Goal: Task Accomplishment & Management: Manage account settings

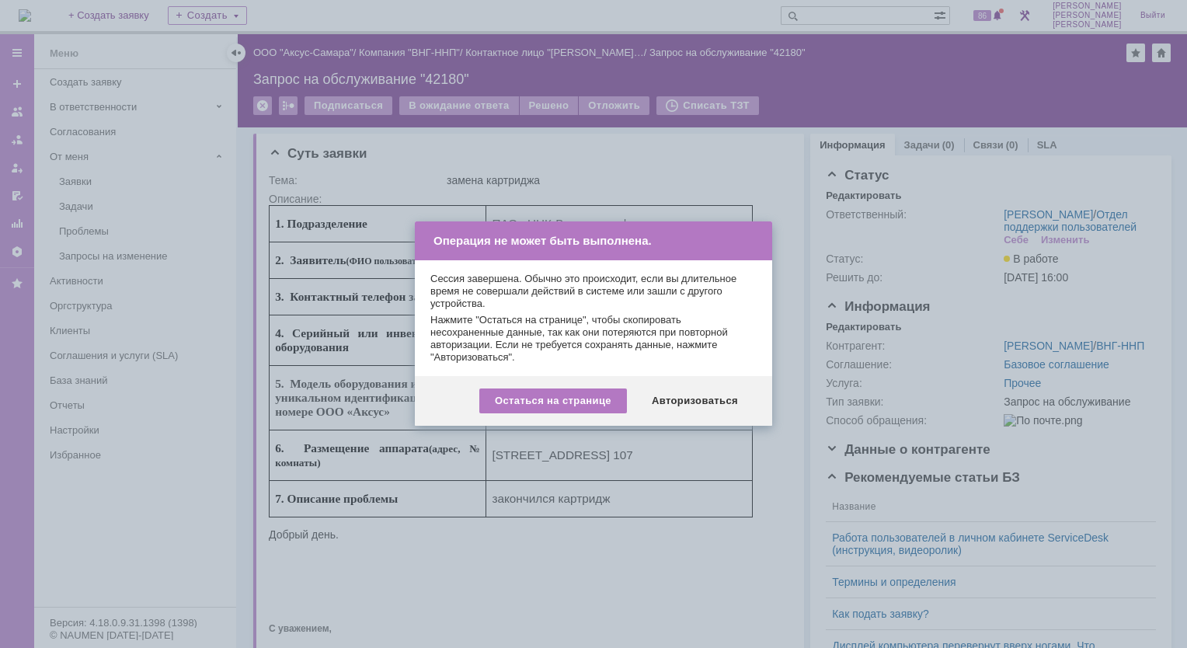
click at [700, 391] on div "Авторизоваться" at bounding box center [694, 400] width 117 height 25
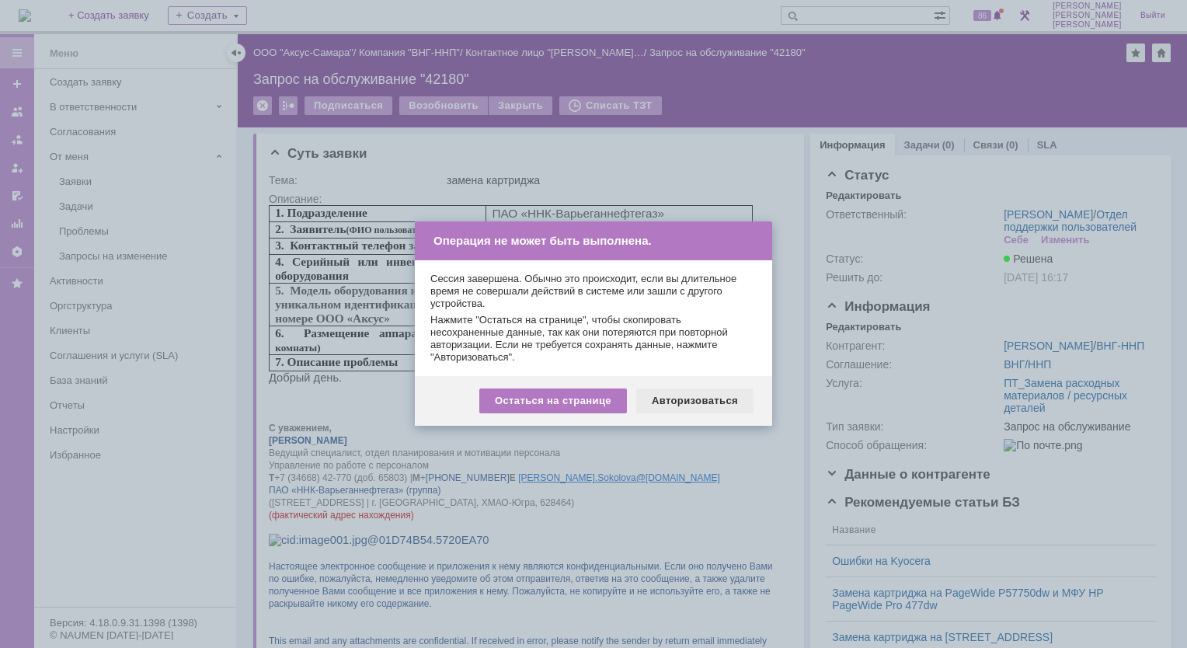
click at [713, 392] on div "Авторизоваться" at bounding box center [694, 400] width 117 height 25
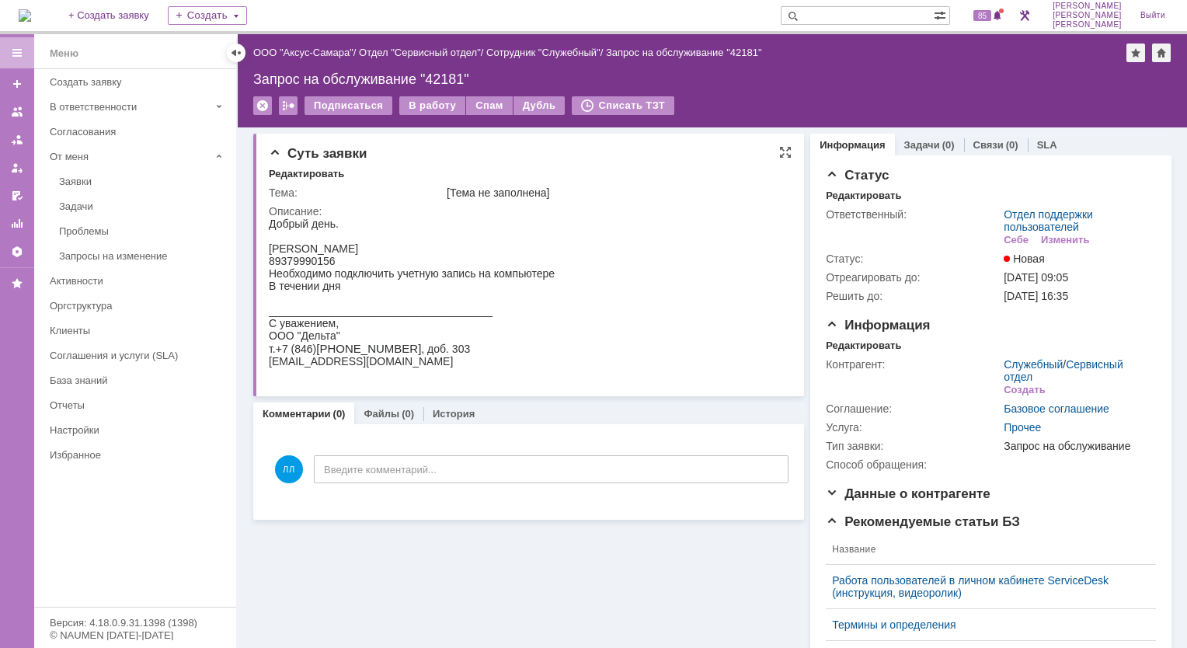
click at [378, 182] on div "Тема: [Тема не заполнена] Описание:" at bounding box center [530, 282] width 523 height 204
drag, startPoint x: 646, startPoint y: 399, endPoint x: 603, endPoint y: 272, distance: 134.6
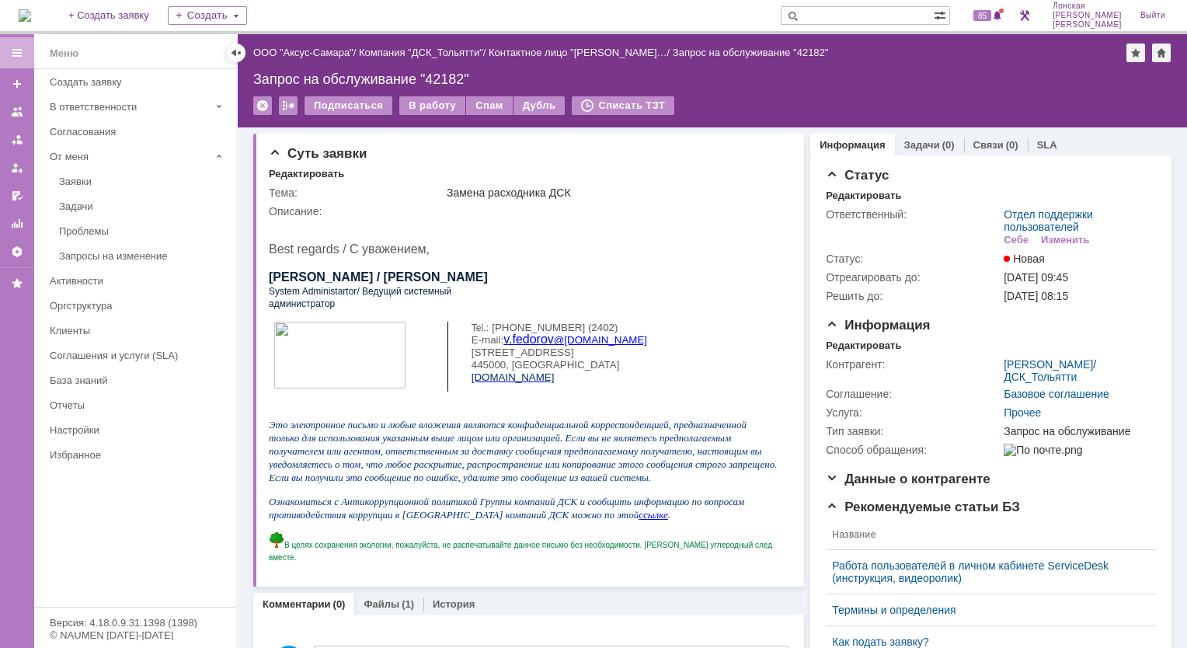
click at [31, 19] on img at bounding box center [25, 15] width 12 height 12
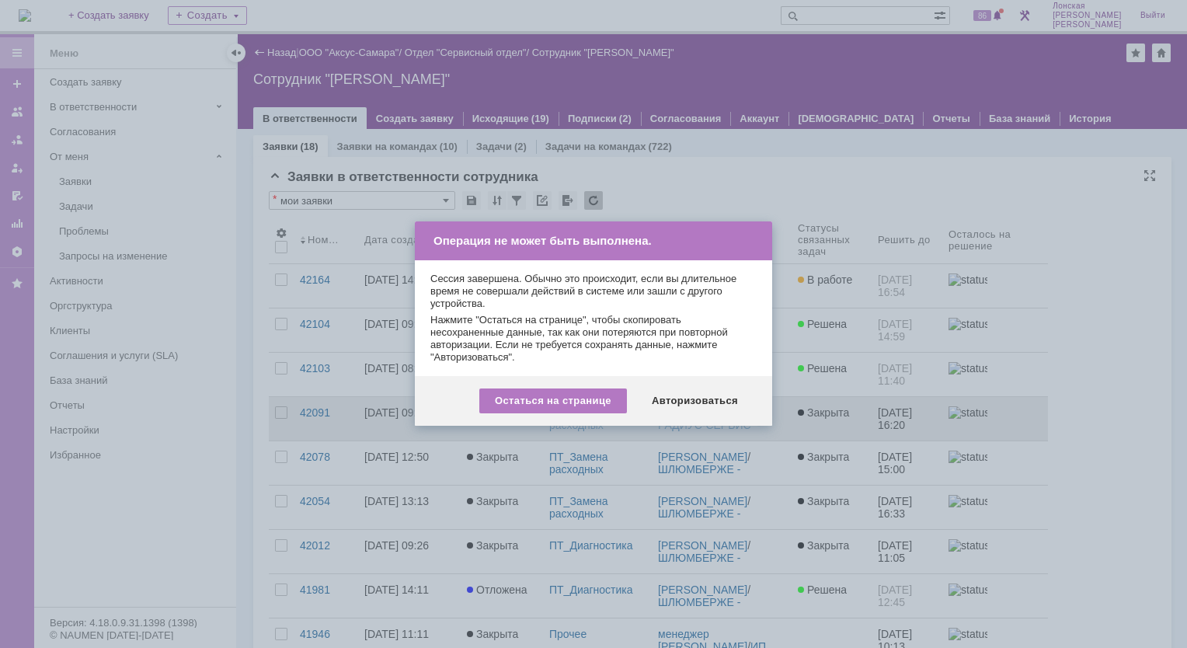
click at [668, 396] on div "Авторизоваться" at bounding box center [694, 400] width 117 height 25
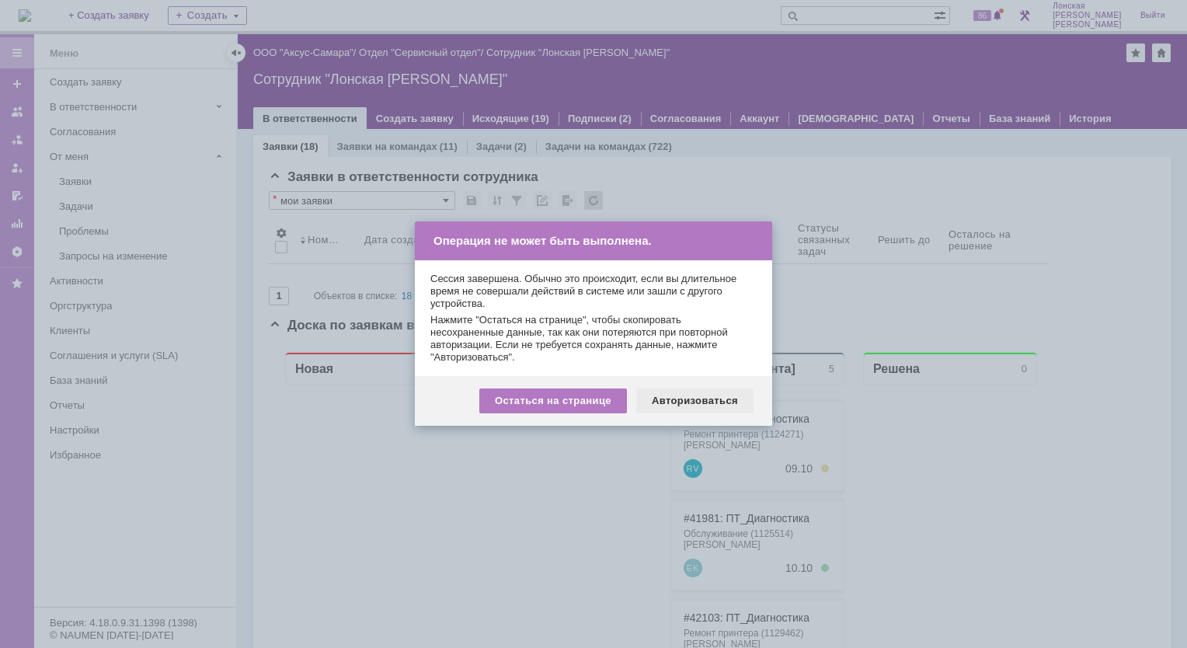
drag, startPoint x: 701, startPoint y: 409, endPoint x: 425, endPoint y: 21, distance: 476.2
click at [701, 409] on div "Авторизоваться" at bounding box center [694, 400] width 117 height 25
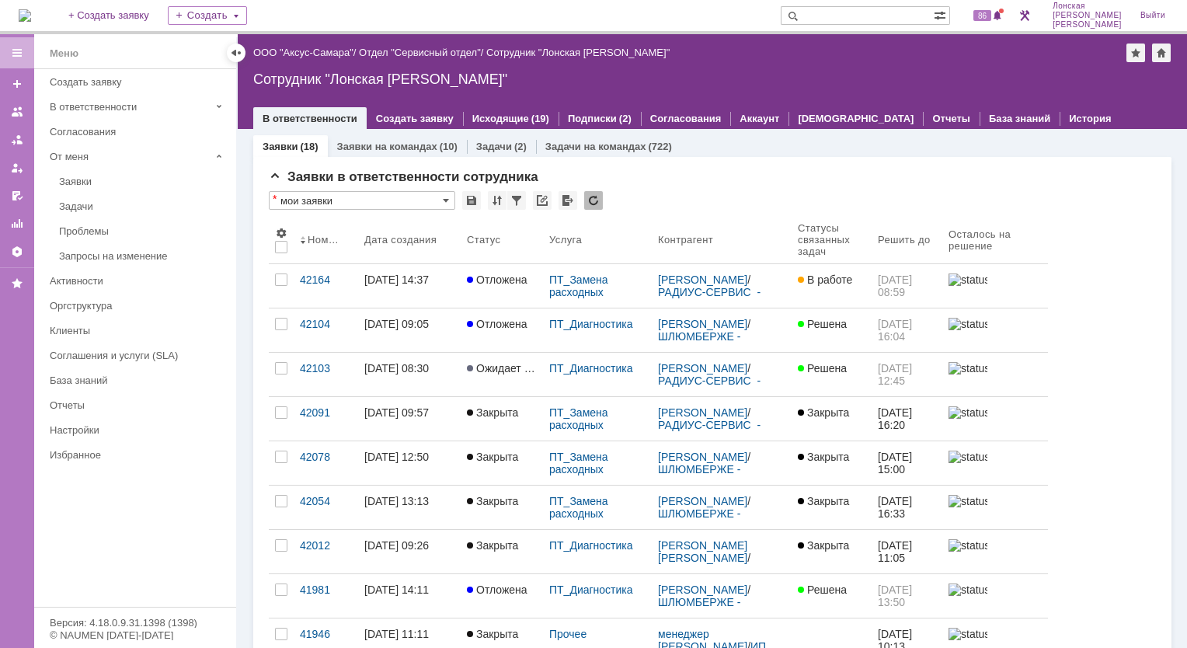
click at [879, 21] on input "text" at bounding box center [857, 15] width 153 height 19
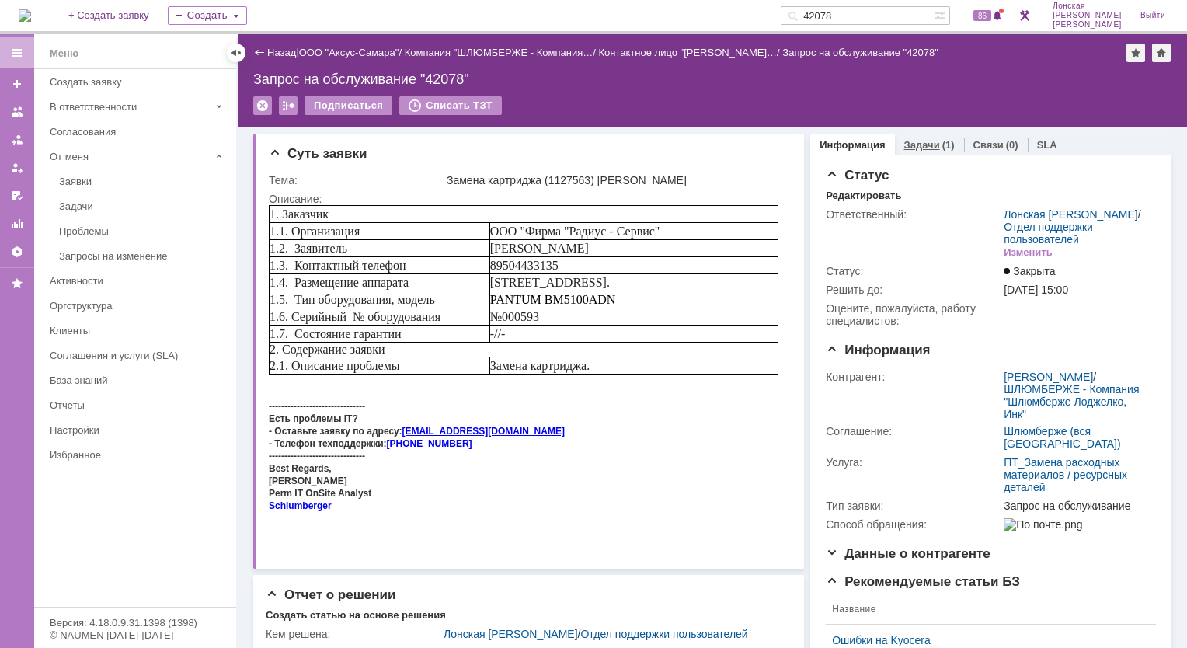
click at [904, 148] on link "Задачи" at bounding box center [922, 145] width 36 height 12
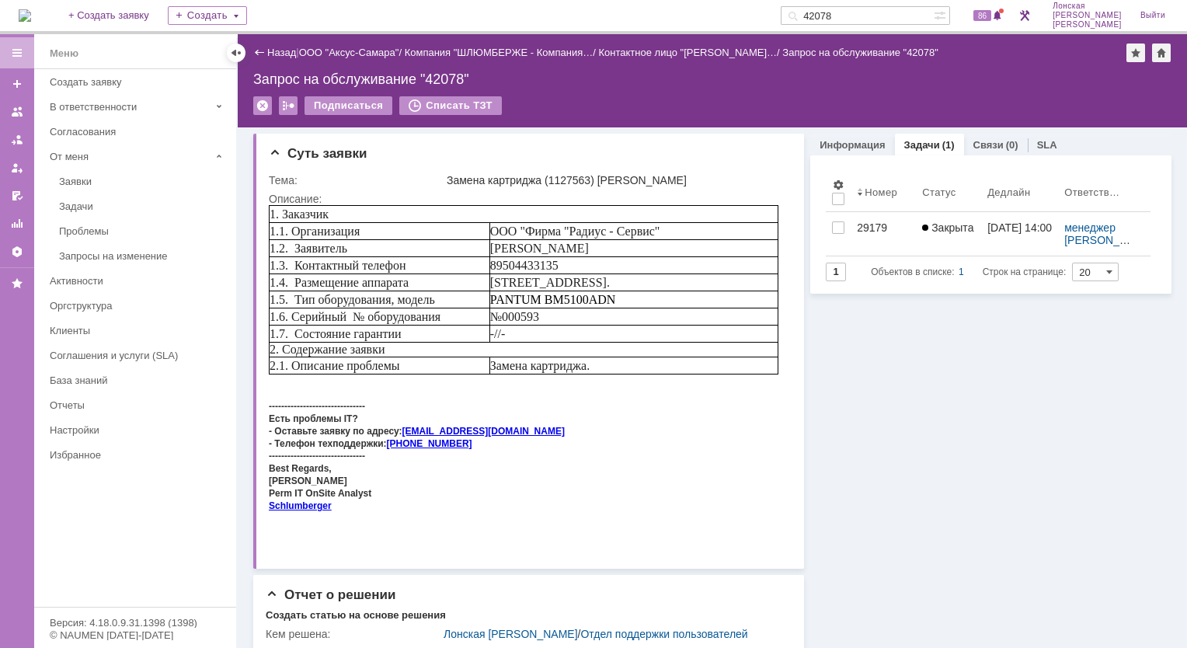
drag, startPoint x: 876, startPoint y: 16, endPoint x: 763, endPoint y: 16, distance: 113.4
click at [763, 16] on div "На домашнюю + Создать заявку Создать 42078 86 Лонская Лариса Вячеславовна Выйти" at bounding box center [593, 17] width 1187 height 34
type input "41920"
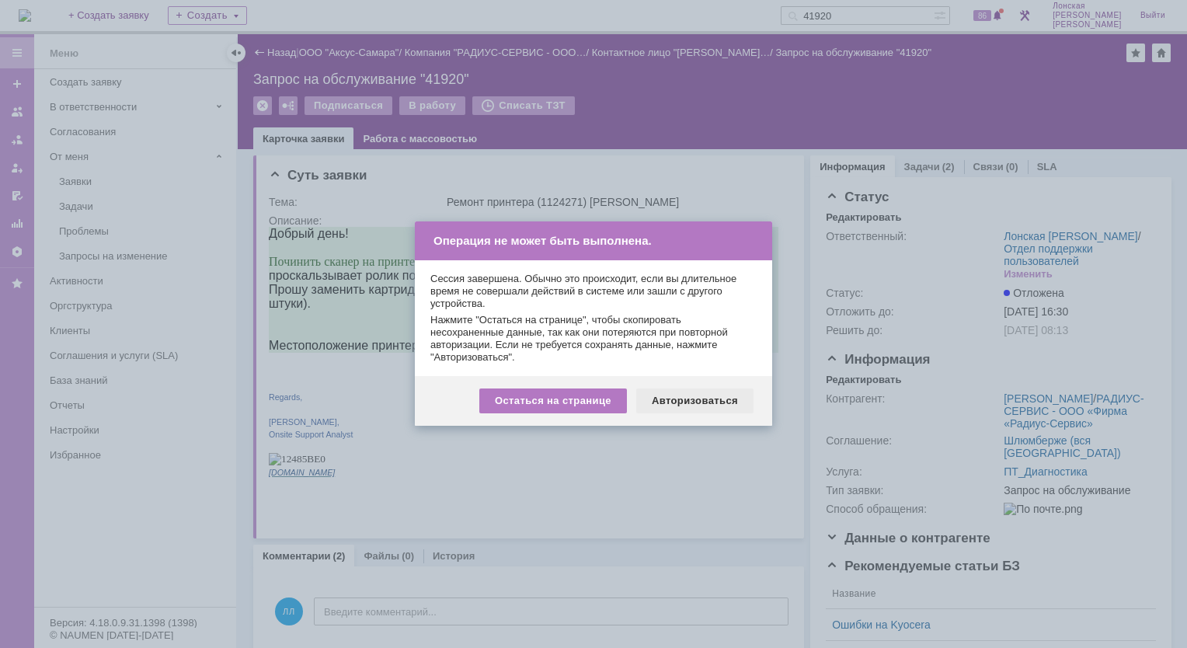
click at [693, 399] on div "Авторизоваться" at bounding box center [694, 400] width 117 height 25
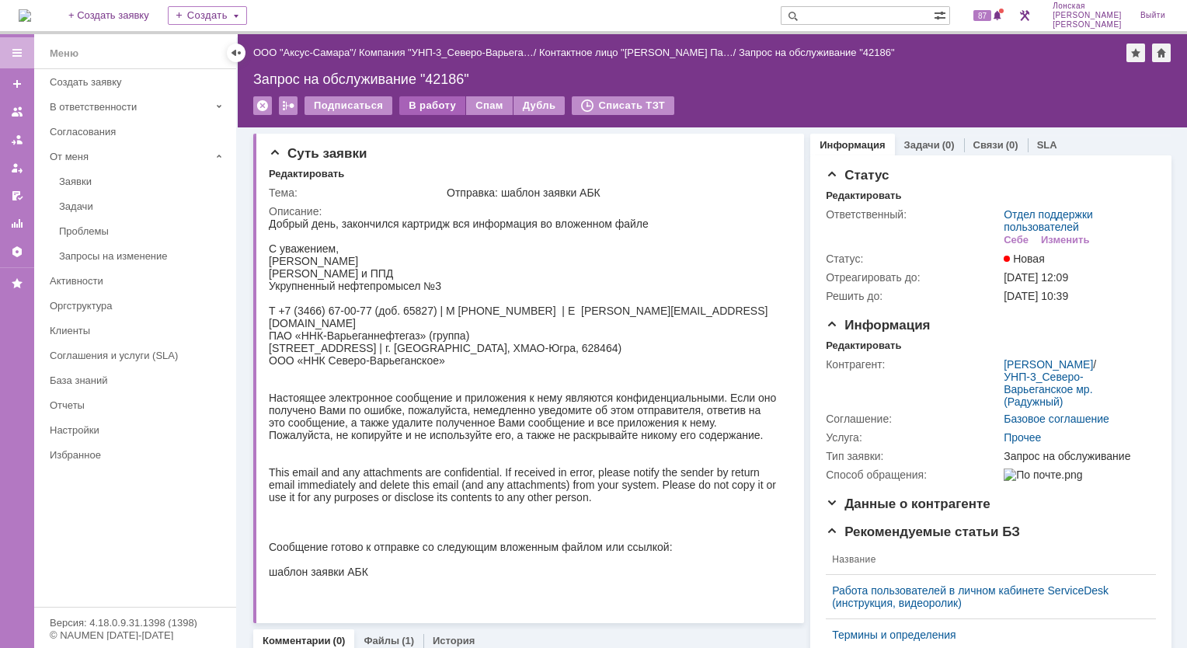
click at [440, 103] on div "В работу" at bounding box center [432, 105] width 66 height 19
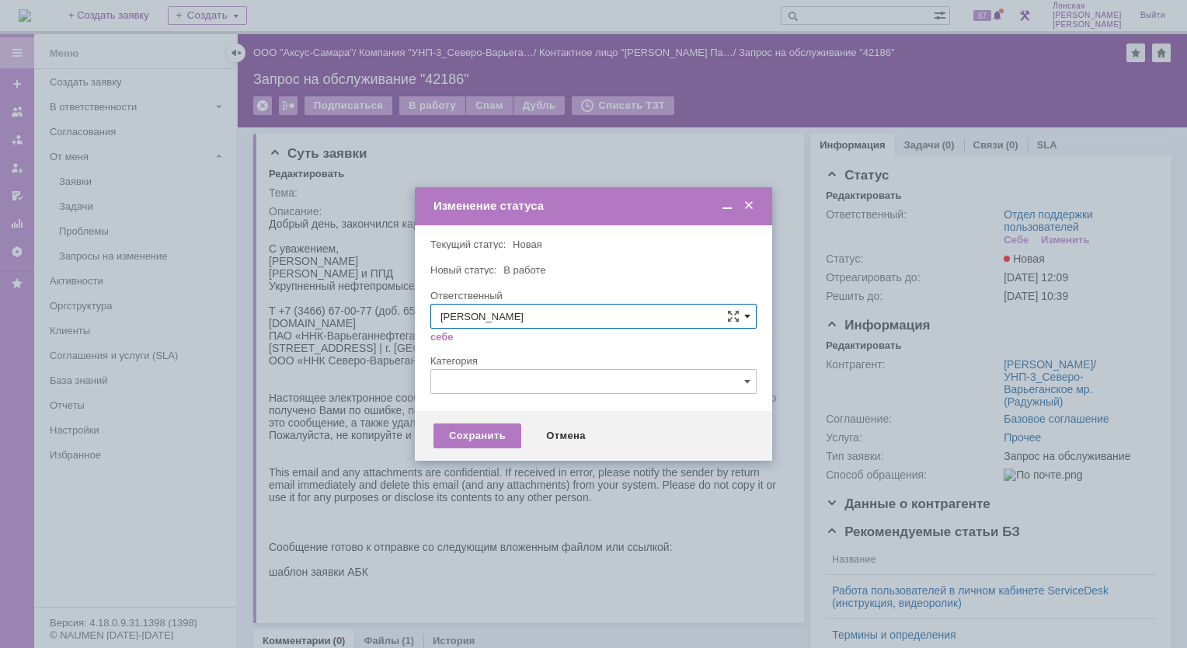
click at [746, 318] on span at bounding box center [747, 316] width 6 height 12
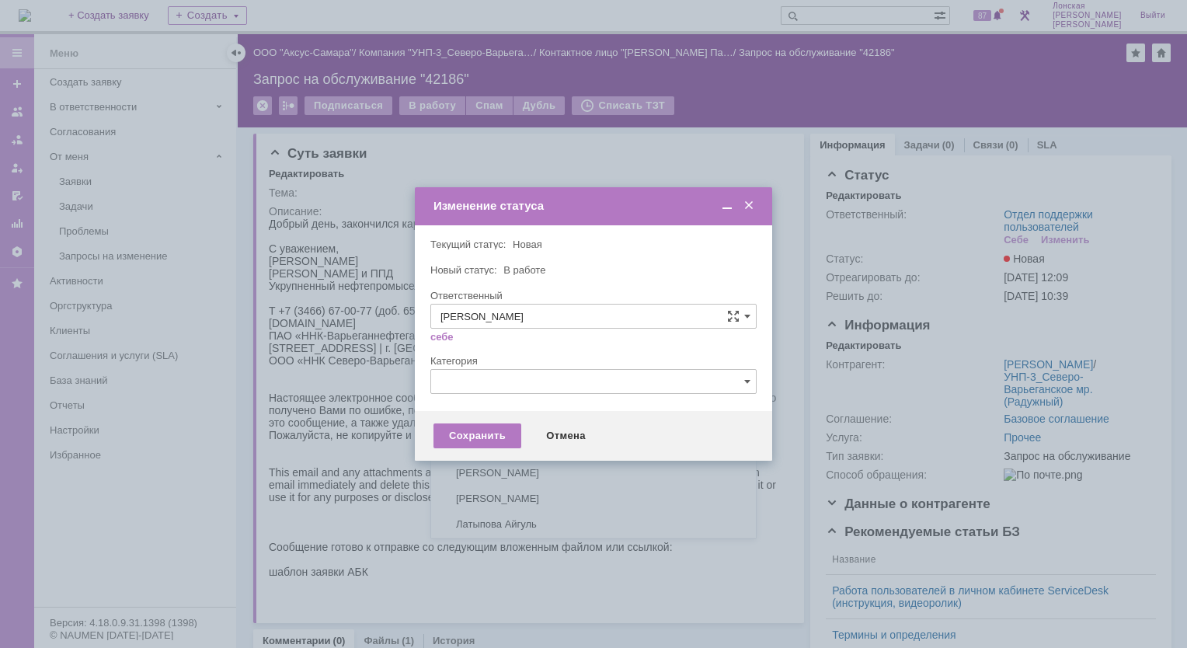
scroll to position [207, 0]
click at [538, 470] on span "Орлова Елена Владимировна" at bounding box center [593, 471] width 306 height 12
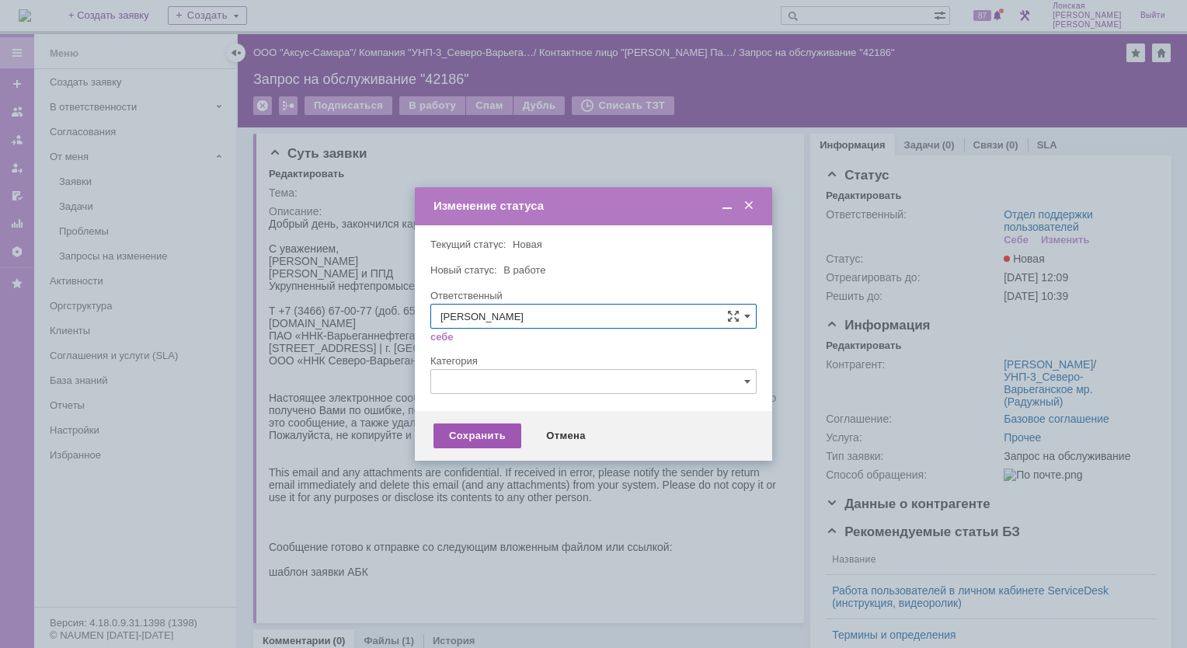
type input "Орлова Елена Владимировна"
click at [495, 429] on div "Сохранить" at bounding box center [477, 435] width 88 height 25
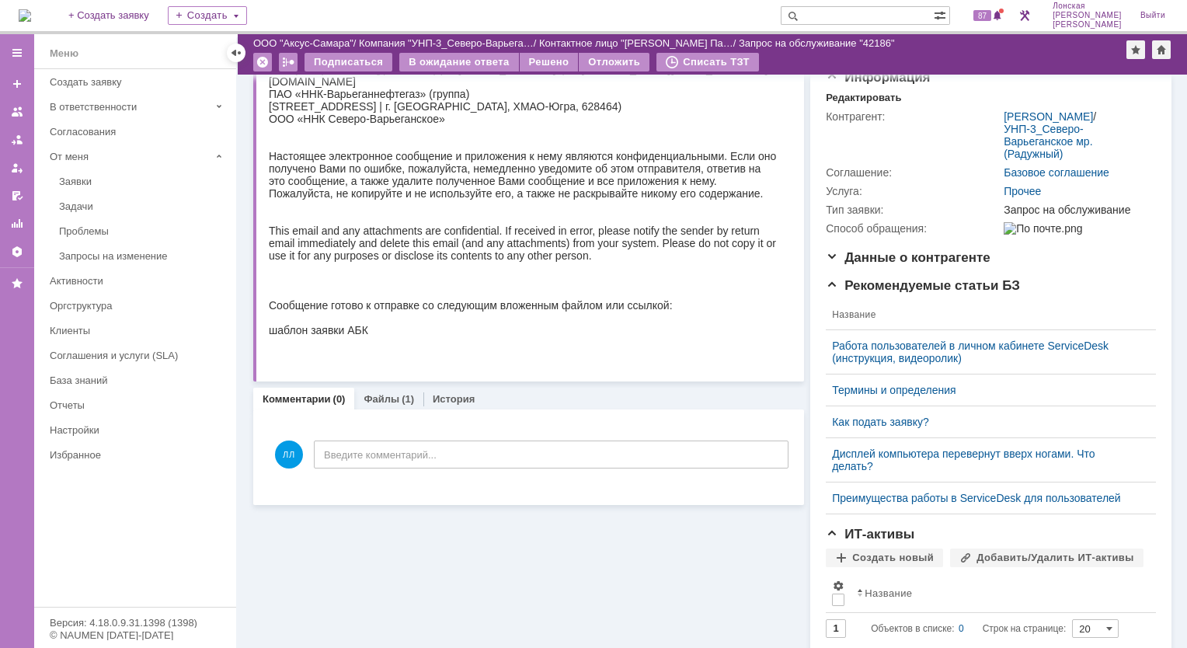
scroll to position [151, 0]
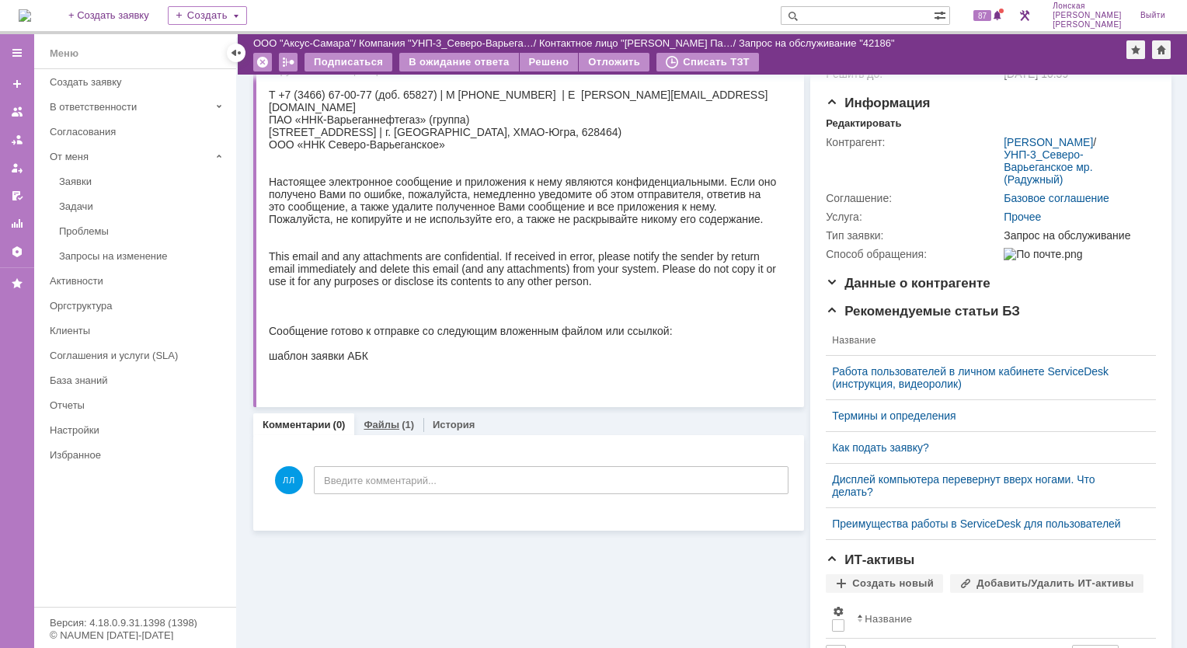
click at [366, 427] on div "Файлы (1)" at bounding box center [388, 424] width 69 height 23
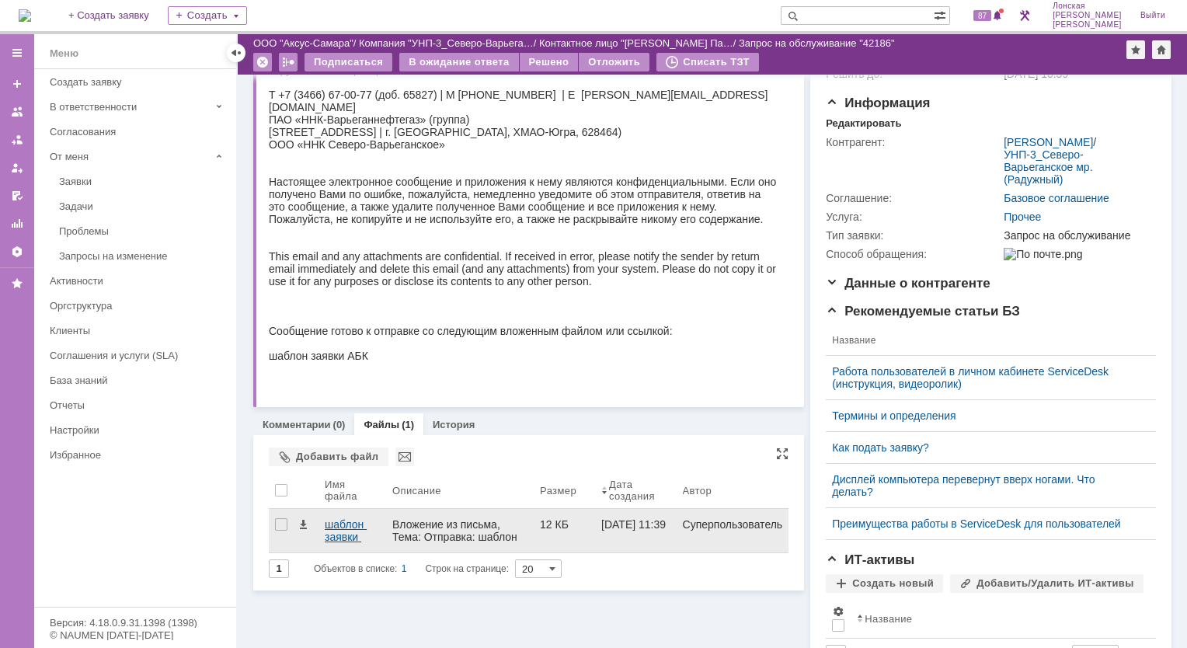
click at [339, 527] on div "шаблон заявки АБК.docx" at bounding box center [352, 530] width 55 height 25
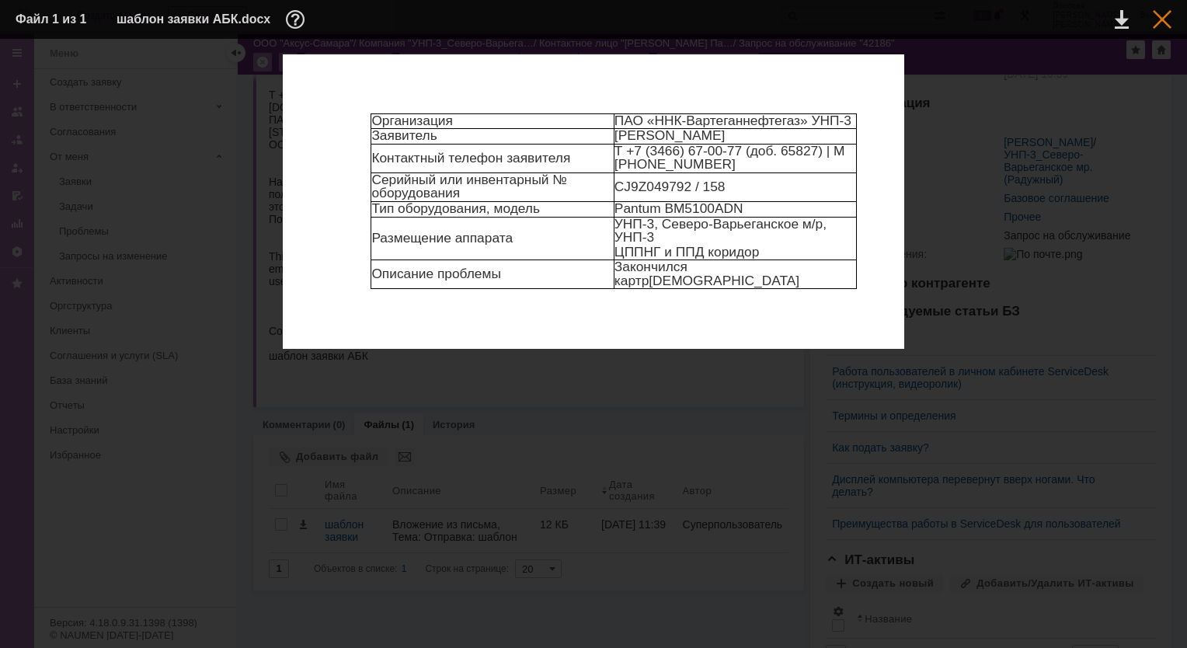
click at [1156, 16] on div at bounding box center [1162, 19] width 19 height 19
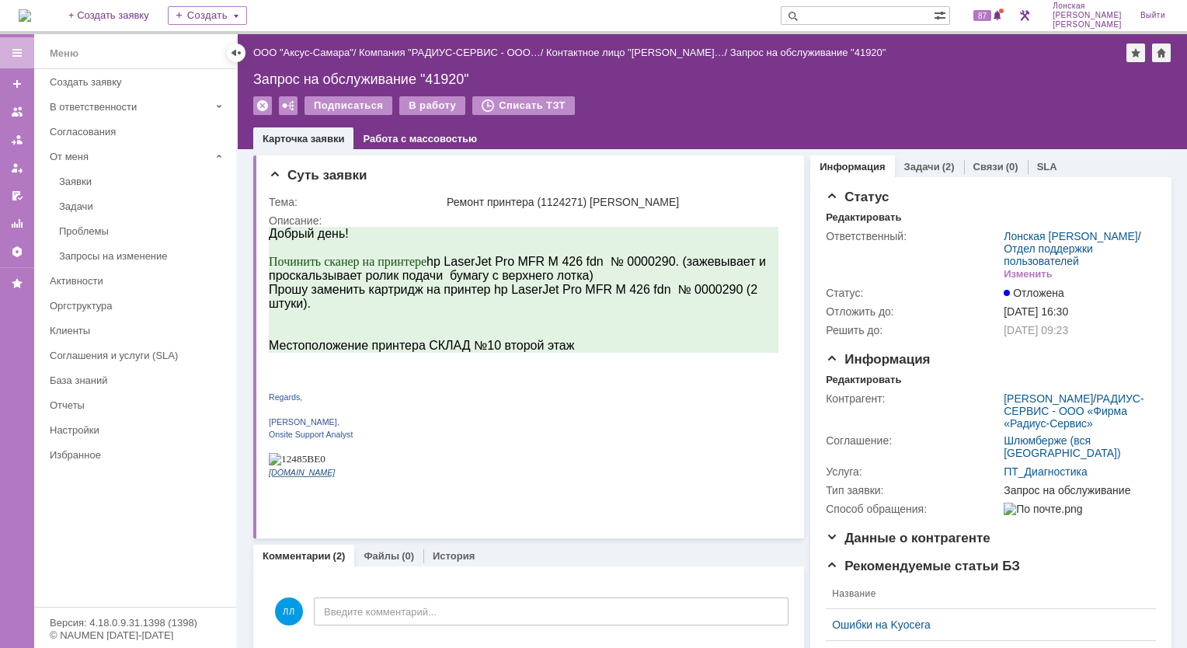
click at [31, 10] on img at bounding box center [25, 15] width 12 height 12
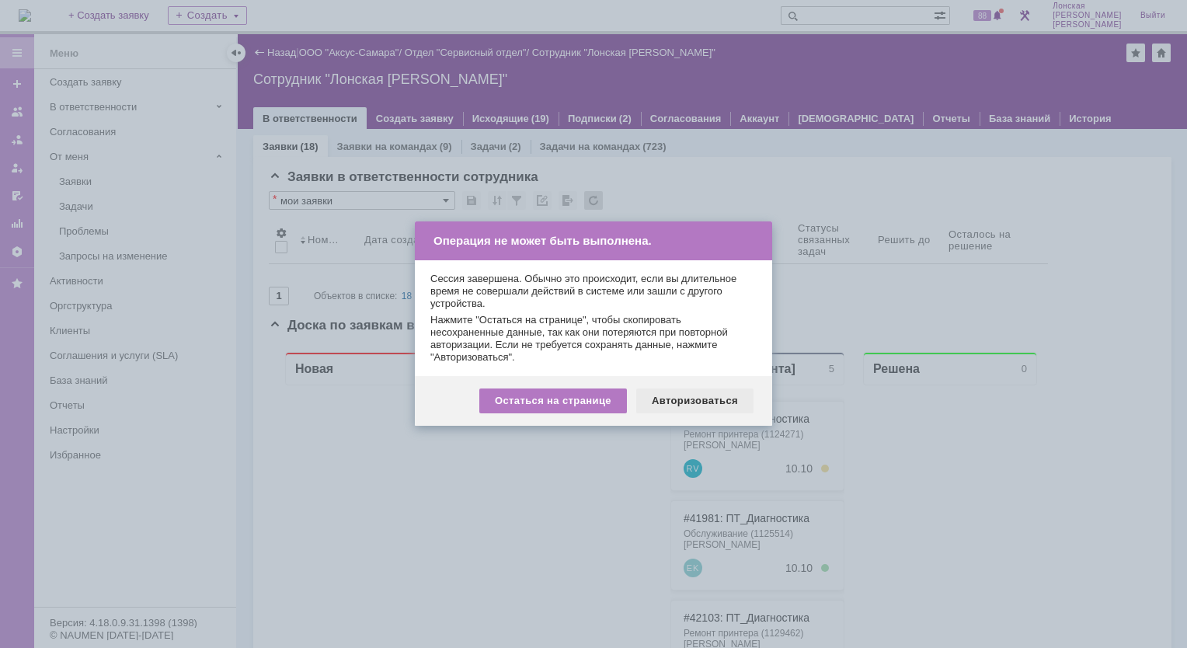
click at [688, 411] on div "Авторизоваться" at bounding box center [694, 400] width 117 height 25
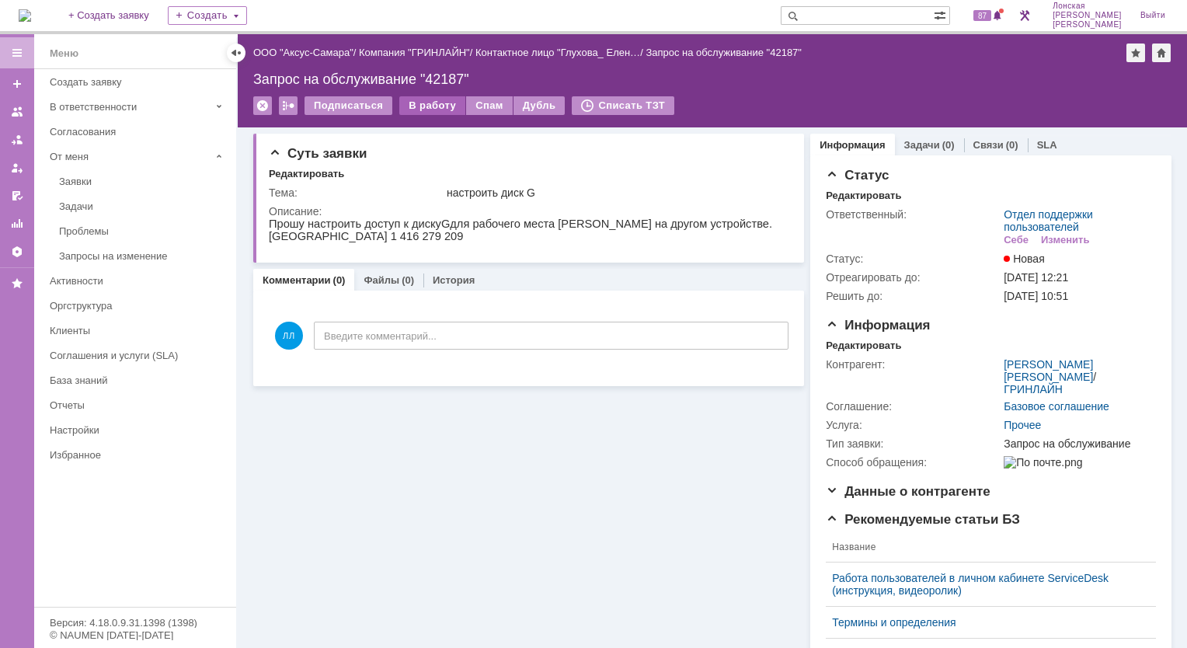
click at [437, 103] on div "В работу" at bounding box center [432, 105] width 66 height 19
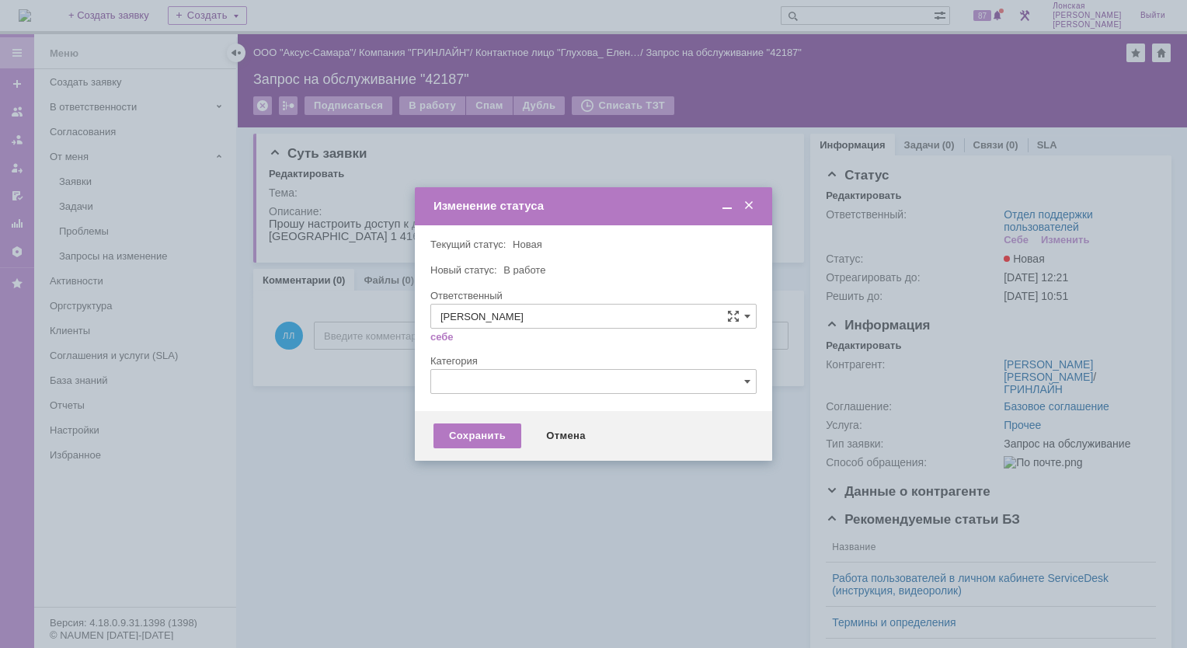
click at [746, 319] on span at bounding box center [747, 316] width 6 height 12
click at [519, 451] on span "Галстьян Степан Александрович" at bounding box center [593, 447] width 306 height 12
type input "Галстьян Степан Александрович"
click at [482, 437] on div "Сохранить" at bounding box center [477, 435] width 88 height 25
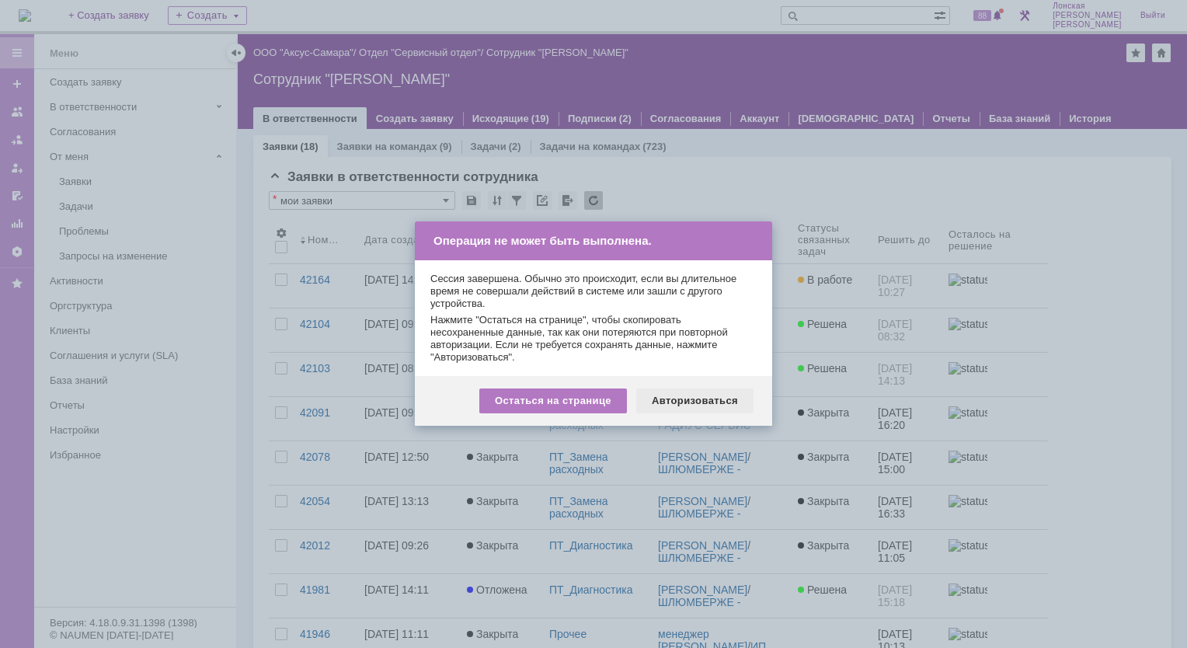
click at [705, 402] on div "Авторизоваться" at bounding box center [694, 400] width 117 height 25
click at [693, 411] on div "Авторизоваться" at bounding box center [694, 400] width 117 height 25
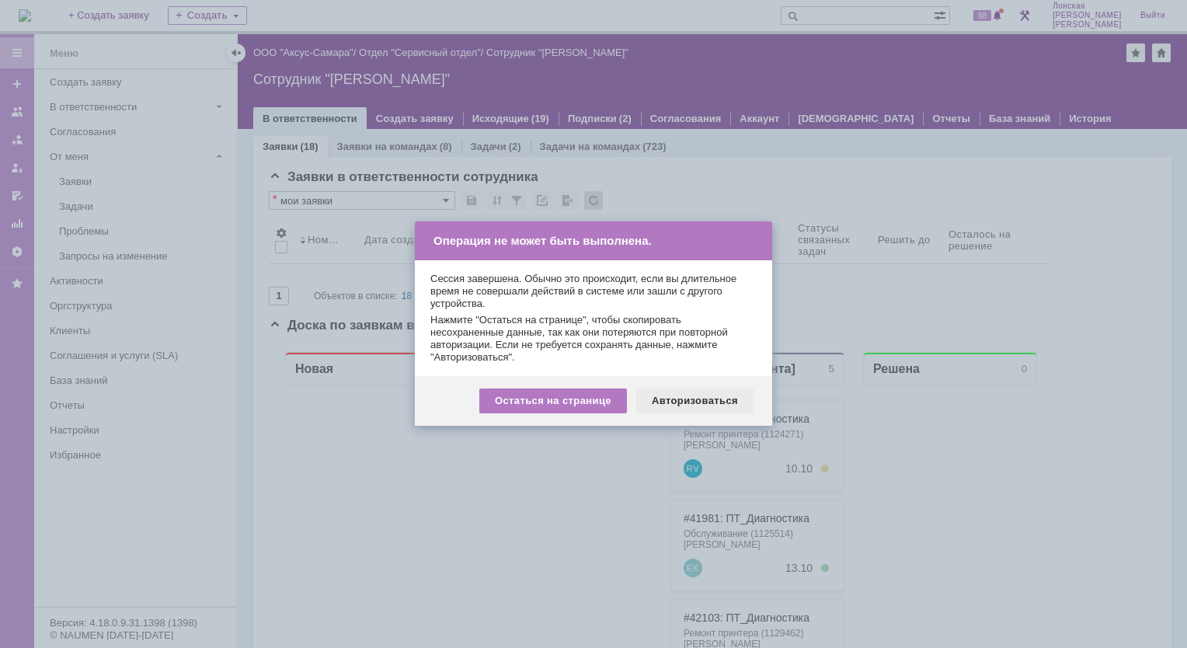
click at [684, 396] on div "Авторизоваться" at bounding box center [694, 400] width 117 height 25
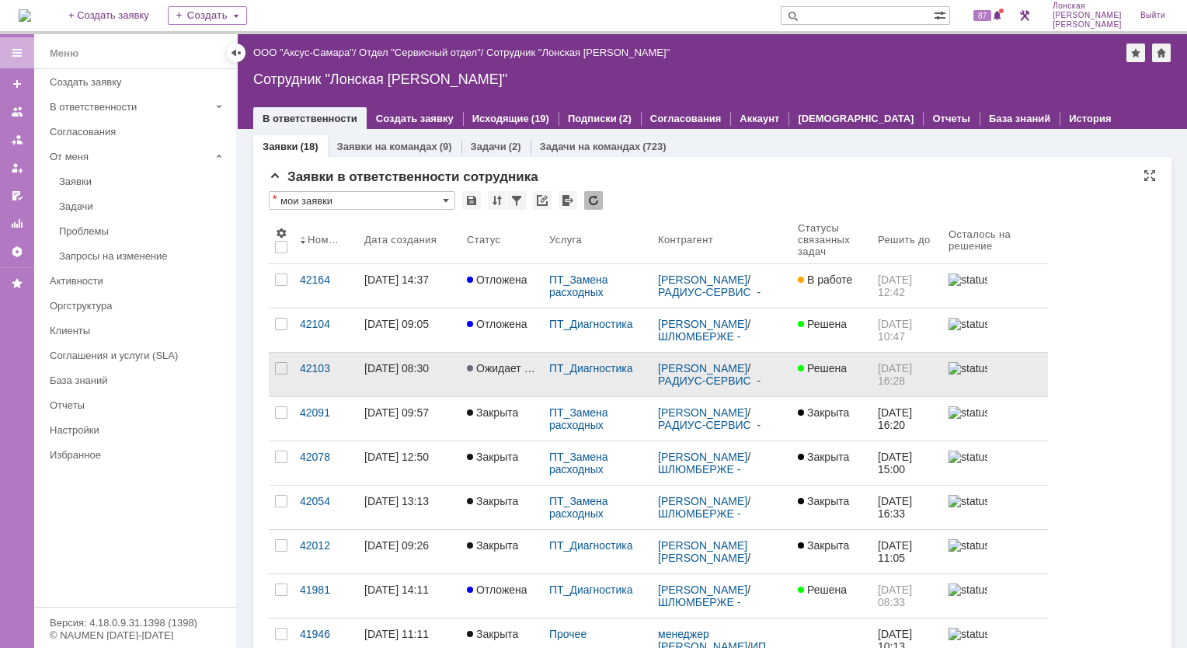
click at [429, 373] on div "03.10.2025 08:30" at bounding box center [396, 368] width 64 height 12
click at [320, 371] on div "42103" at bounding box center [326, 368] width 52 height 12
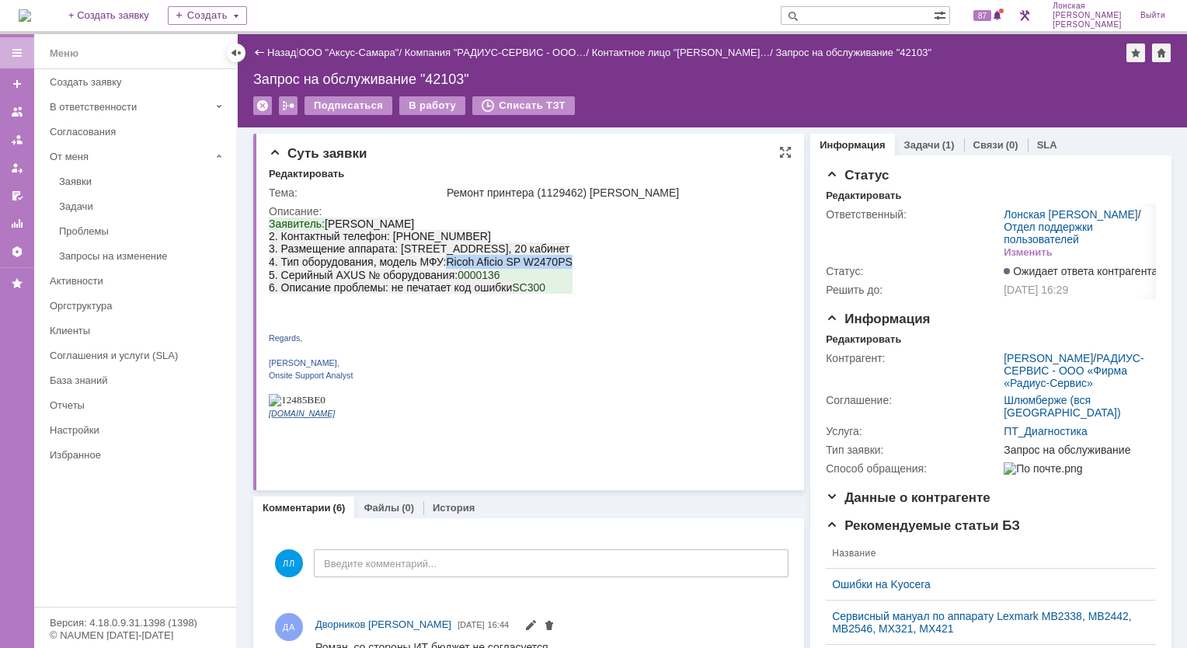
drag, startPoint x: 450, startPoint y: 268, endPoint x: 593, endPoint y: 272, distance: 143.0
click at [573, 269] on p "Заявитель: Permjakov Viktor 2. Контактный телефон: 89128831749 3. Размещение ап…" at bounding box center [421, 243] width 304 height 51
copy p "Ricoh Aficio SP W 2470 PS"
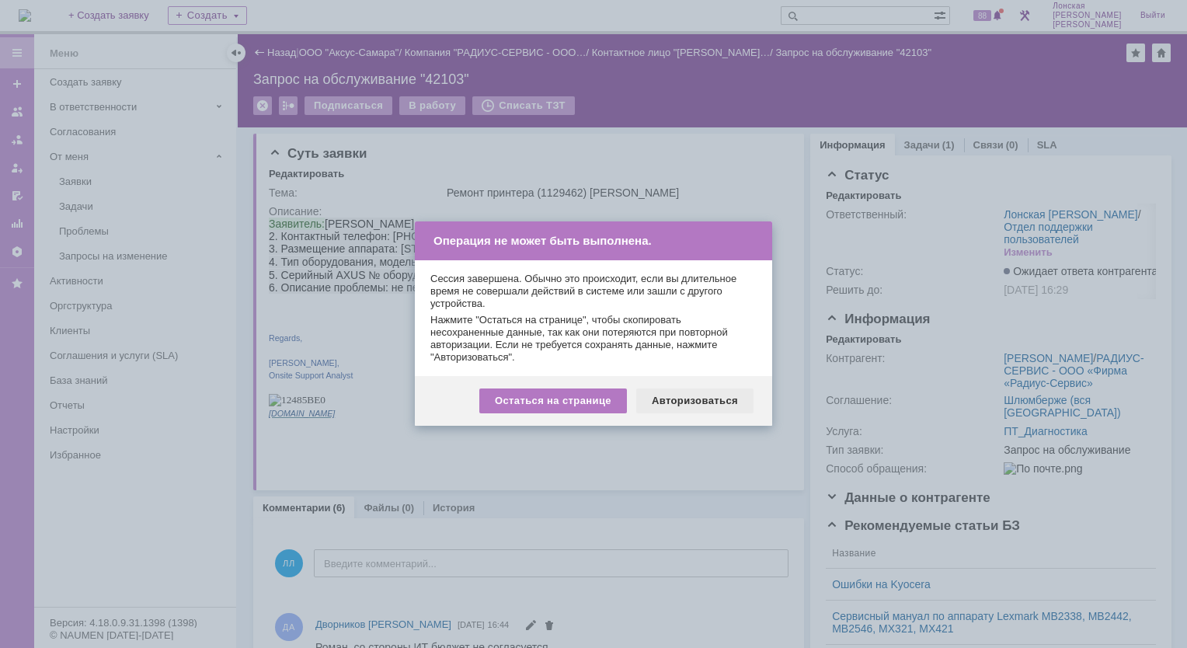
click at [707, 402] on div "Авторизоваться" at bounding box center [694, 400] width 117 height 25
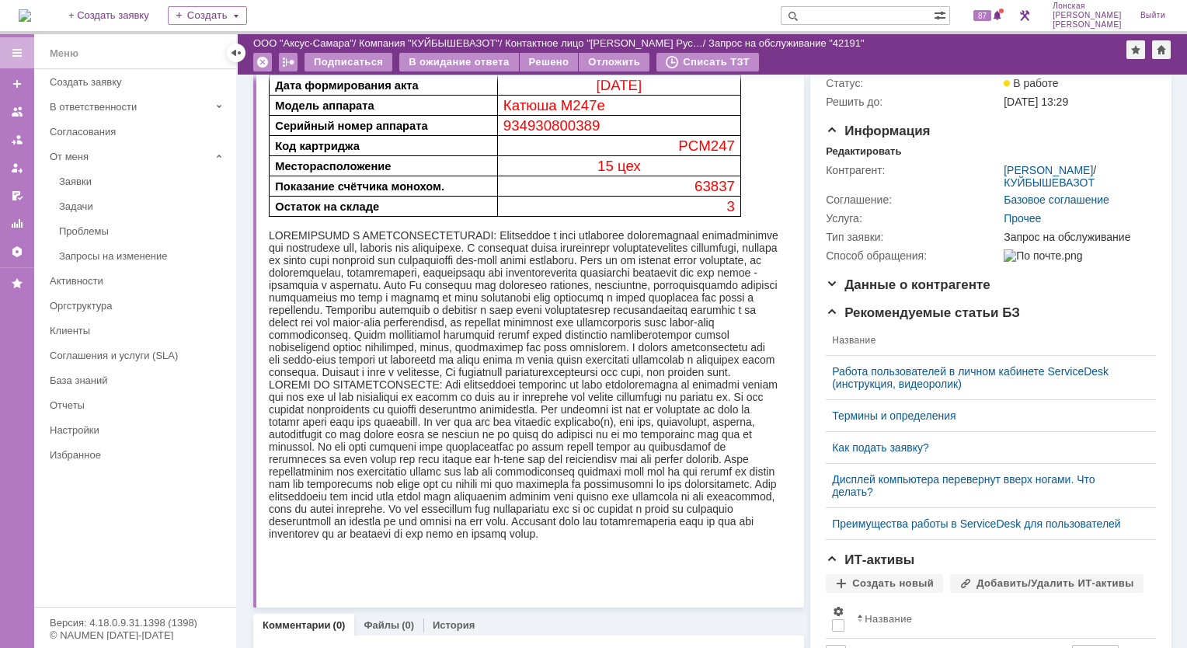
scroll to position [278, 0]
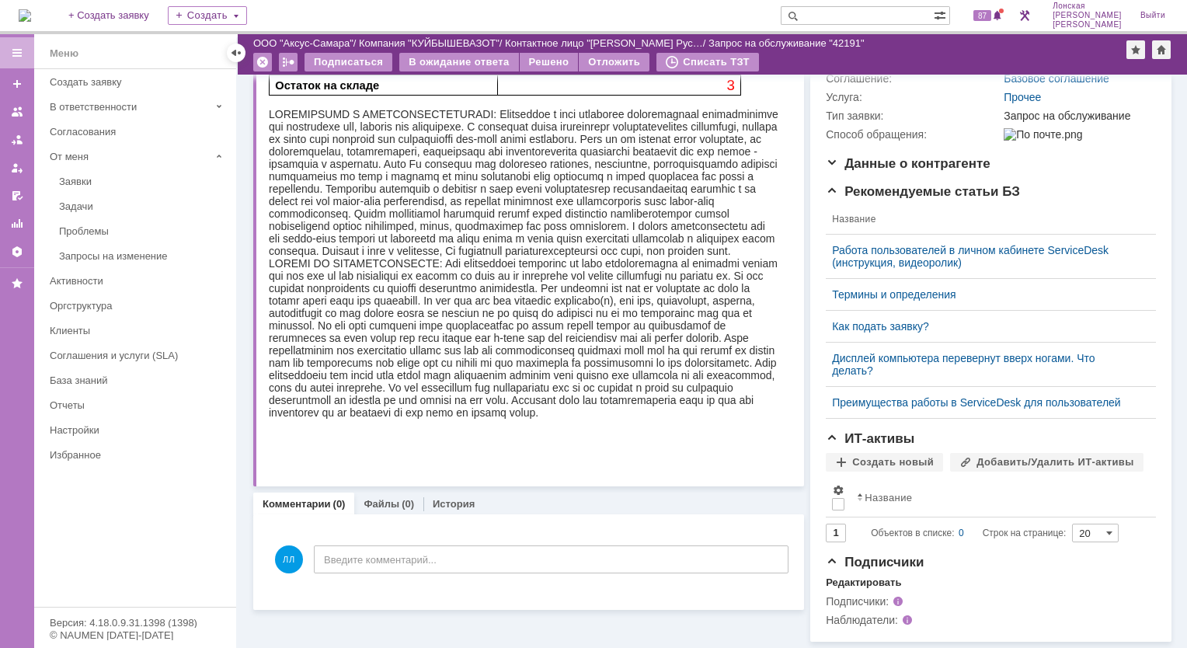
click at [31, 20] on img at bounding box center [25, 15] width 12 height 12
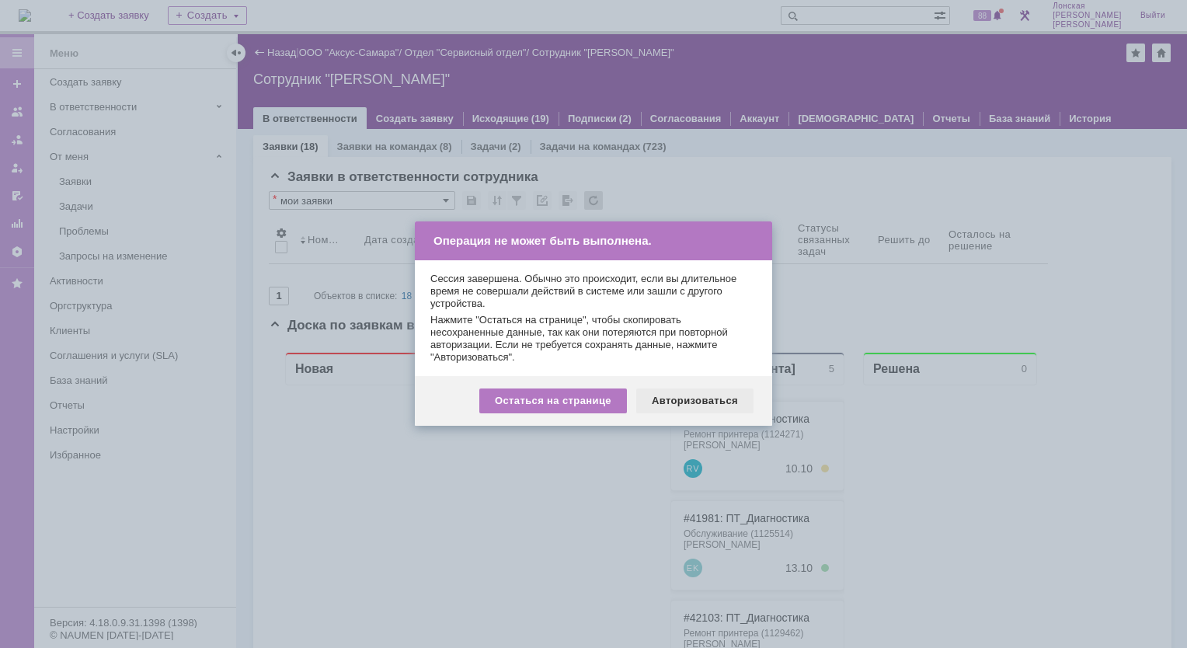
drag, startPoint x: 681, startPoint y: 407, endPoint x: 446, endPoint y: 6, distance: 464.8
click at [681, 407] on div "Авторизоваться" at bounding box center [694, 400] width 117 height 25
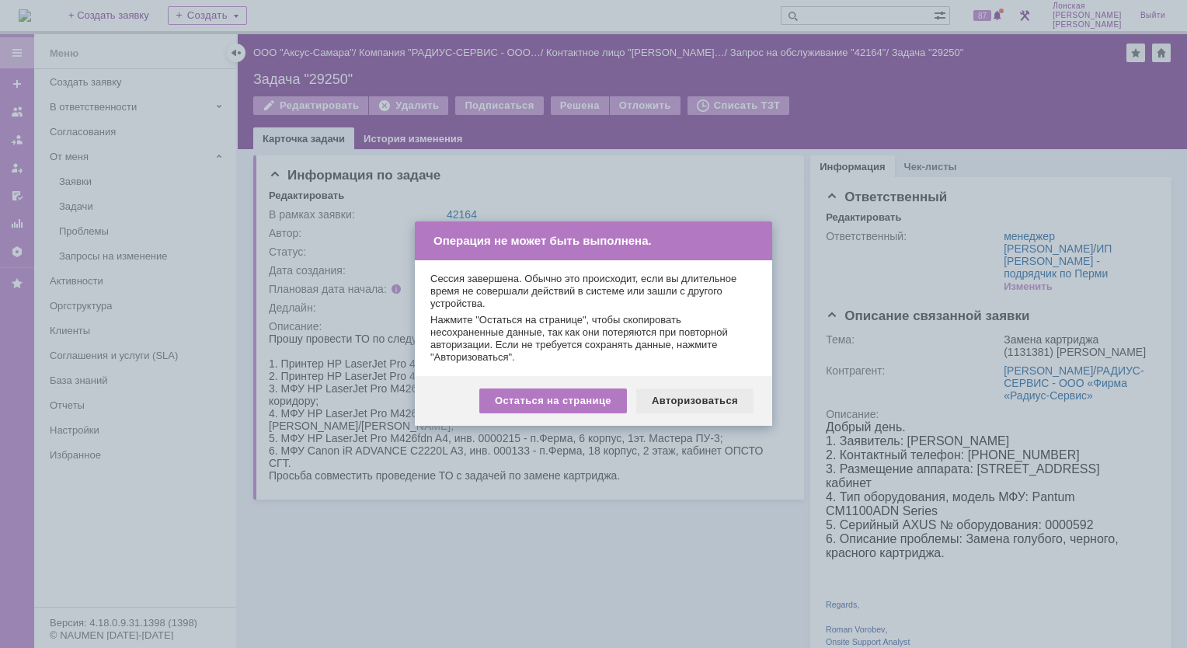
drag, startPoint x: 673, startPoint y: 400, endPoint x: 433, endPoint y: 14, distance: 454.6
click at [673, 400] on div "Авторизоваться" at bounding box center [694, 400] width 117 height 25
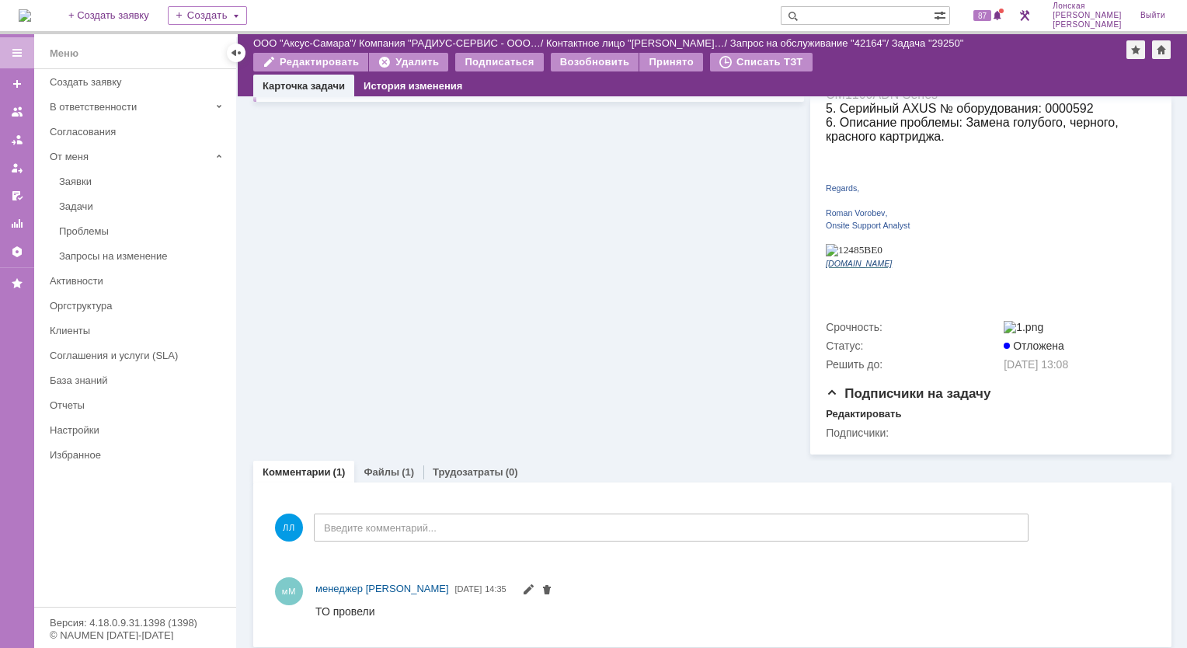
scroll to position [362, 0]
click at [402, 468] on div "(1)" at bounding box center [408, 474] width 12 height 12
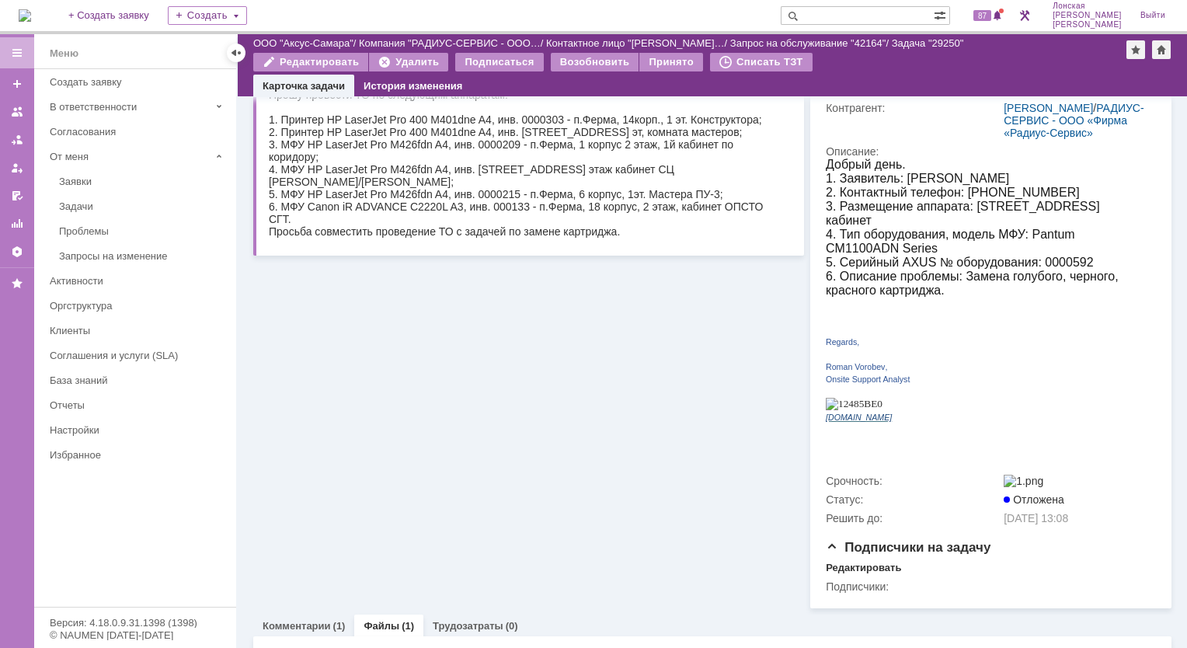
scroll to position [329, 0]
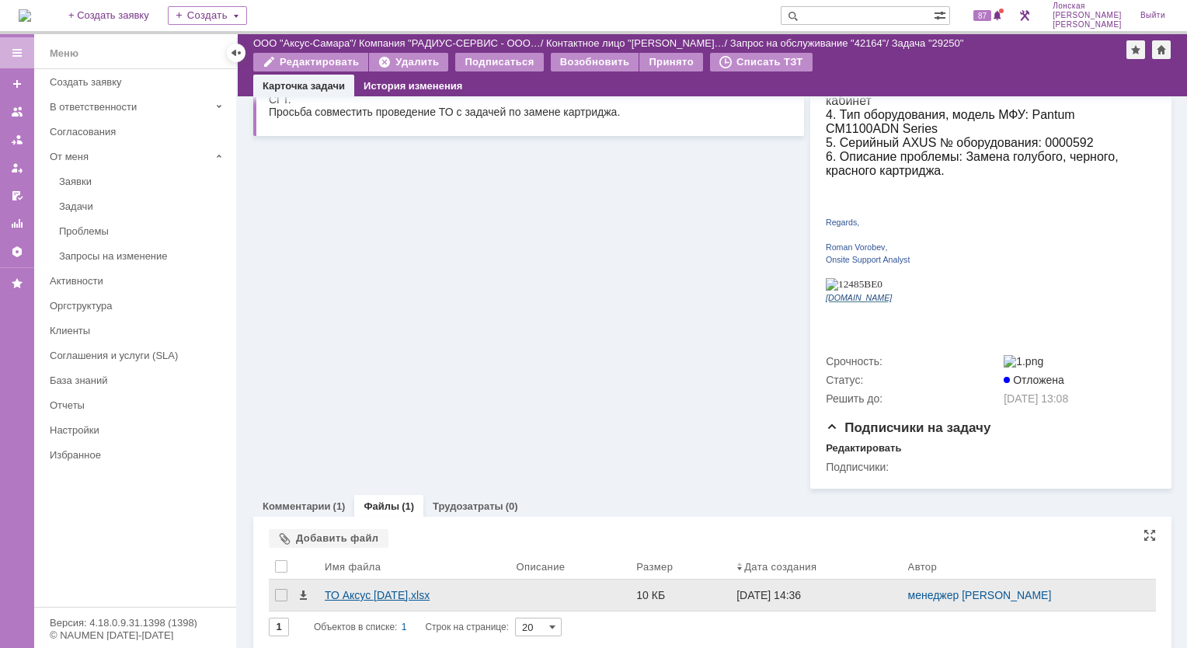
click at [336, 589] on div "ТО Аксус 09.10.25.xlsx" at bounding box center [414, 595] width 179 height 12
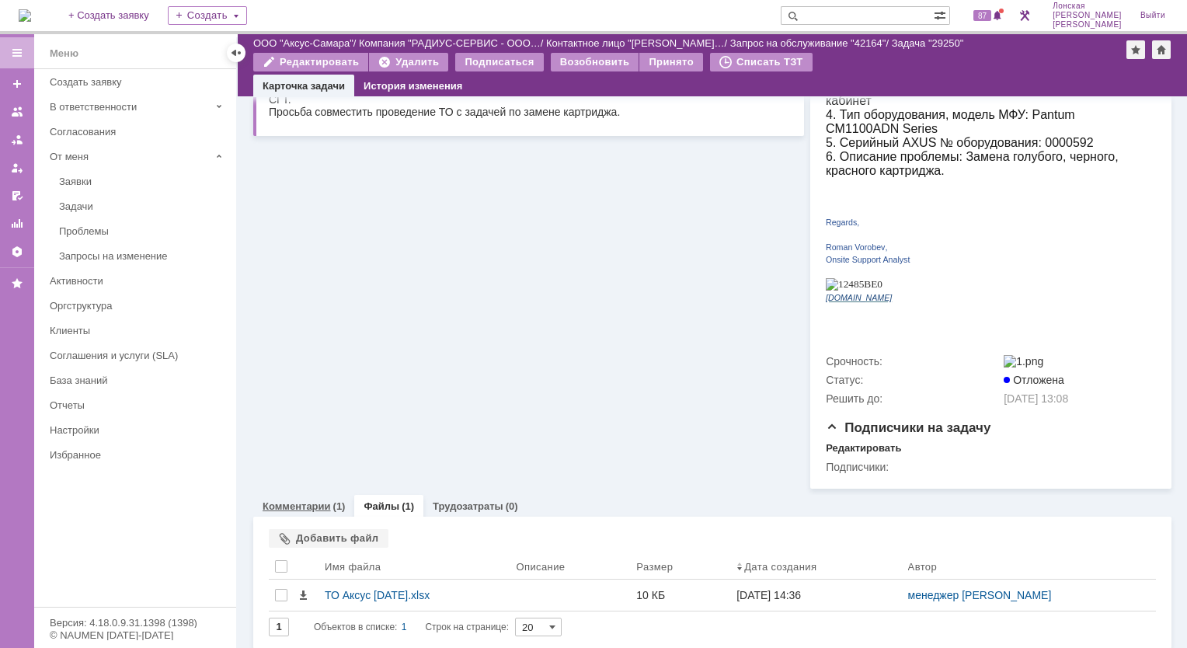
click at [325, 500] on link "Комментарии" at bounding box center [297, 506] width 68 height 12
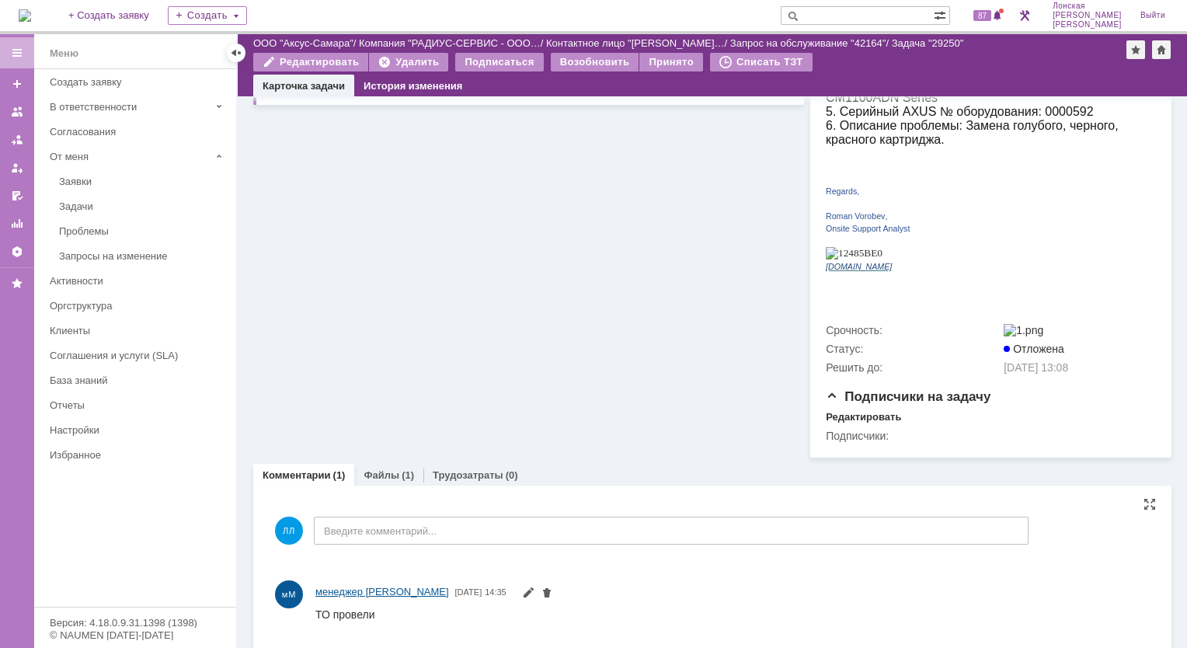
scroll to position [362, 0]
click at [398, 468] on div "Файлы (1)" at bounding box center [389, 473] width 50 height 10
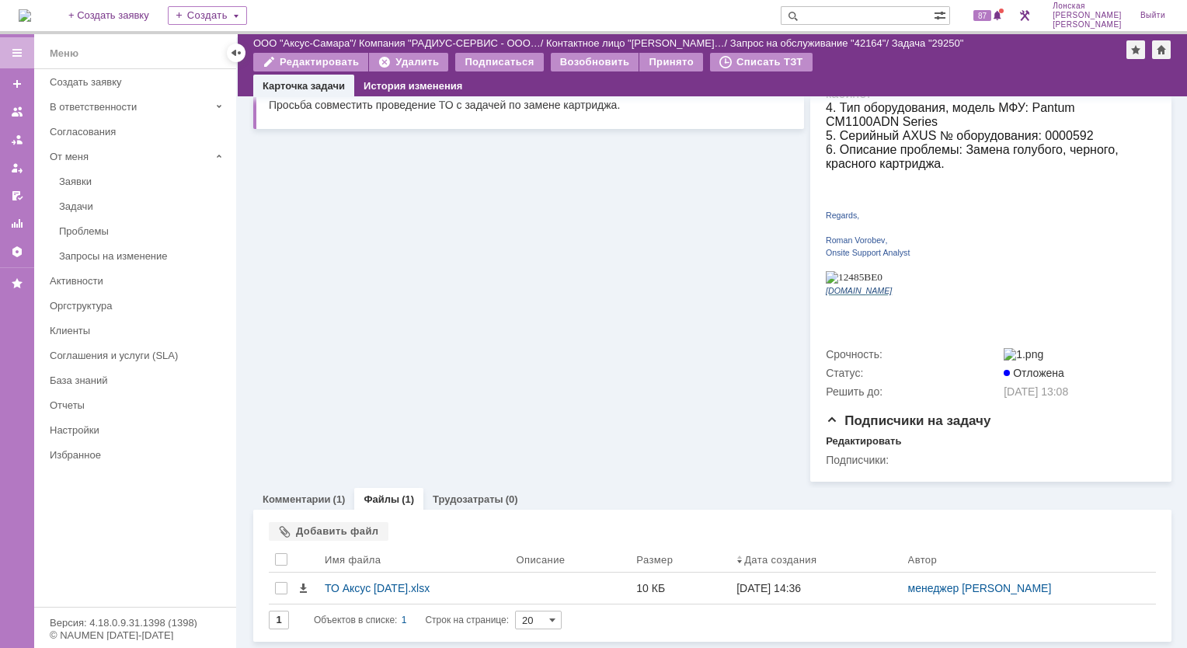
scroll to position [329, 0]
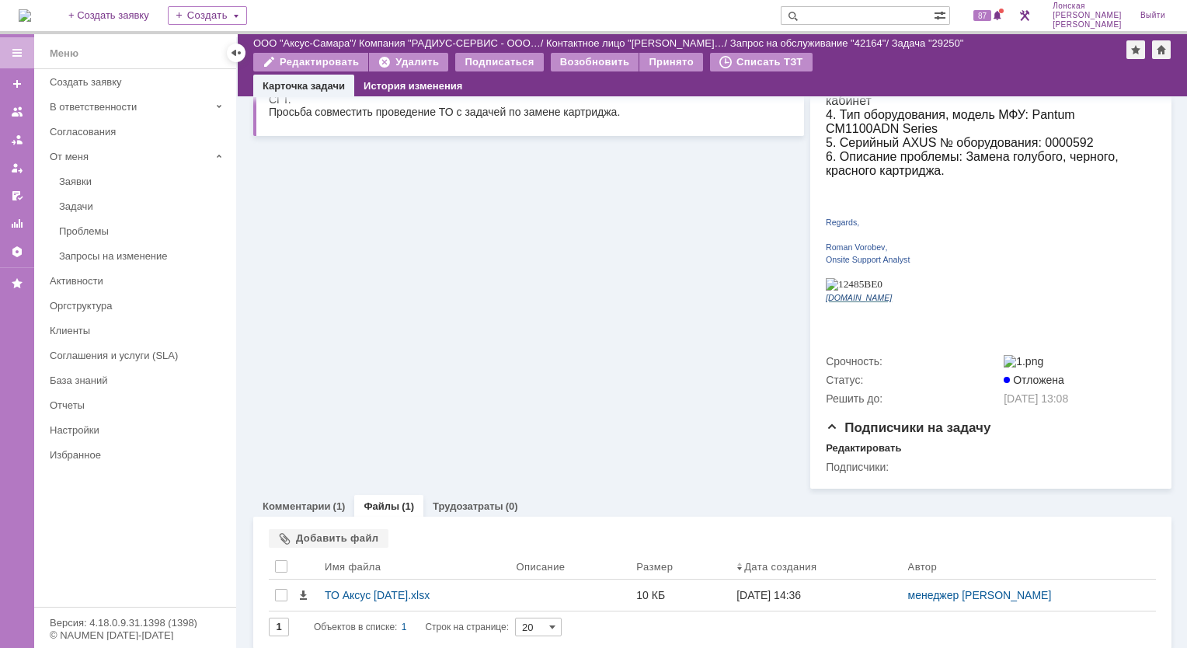
click at [468, 437] on div "Информация по задаче Редактировать В рамках заявки: 42164 Автор: Лонская Лариса…" at bounding box center [528, 128] width 551 height 722
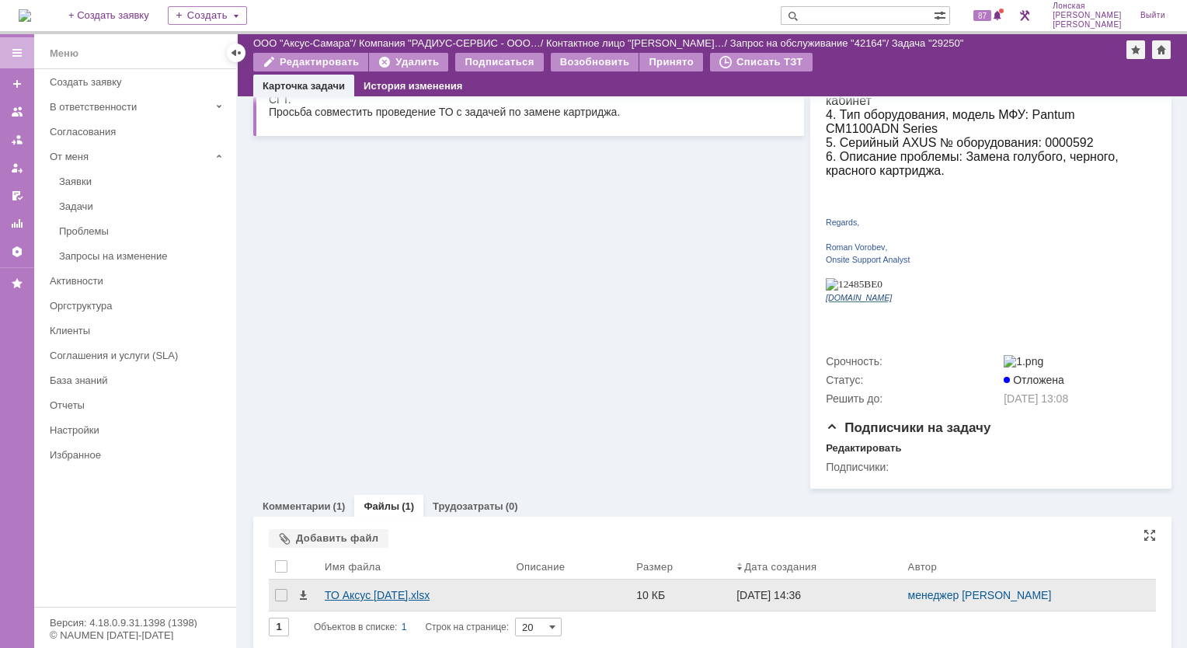
click at [334, 589] on div "ТО Аксус 09.10.25.xlsx" at bounding box center [414, 595] width 179 height 12
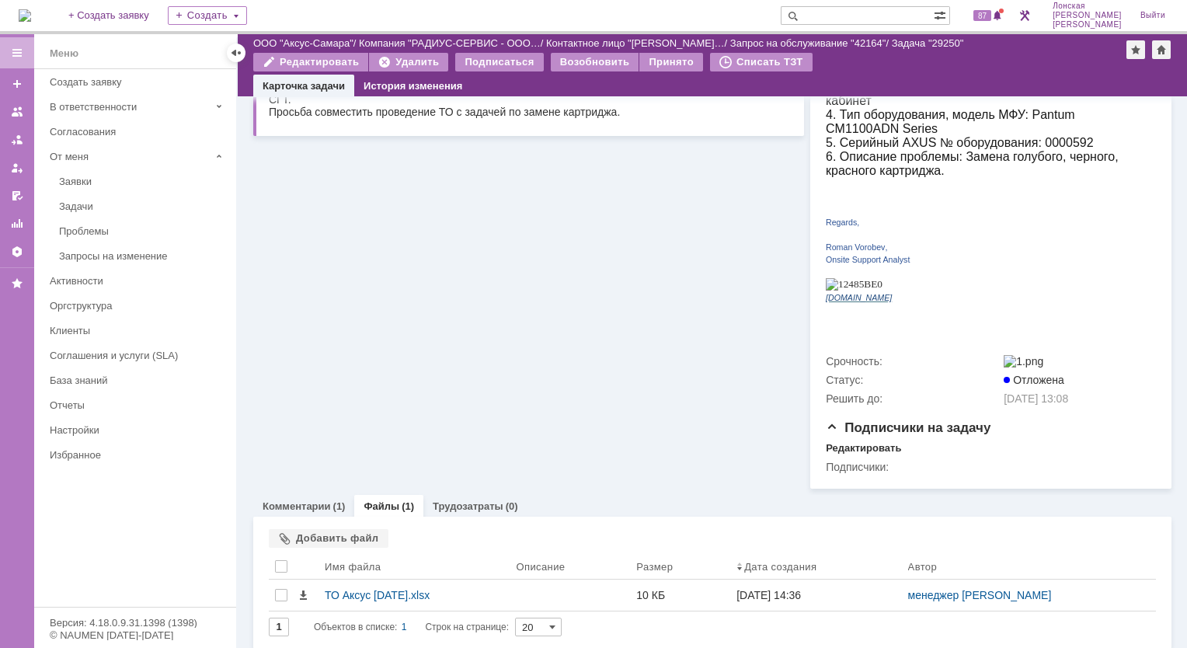
click at [611, 280] on div "Информация по задаче Редактировать В рамках заявки: 42164 Автор: Лонская Лариса…" at bounding box center [528, 128] width 551 height 722
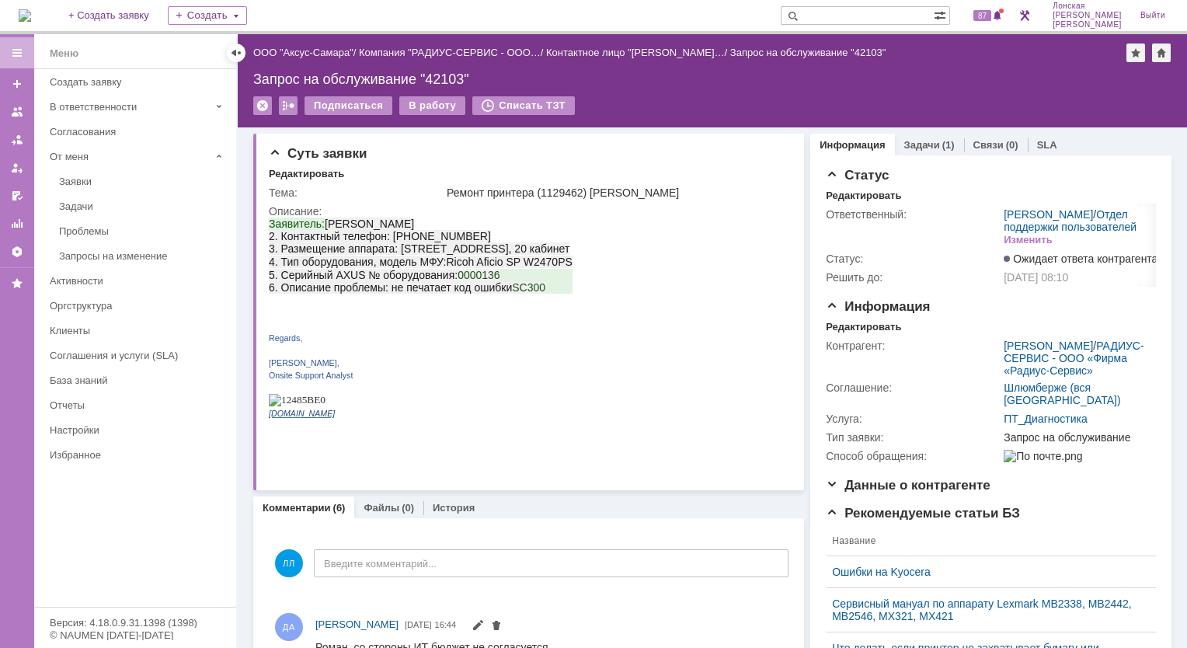
click at [31, 12] on img at bounding box center [25, 15] width 12 height 12
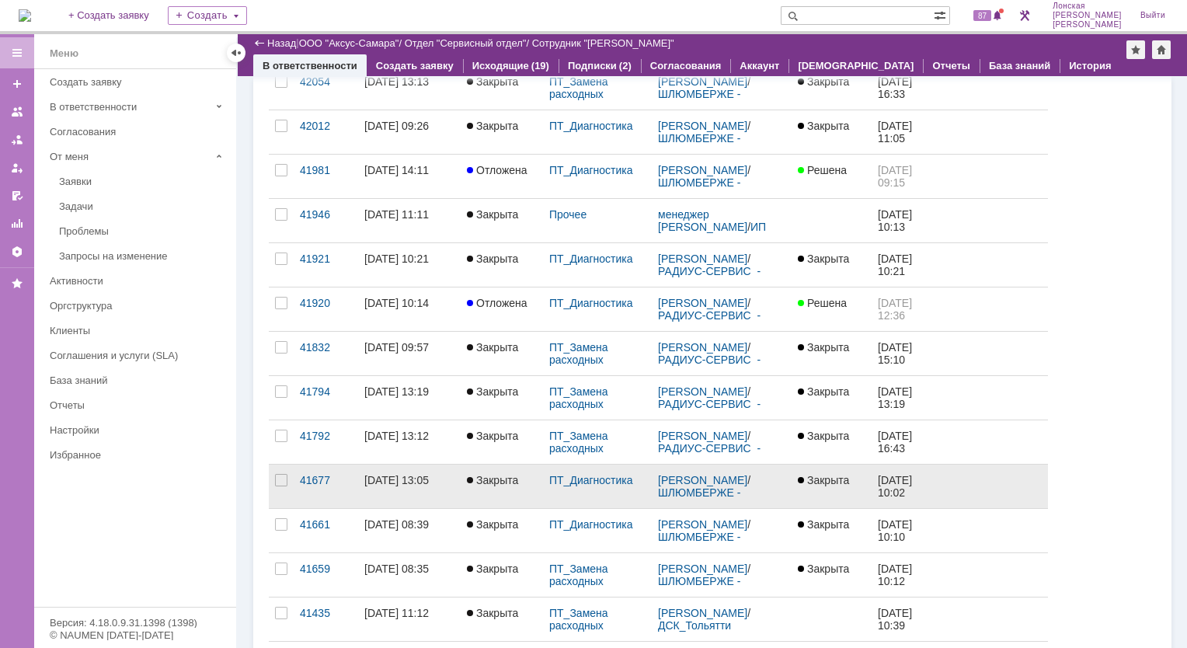
scroll to position [388, 0]
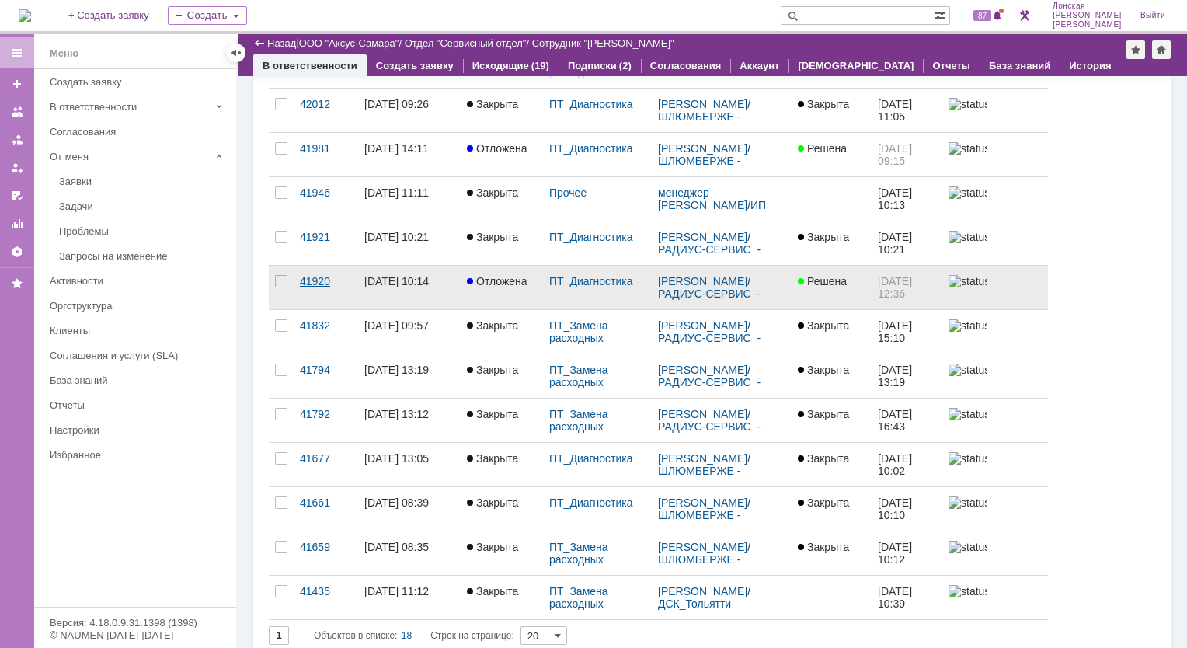
click at [315, 282] on div "41920" at bounding box center [326, 281] width 52 height 12
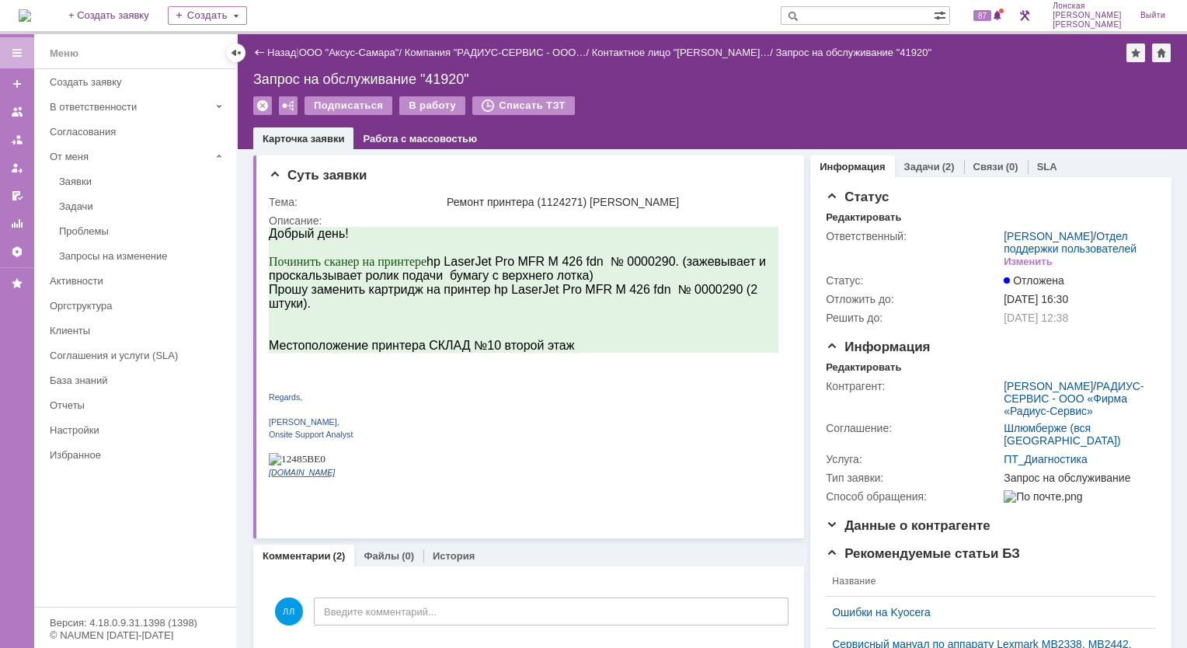
click at [31, 20] on img at bounding box center [25, 15] width 12 height 12
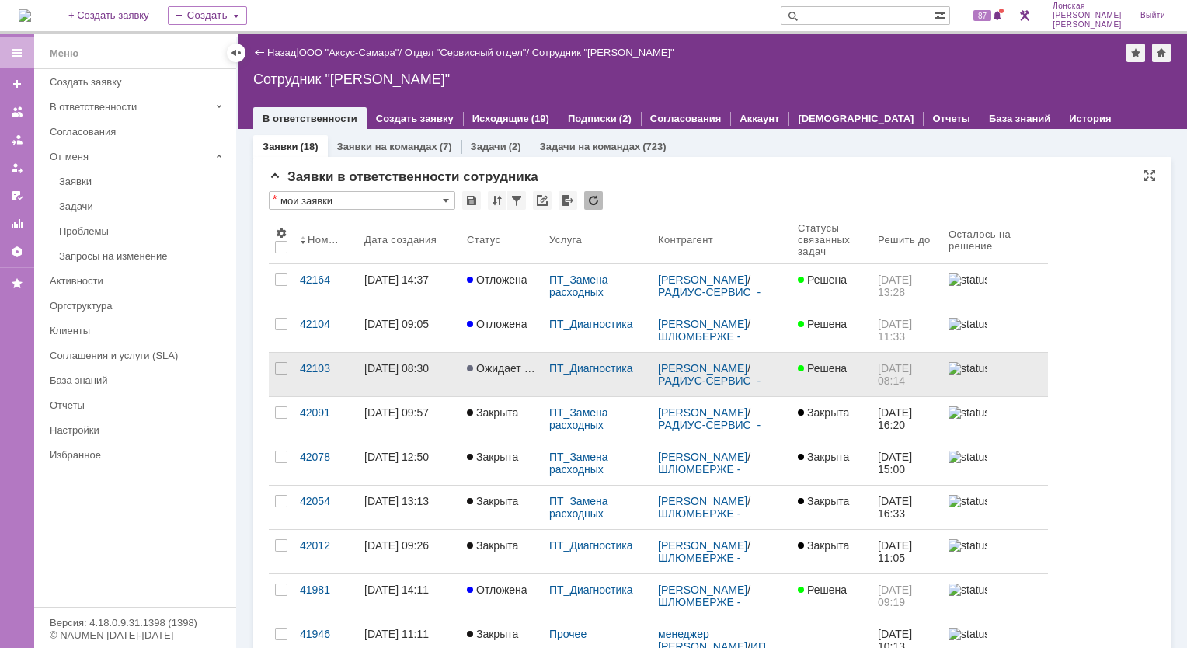
click at [382, 365] on div "03.10.2025 08:30" at bounding box center [396, 368] width 64 height 12
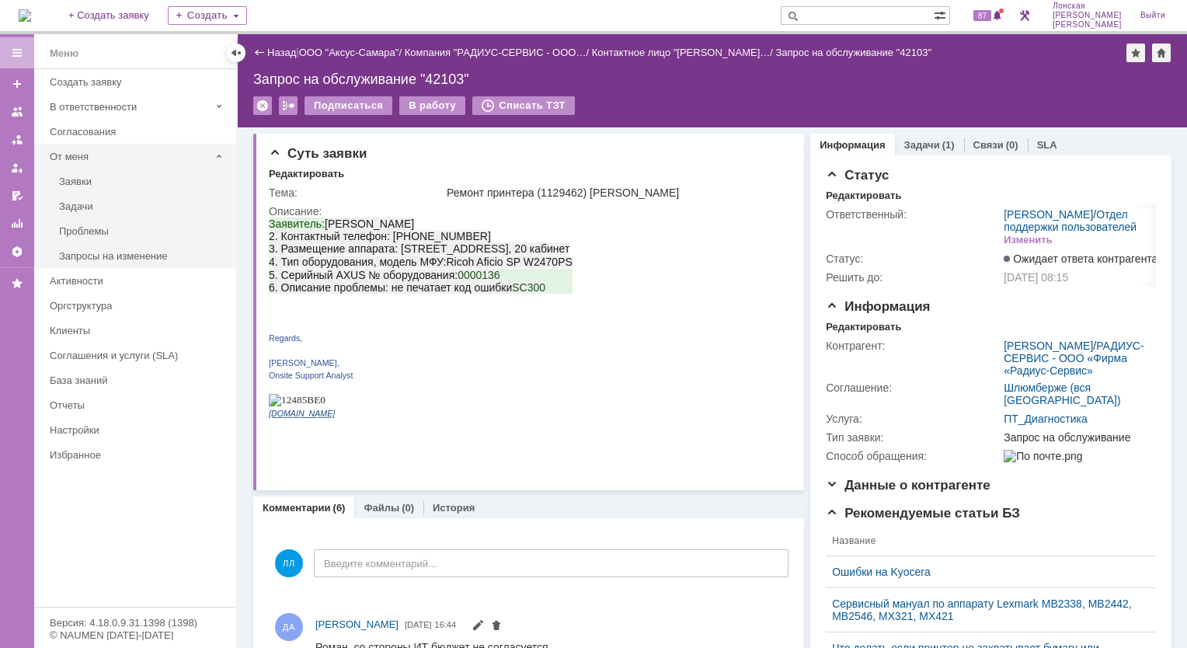
click at [93, 155] on div "От меня" at bounding box center [130, 157] width 160 height 12
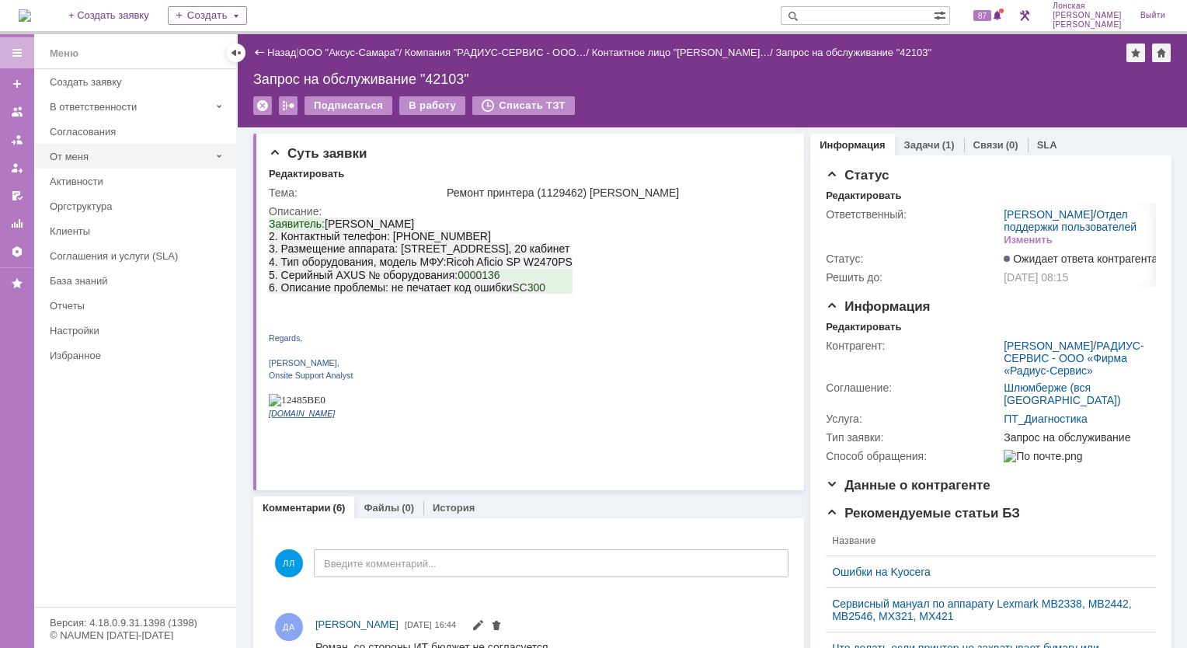
click at [118, 151] on div "От меня" at bounding box center [130, 157] width 160 height 12
drag, startPoint x: 91, startPoint y: 199, endPoint x: 111, endPoint y: 204, distance: 20.7
click at [92, 200] on div "Задачи" at bounding box center [143, 206] width 168 height 12
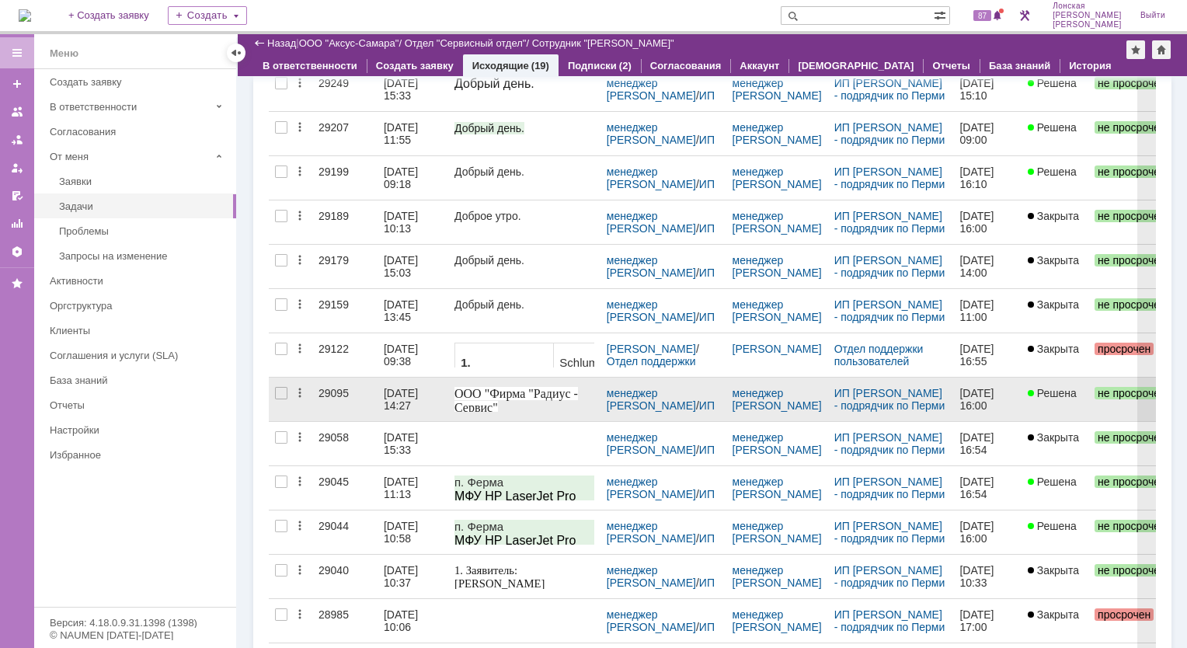
scroll to position [233, 0]
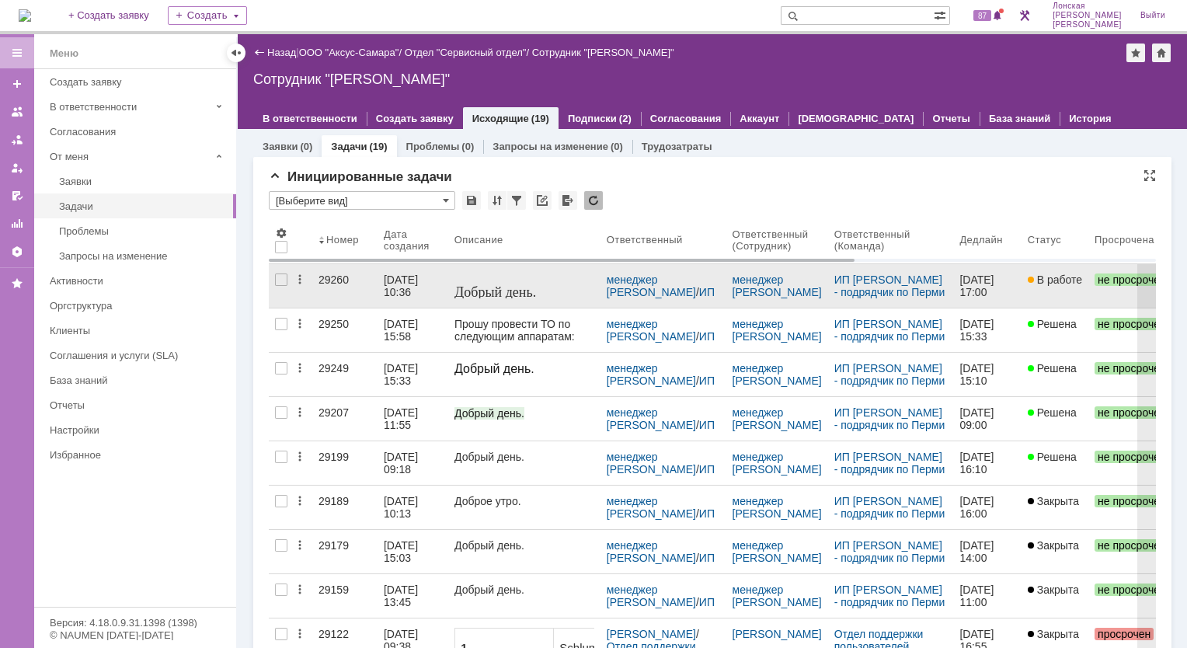
click at [348, 280] on div "29260" at bounding box center [344, 279] width 53 height 12
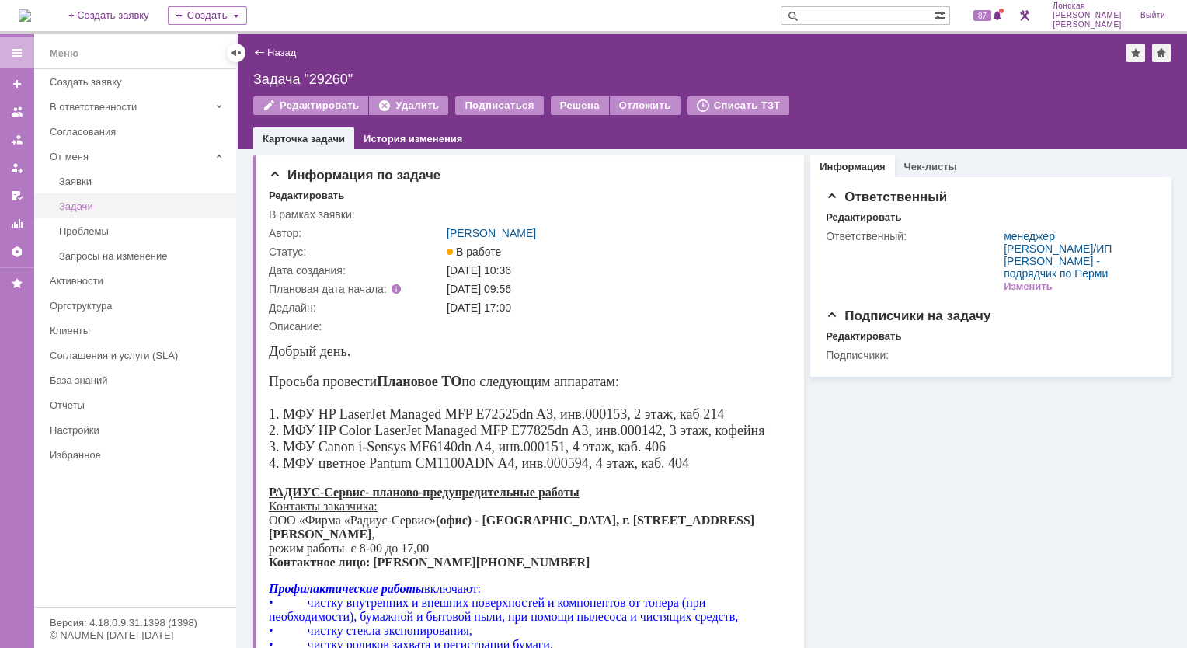
click at [78, 210] on div "Задачи" at bounding box center [143, 206] width 168 height 12
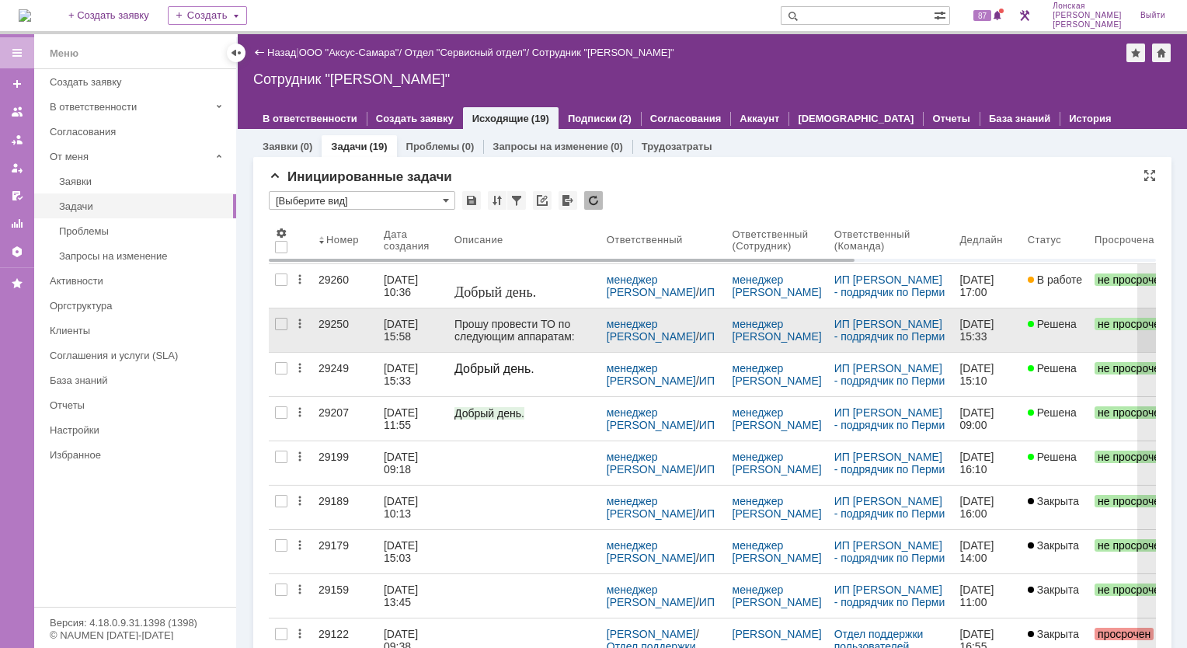
click at [320, 318] on div "29250" at bounding box center [344, 324] width 53 height 12
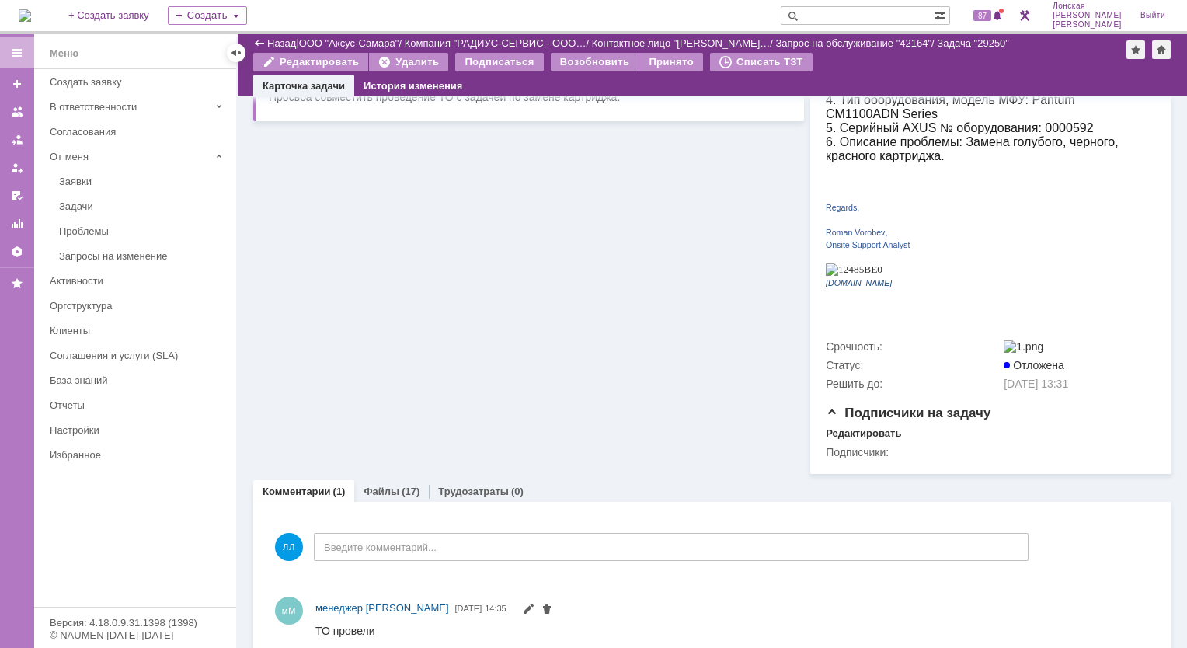
scroll to position [362, 0]
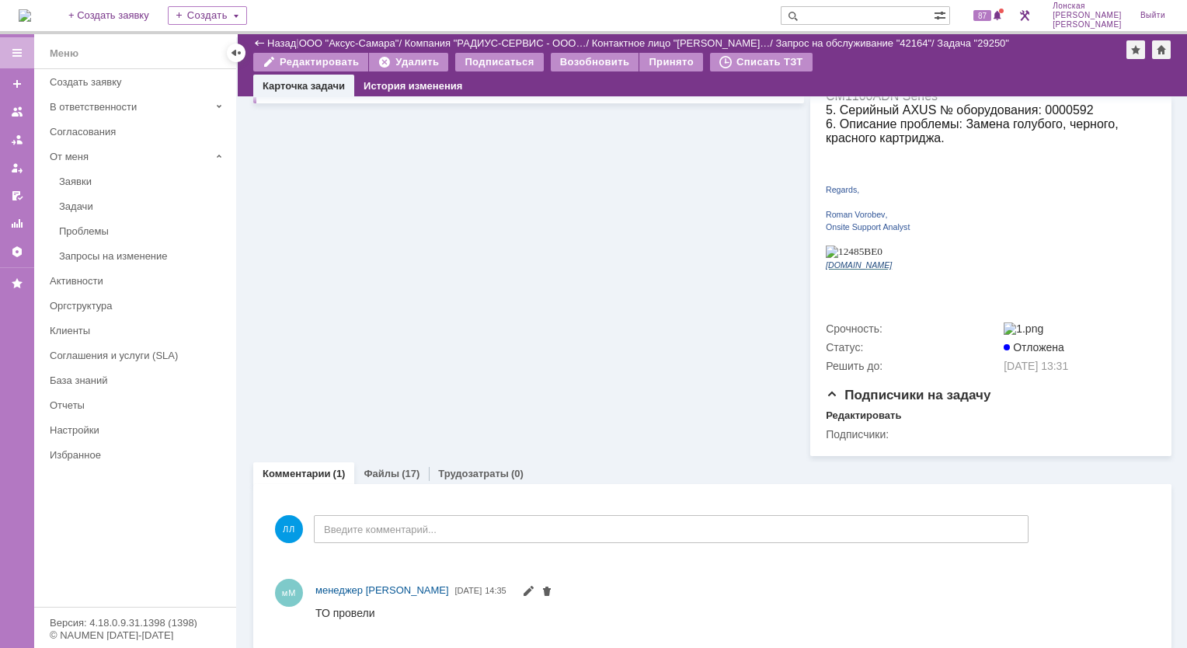
click at [398, 462] on div "Файлы (17)" at bounding box center [391, 473] width 75 height 23
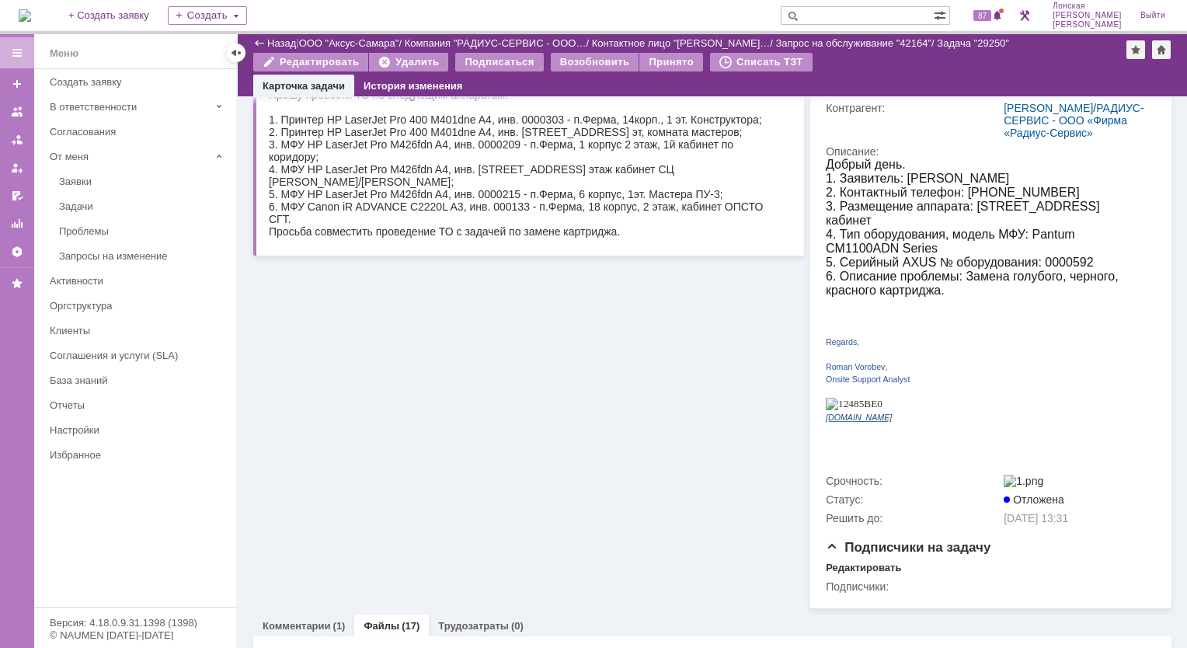
scroll to position [362, 0]
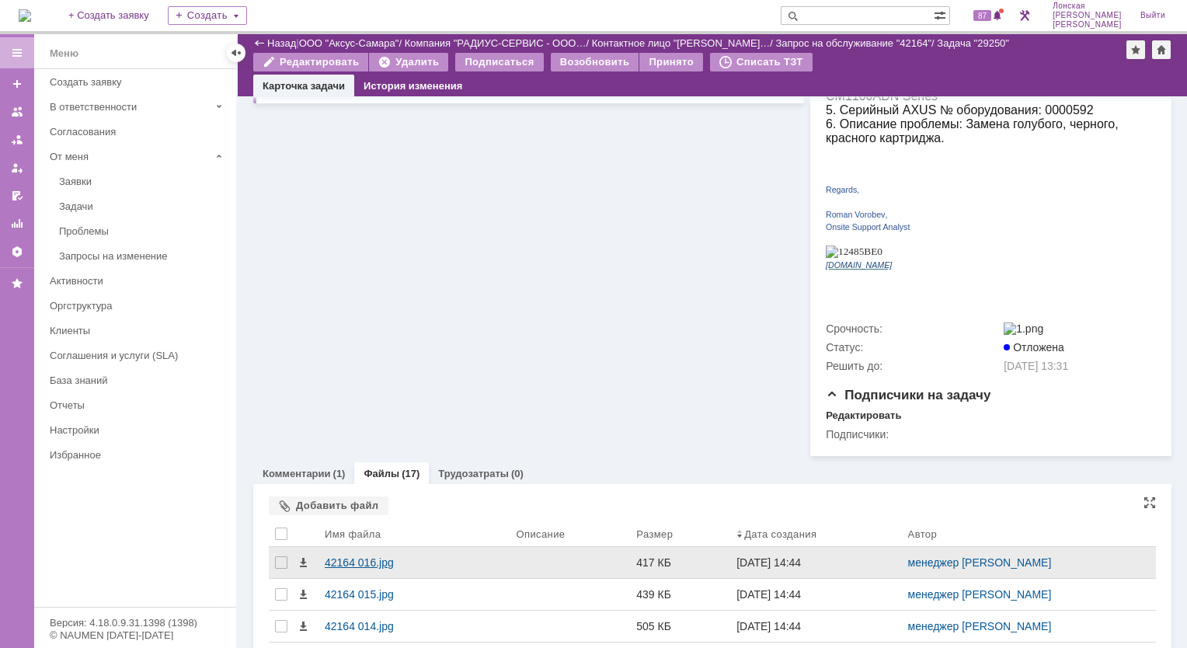
click at [354, 560] on div "42164 016.jpg" at bounding box center [414, 562] width 179 height 12
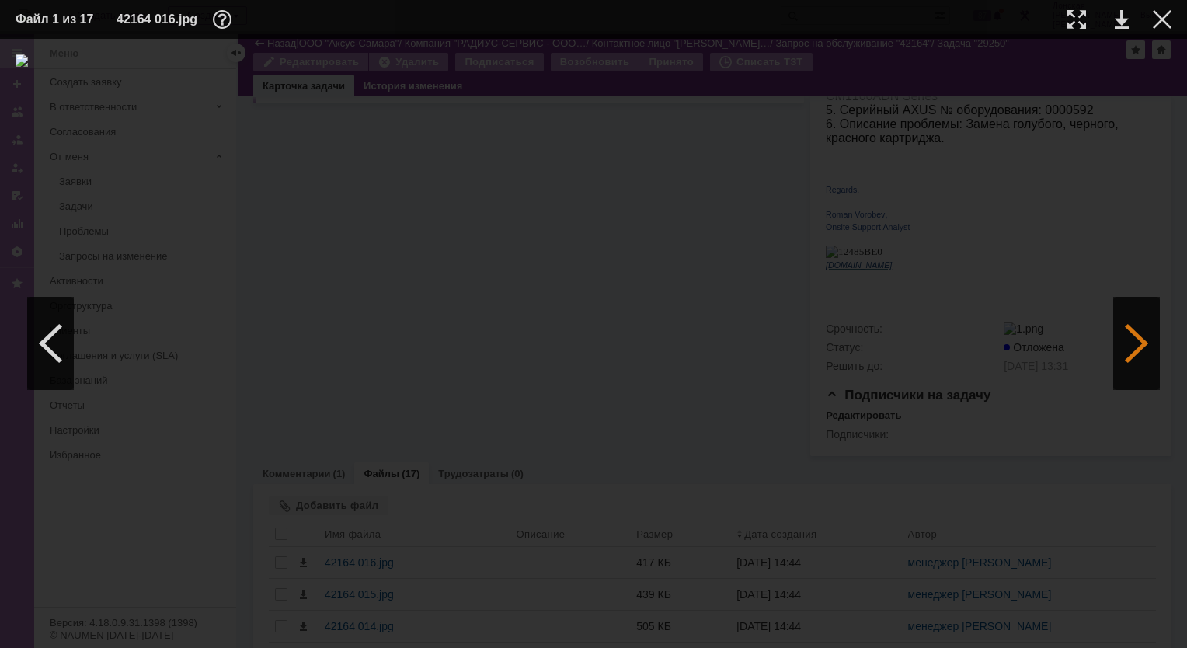
click at [1135, 332] on div at bounding box center [1136, 343] width 47 height 93
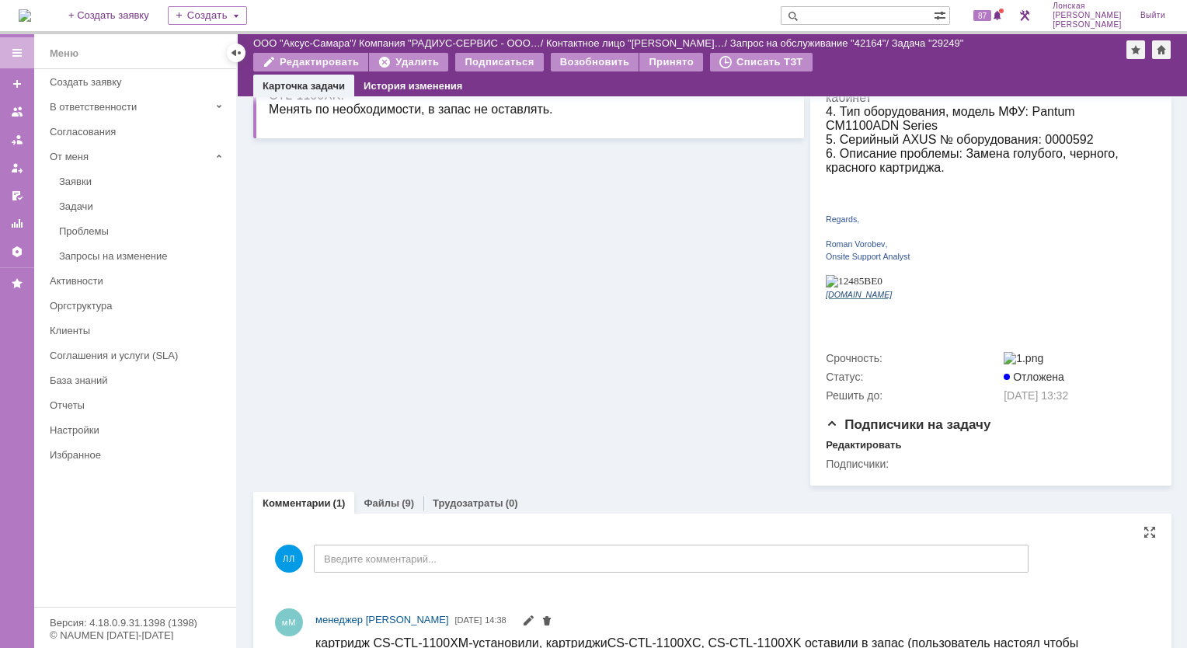
scroll to position [377, 0]
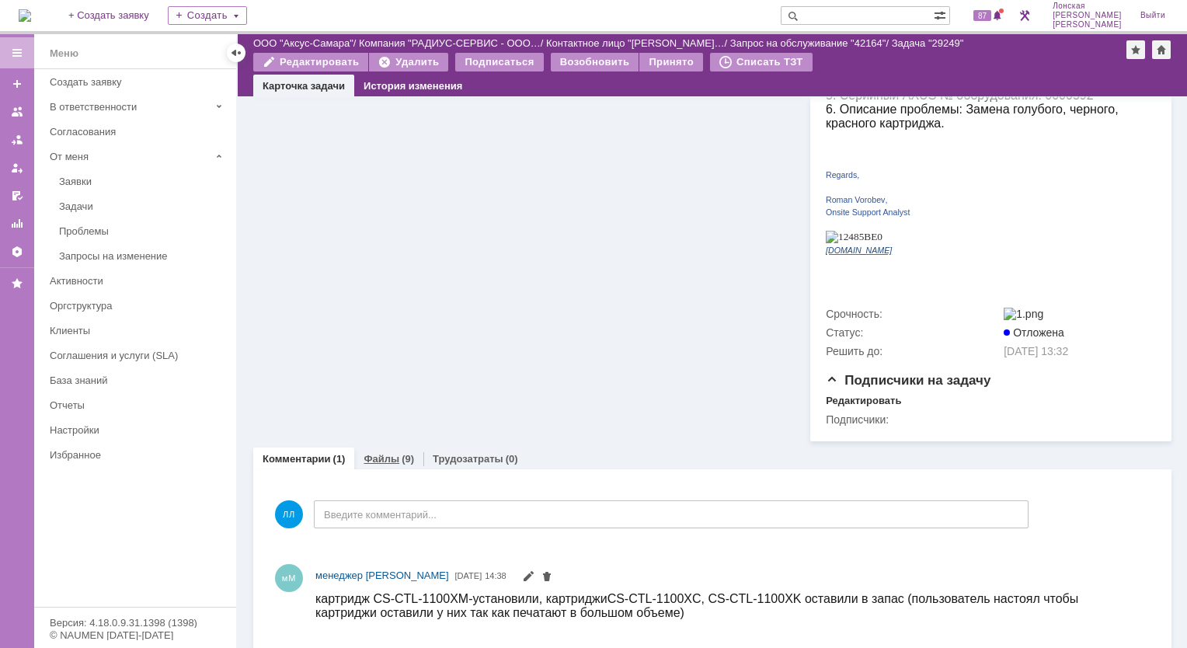
click at [374, 453] on link "Файлы" at bounding box center [382, 459] width 36 height 12
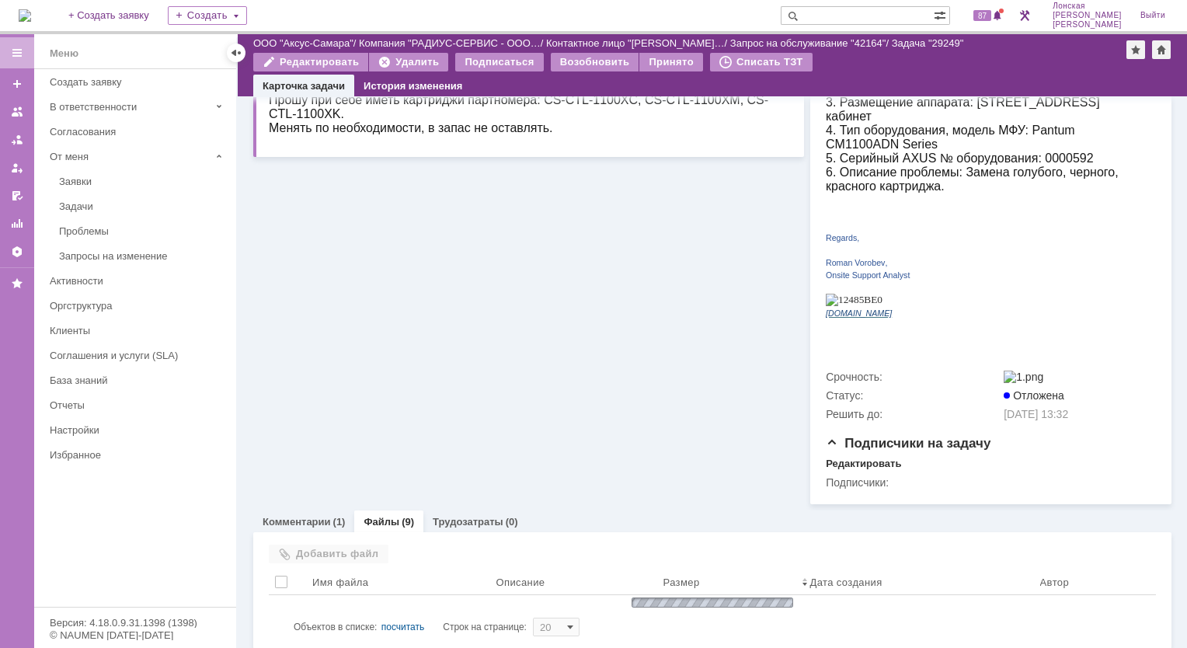
scroll to position [377, 0]
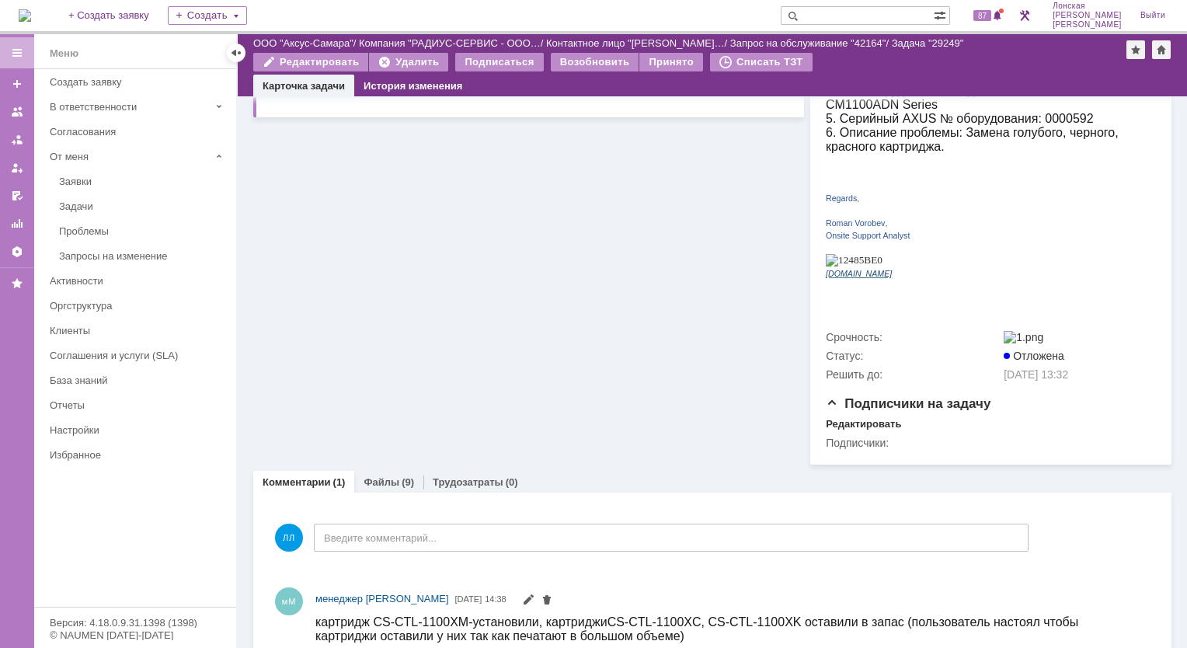
scroll to position [377, 0]
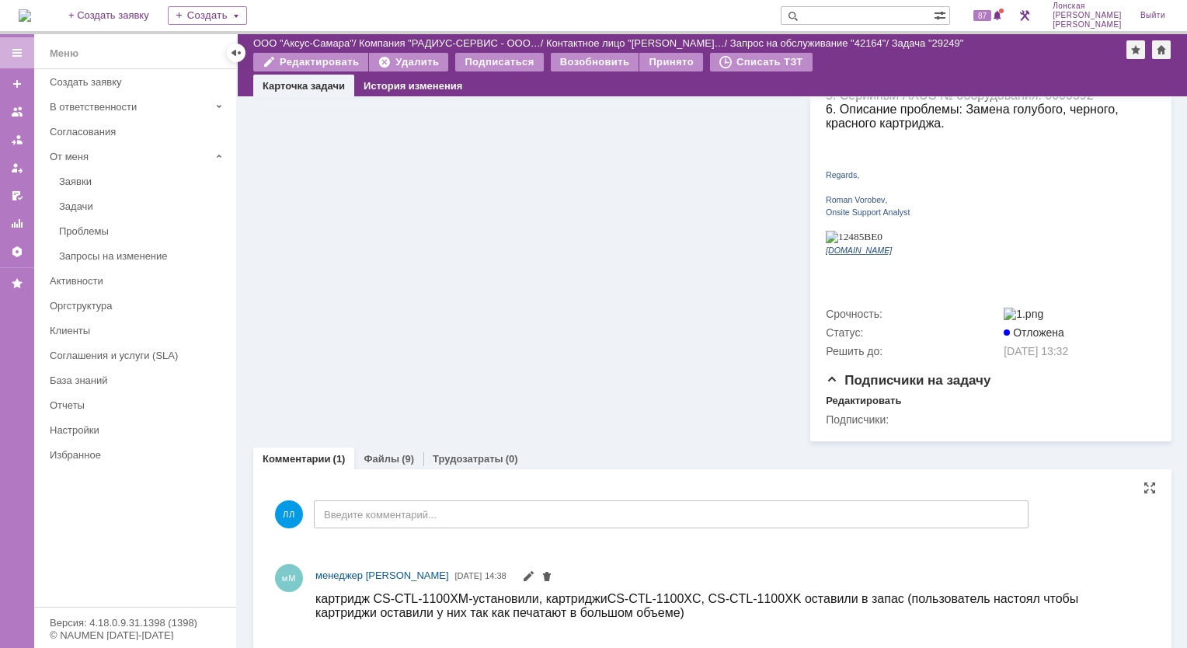
click at [868, 571] on div "мМ менеджер МИКО [DATE] 14:38" at bounding box center [732, 576] width 834 height 19
click at [882, 597] on span "CS-CTL-1100XC, CS-CTL-1100XK оставили в запас (пользователь настоял чтобы картр…" at bounding box center [696, 604] width 763 height 27
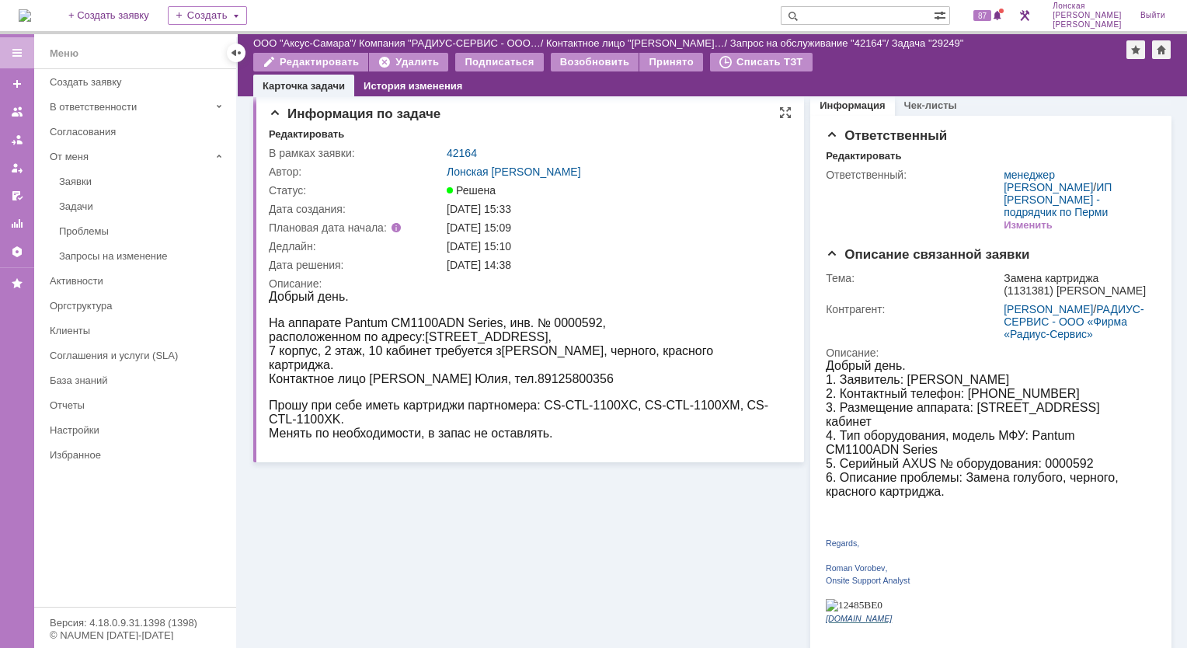
scroll to position [0, 0]
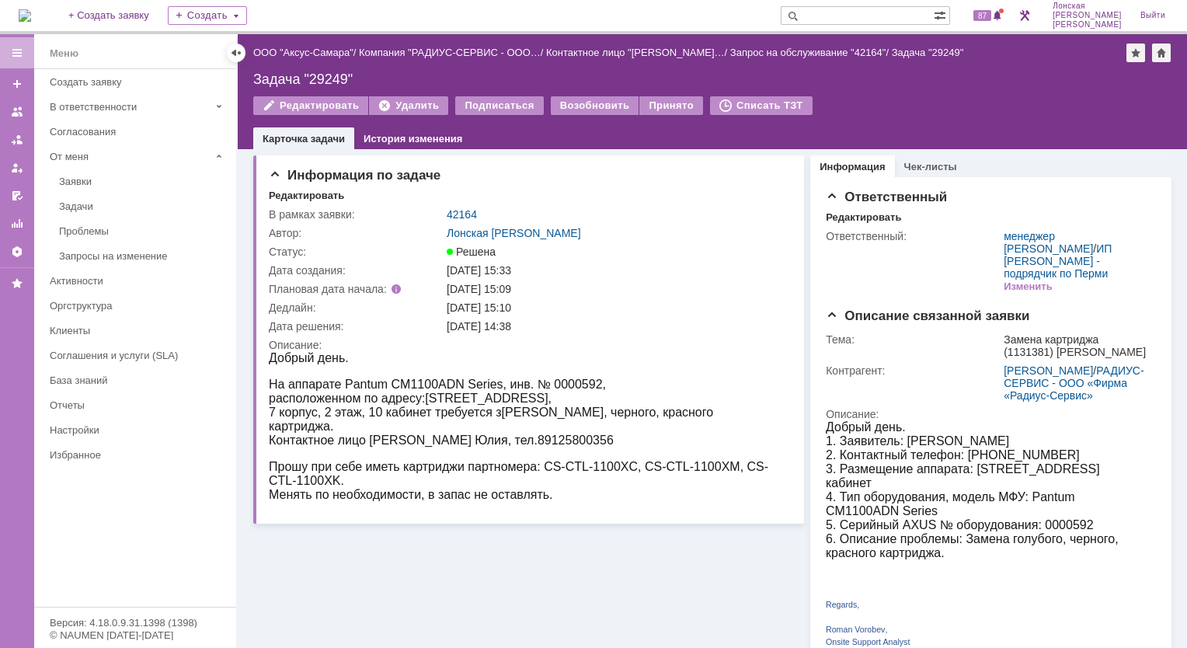
click at [30, 18] on img at bounding box center [25, 15] width 12 height 12
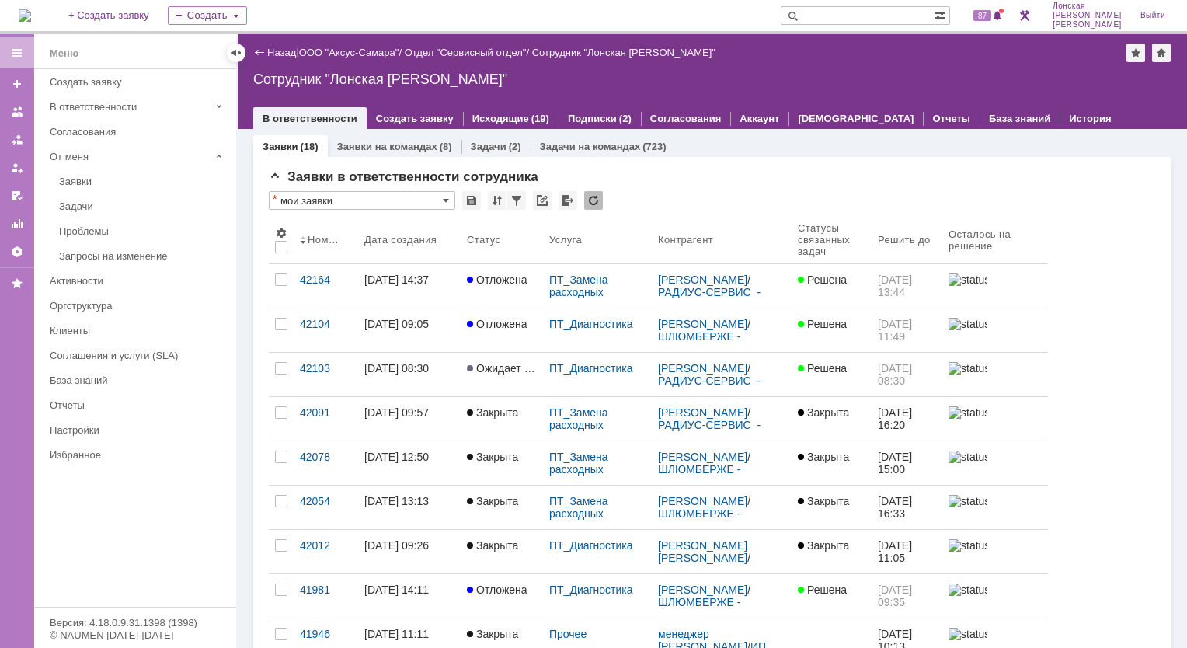
click at [859, 12] on input "text" at bounding box center [857, 15] width 153 height 19
type input "28626"
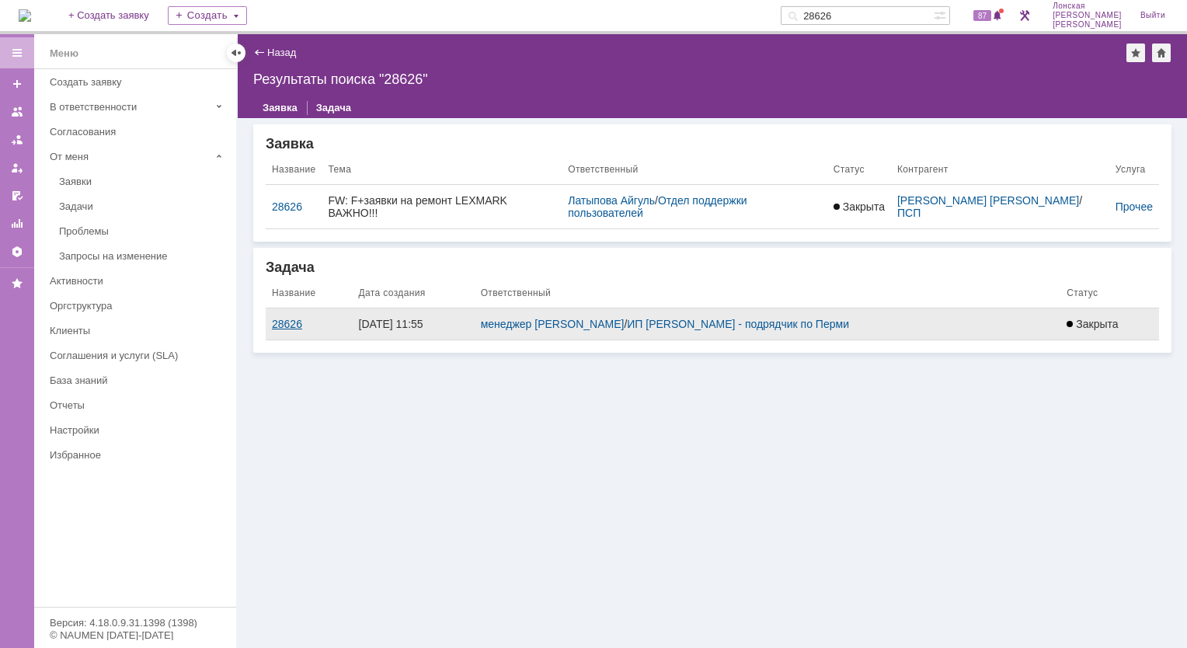
click at [283, 318] on div "28626" at bounding box center [309, 324] width 75 height 12
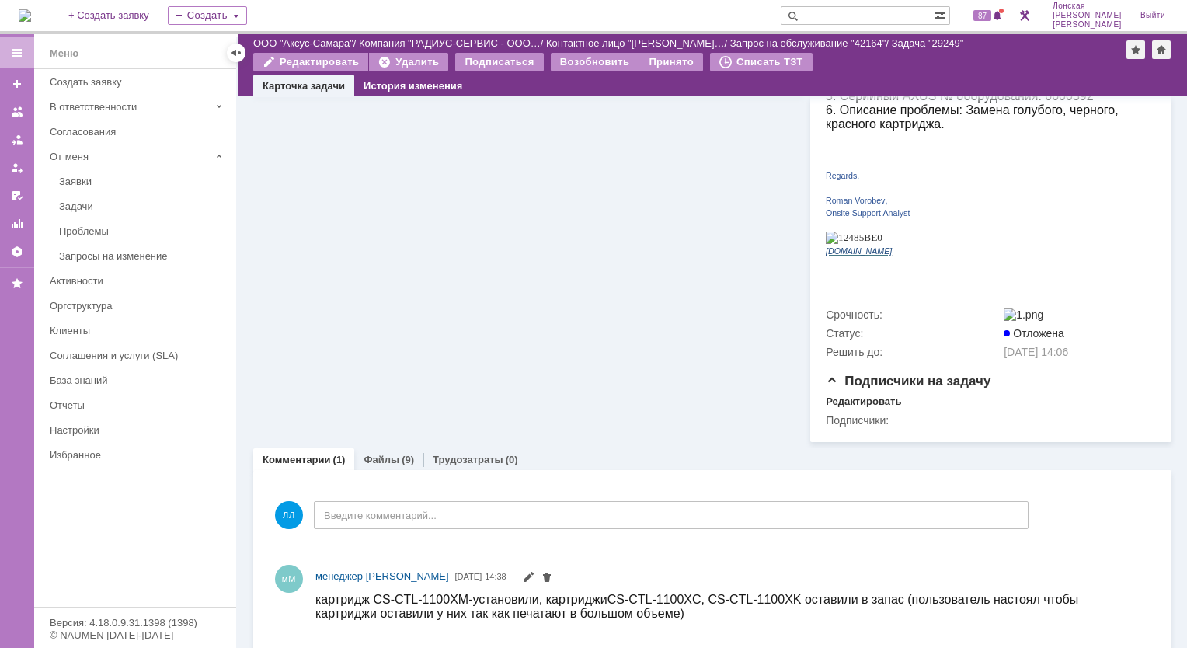
scroll to position [377, 0]
click at [368, 453] on link "Файлы" at bounding box center [382, 459] width 36 height 12
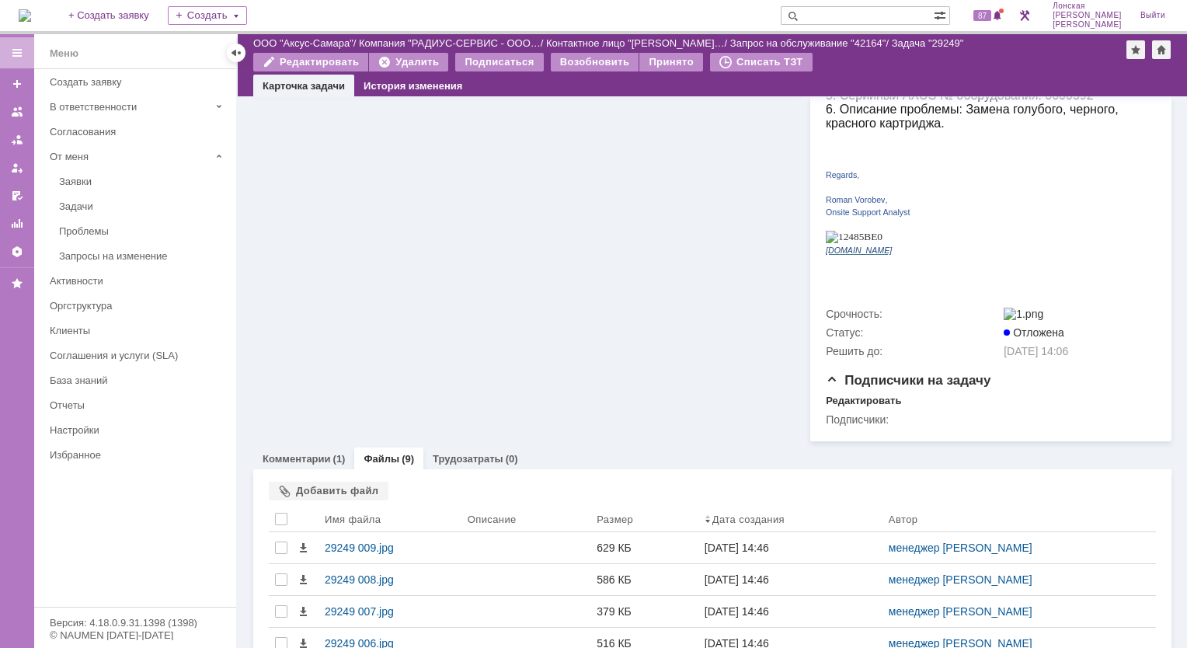
scroll to position [583, 0]
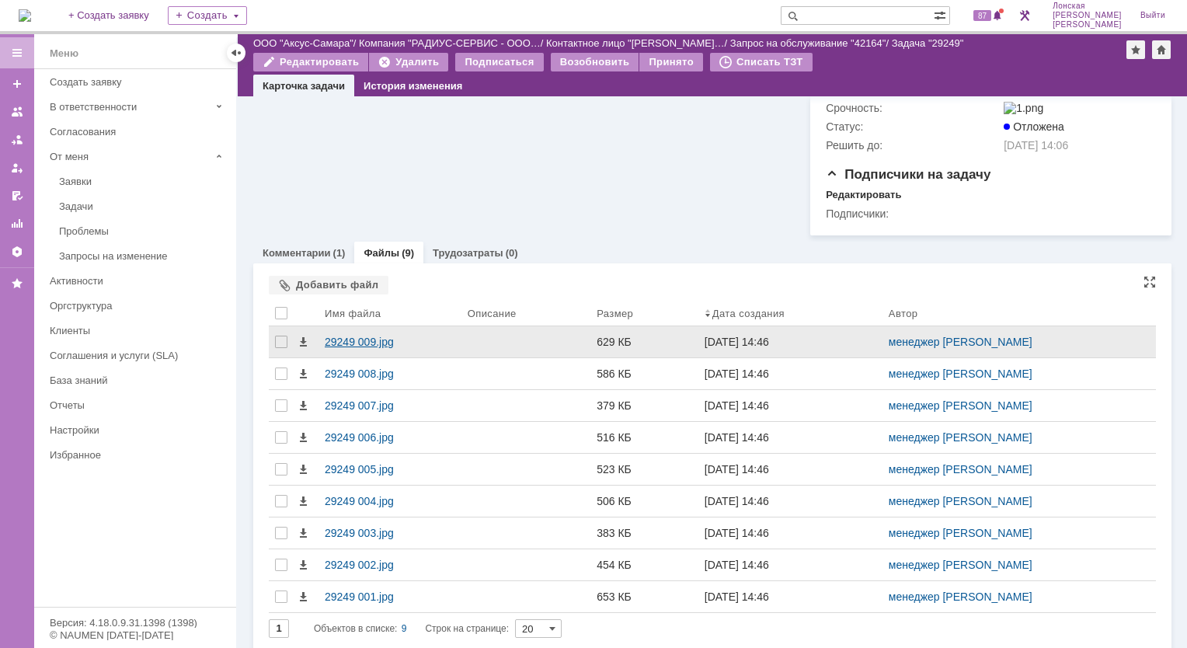
click at [356, 336] on div "29249 009.jpg" at bounding box center [390, 342] width 131 height 12
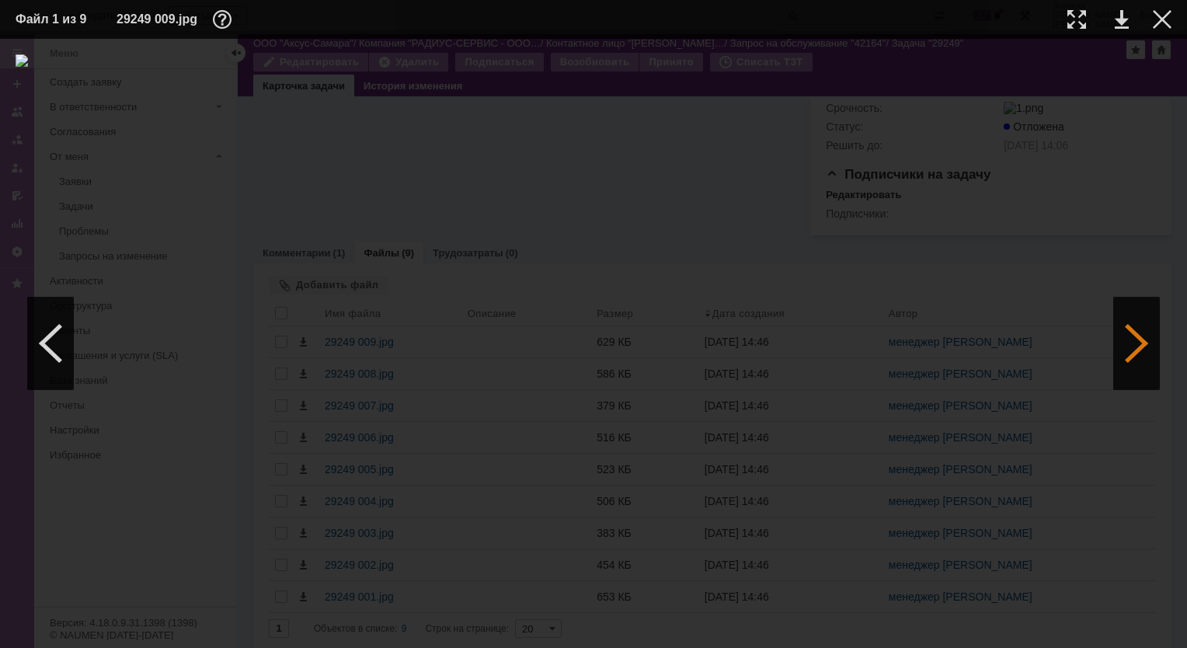
click at [1149, 334] on div at bounding box center [1136, 343] width 47 height 93
click at [1121, 321] on div at bounding box center [1136, 343] width 47 height 93
click at [56, 360] on div at bounding box center [50, 343] width 47 height 93
click at [1132, 318] on div at bounding box center [1136, 343] width 47 height 93
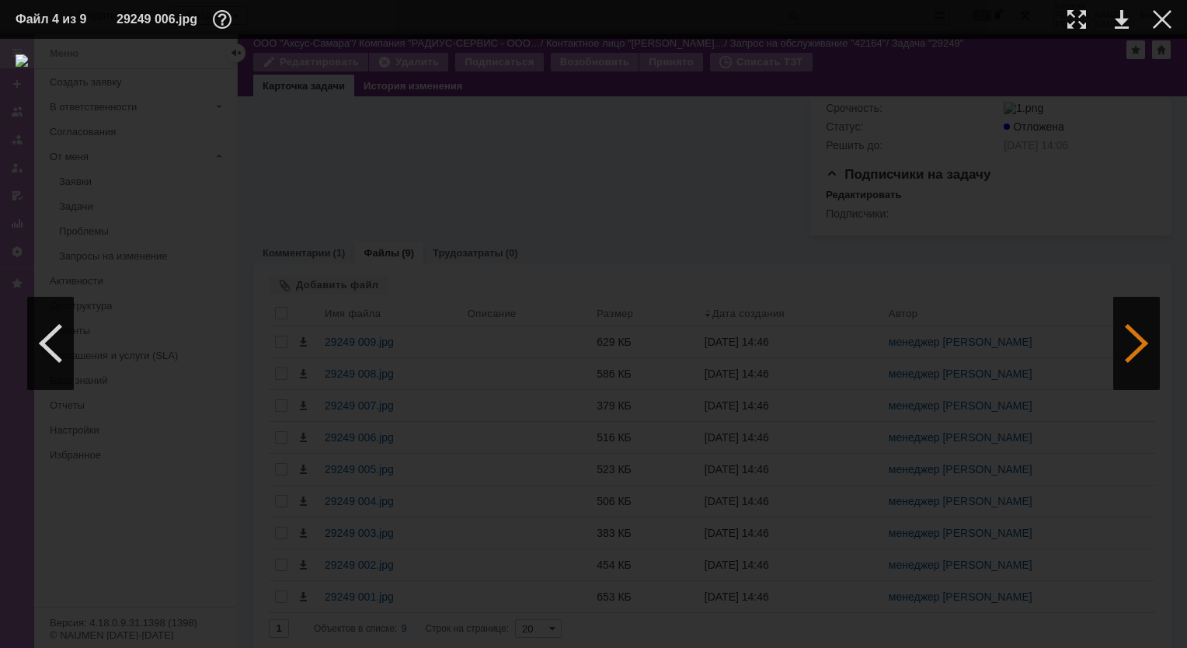
click at [1131, 318] on div at bounding box center [1136, 343] width 47 height 93
click at [1128, 317] on div at bounding box center [1136, 343] width 47 height 93
click at [73, 355] on div at bounding box center [50, 343] width 47 height 93
click at [1136, 345] on div at bounding box center [1136, 343] width 47 height 93
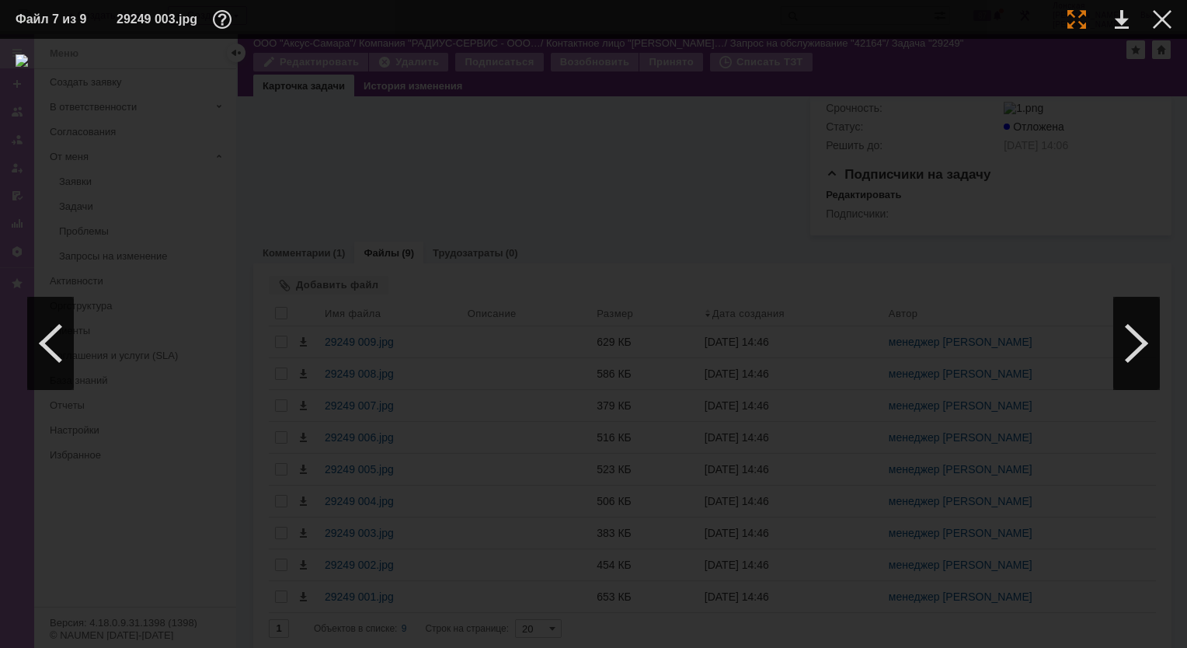
click at [1072, 17] on div at bounding box center [1076, 19] width 19 height 19
click at [1130, 343] on div at bounding box center [1136, 343] width 47 height 93
click at [1076, 18] on div at bounding box center [1076, 19] width 19 height 19
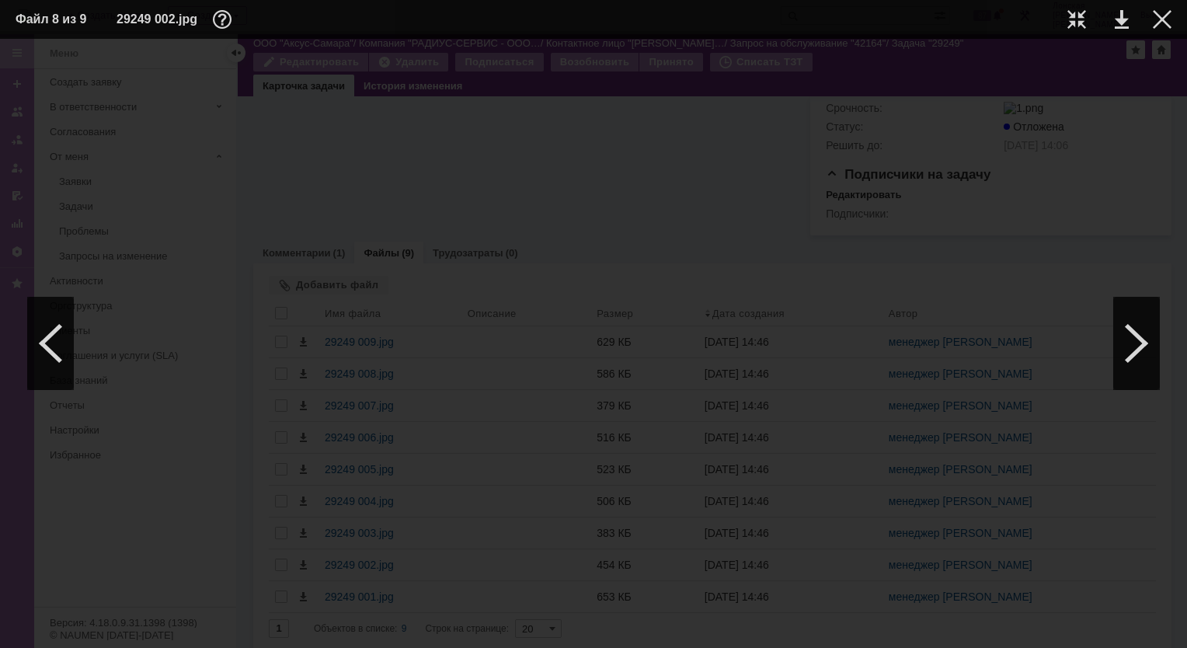
scroll to position [1206, 56]
click at [1143, 342] on div at bounding box center [1136, 343] width 47 height 93
click at [1081, 20] on div at bounding box center [1076, 19] width 19 height 19
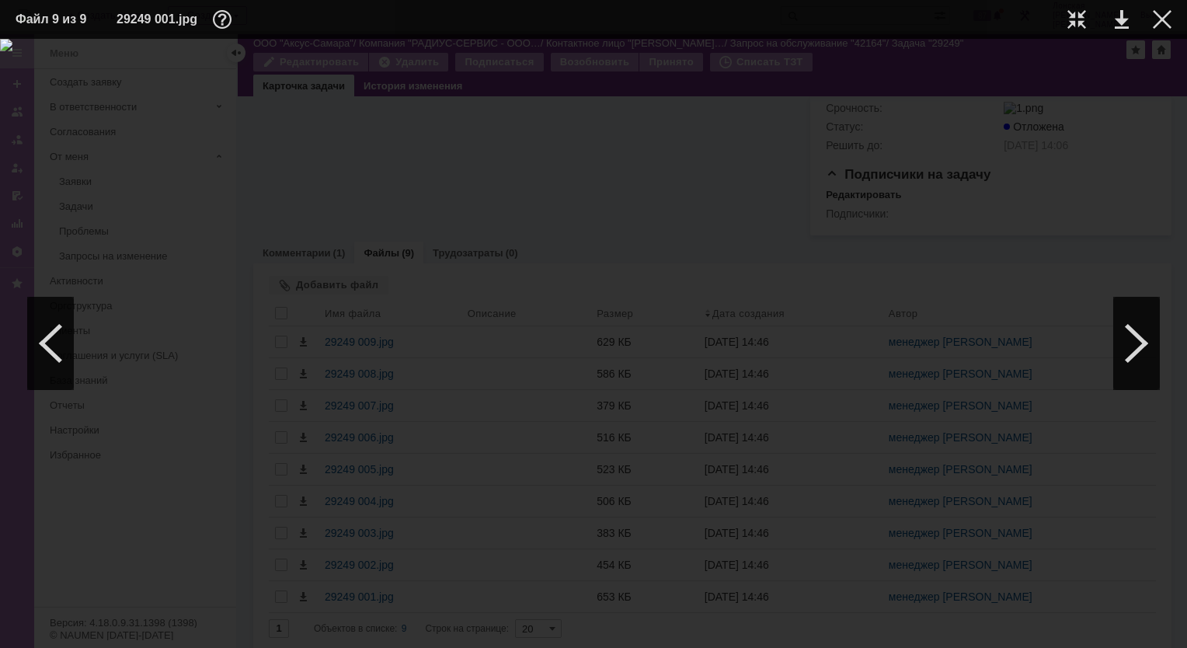
click at [446, 51] on img at bounding box center [593, 45] width 1187 height 12
click at [1167, 22] on div at bounding box center [1162, 19] width 19 height 19
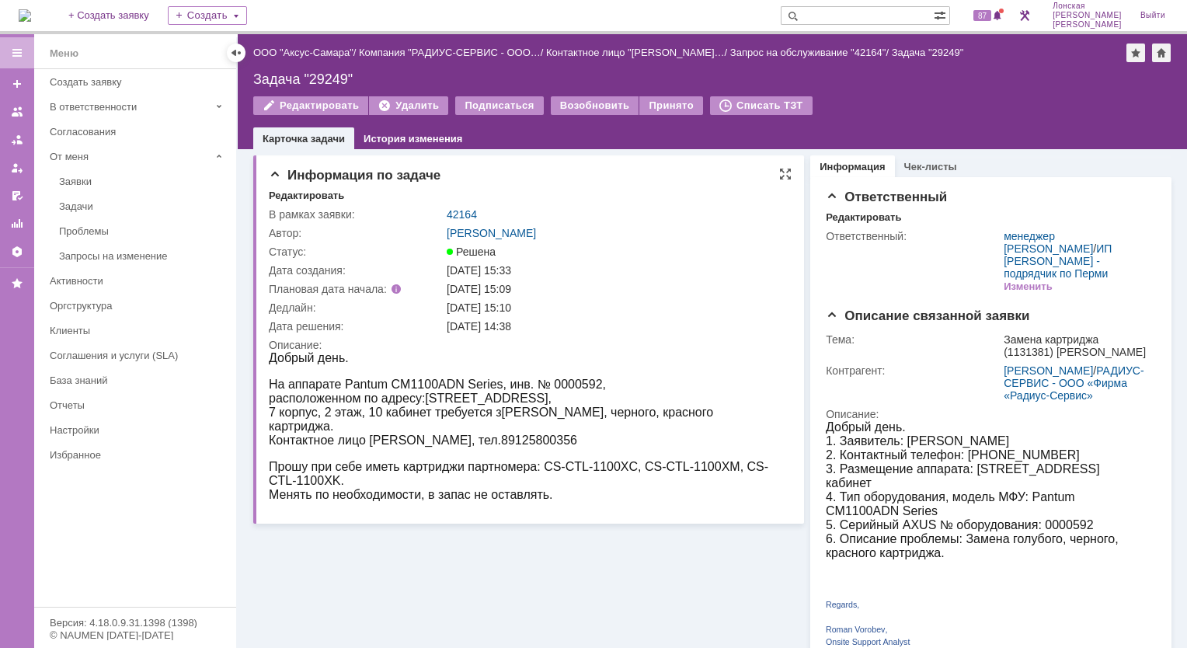
scroll to position [544, 0]
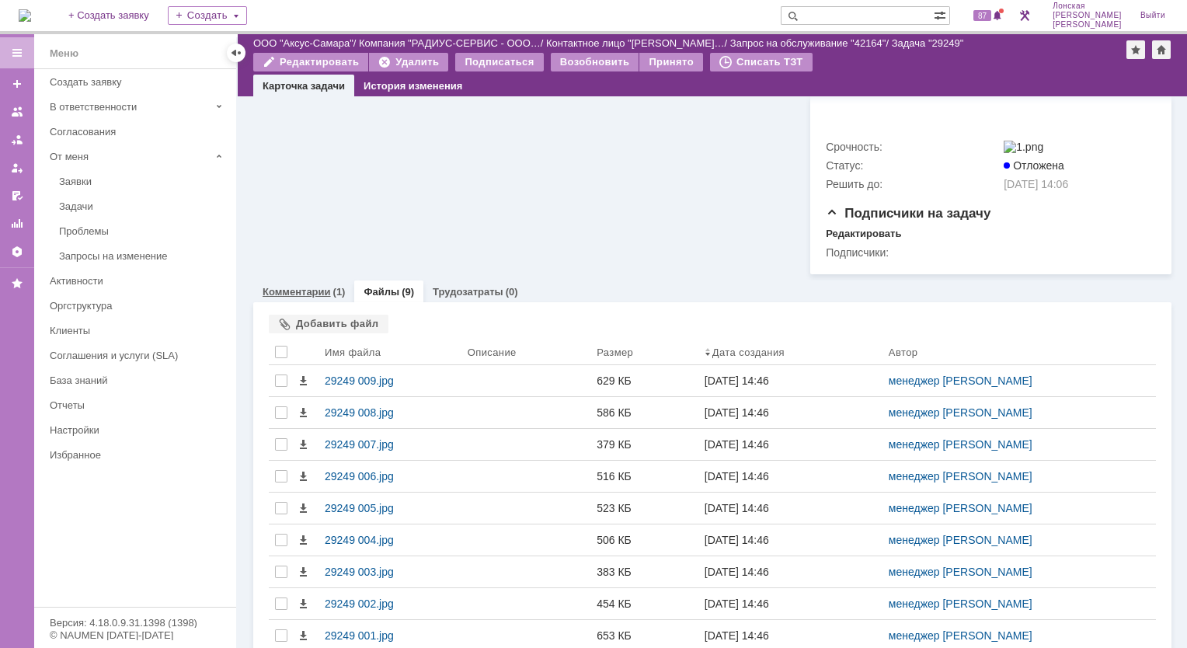
click at [317, 290] on link "Комментарии" at bounding box center [297, 292] width 68 height 12
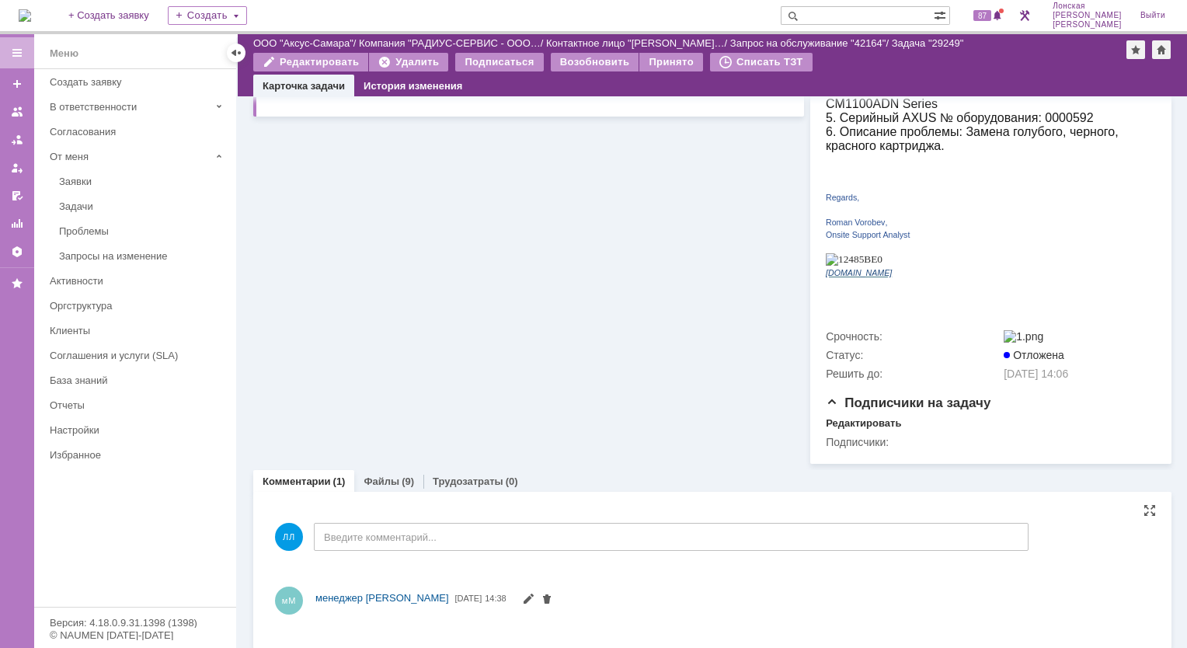
scroll to position [377, 0]
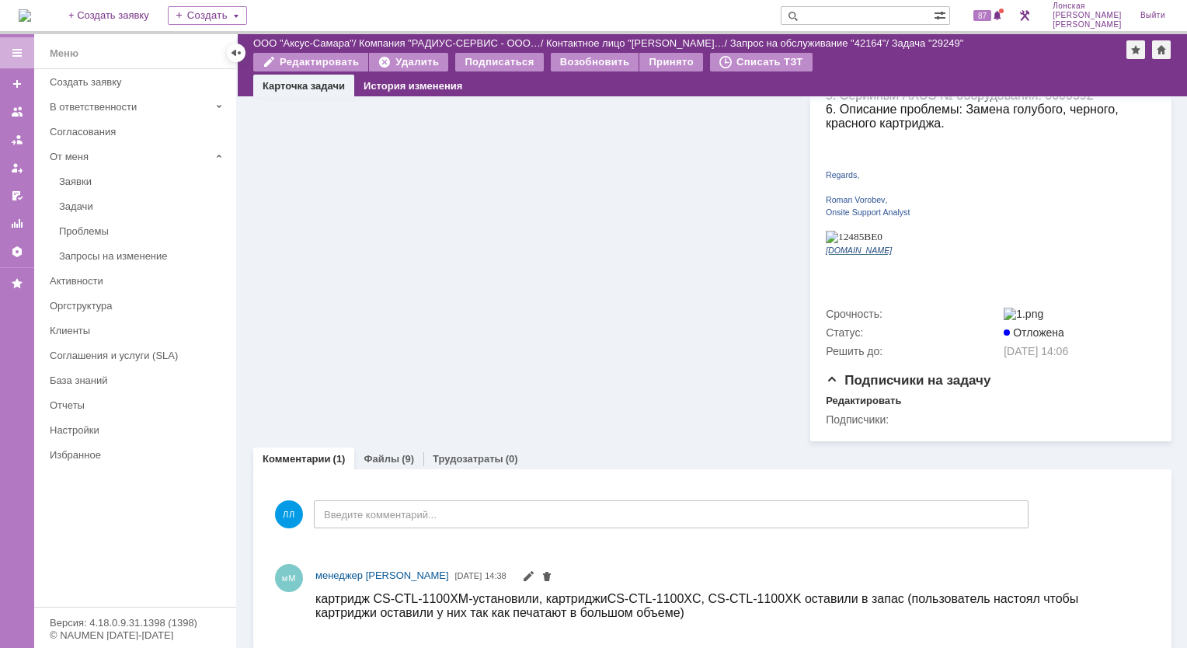
click at [520, 361] on div "Информация по задаче Редактировать В рамках заявки: 42164 Автор: [PERSON_NAME]:…" at bounding box center [528, 81] width 551 height 722
drag, startPoint x: 376, startPoint y: 595, endPoint x: 466, endPoint y: 591, distance: 90.2
click at [466, 591] on span "картридж CS-CTL-1100XM-установили, картриджи CS-CTL-1100XC, CS-CTL-1100XK остав…" at bounding box center [696, 604] width 763 height 27
copy span "CS-CTL-1100XM"
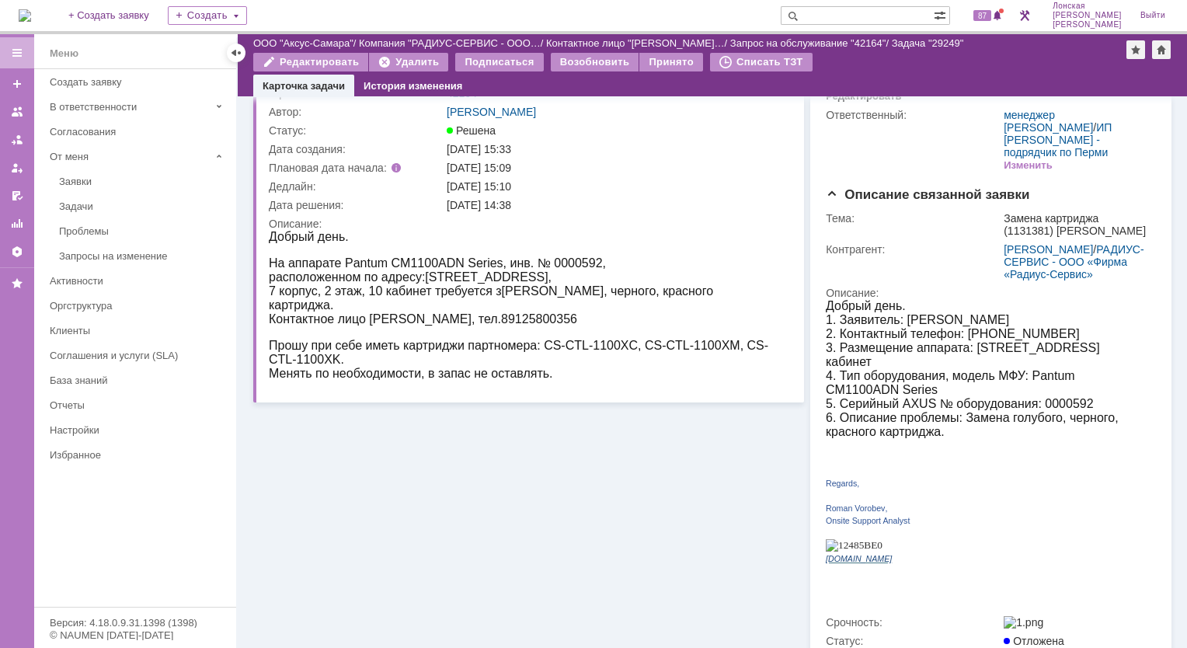
scroll to position [0, 0]
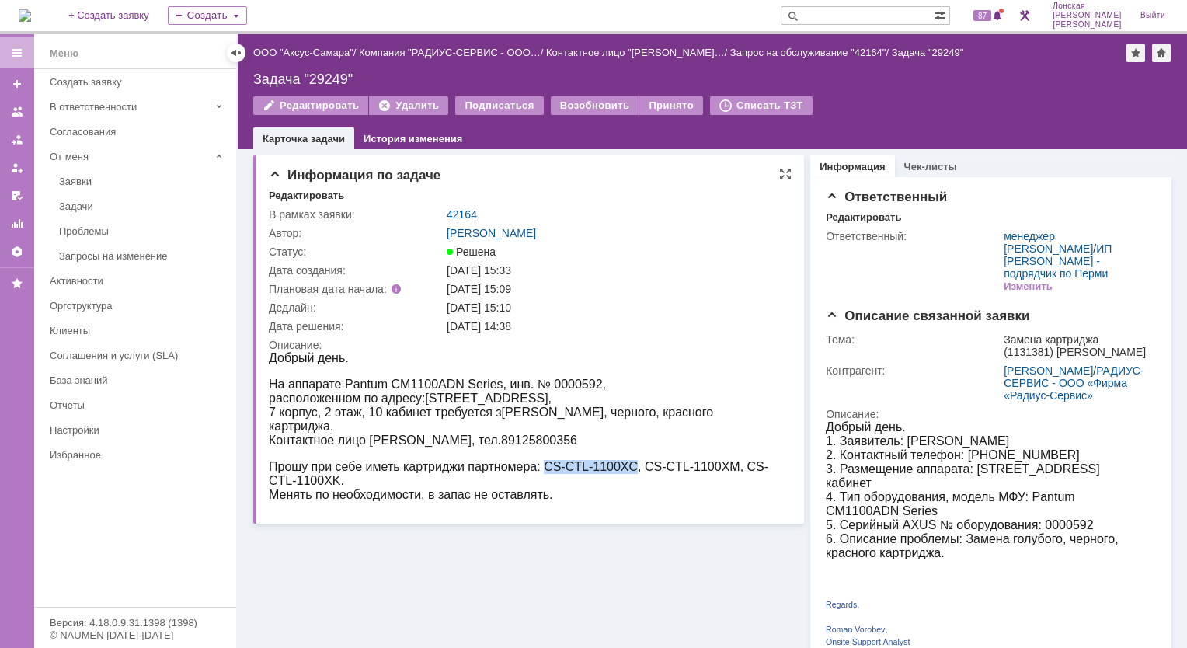
drag, startPoint x: 545, startPoint y: 471, endPoint x: 635, endPoint y: 468, distance: 89.4
click at [635, 468] on span "Прошу при себе иметь картриджи партномера: CS-CTL-1100XC, CS-CTL-1100XM, CS-CTL…" at bounding box center [518, 473] width 499 height 27
copy span "CS-CTL-1100XC"
drag, startPoint x: 747, startPoint y: 469, endPoint x: 338, endPoint y: 483, distance: 409.6
click at [338, 483] on span "Прошу при себе иметь картриджи партномера: CS-CTL-1100XC, CS-CTL-1100XM, CS-CTL…" at bounding box center [518, 473] width 499 height 27
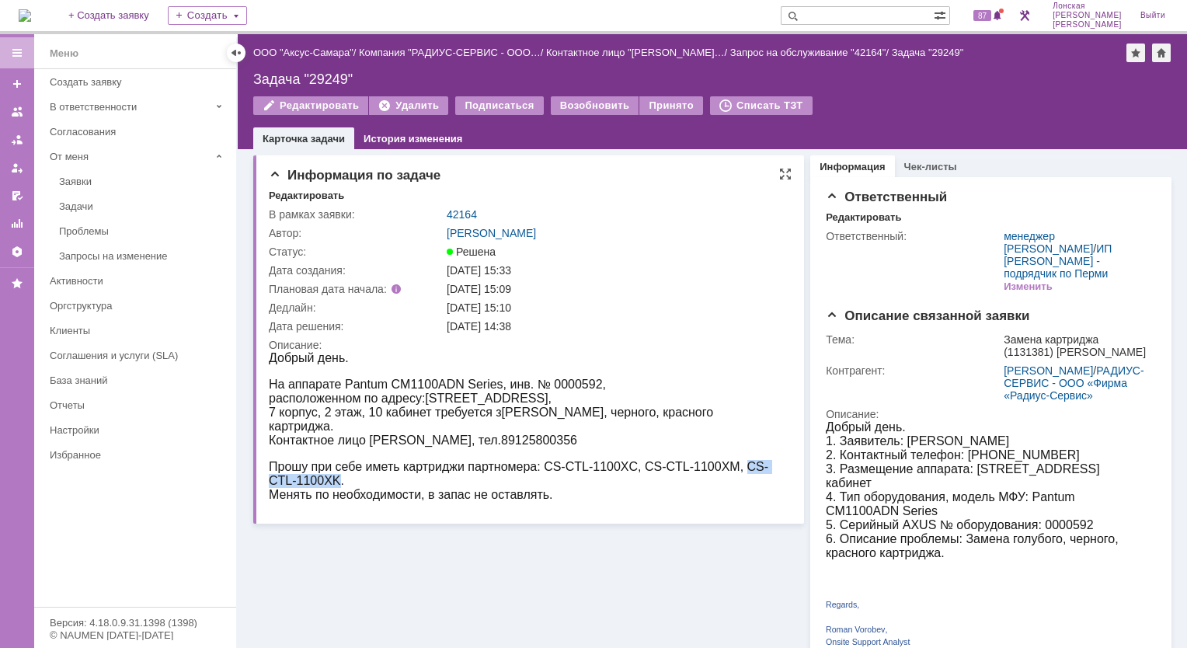
copy span "CS-CTL-1100XK"
click at [85, 202] on div "Задачи" at bounding box center [143, 206] width 168 height 12
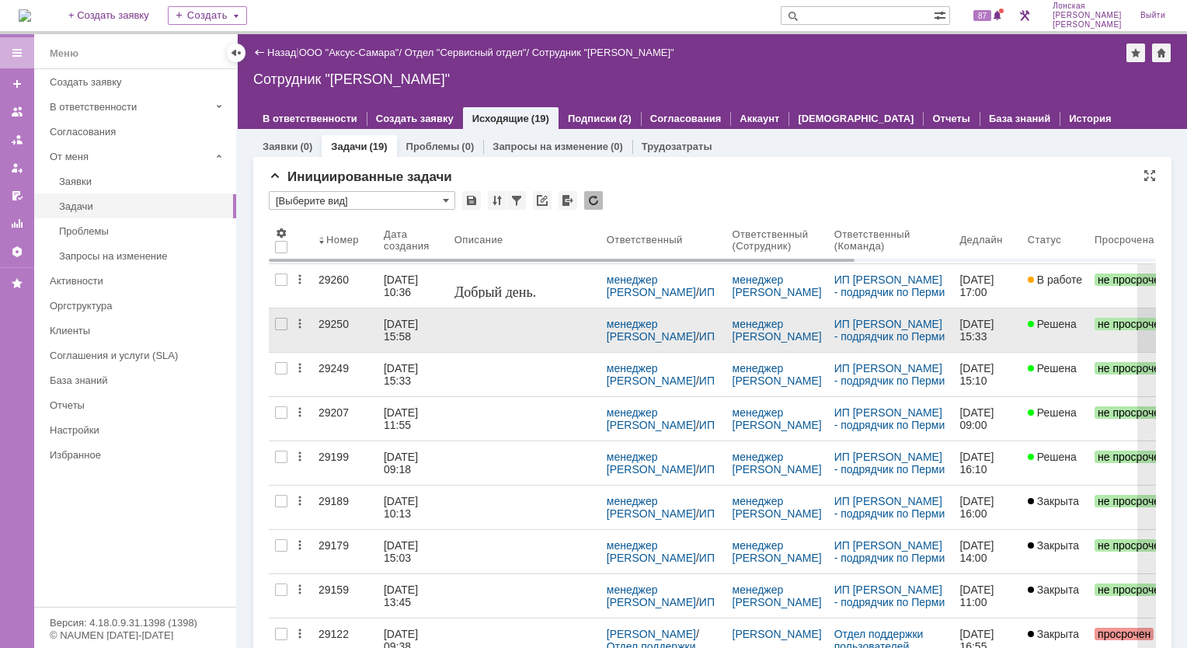
click at [336, 322] on div "29250" at bounding box center [344, 324] width 53 height 12
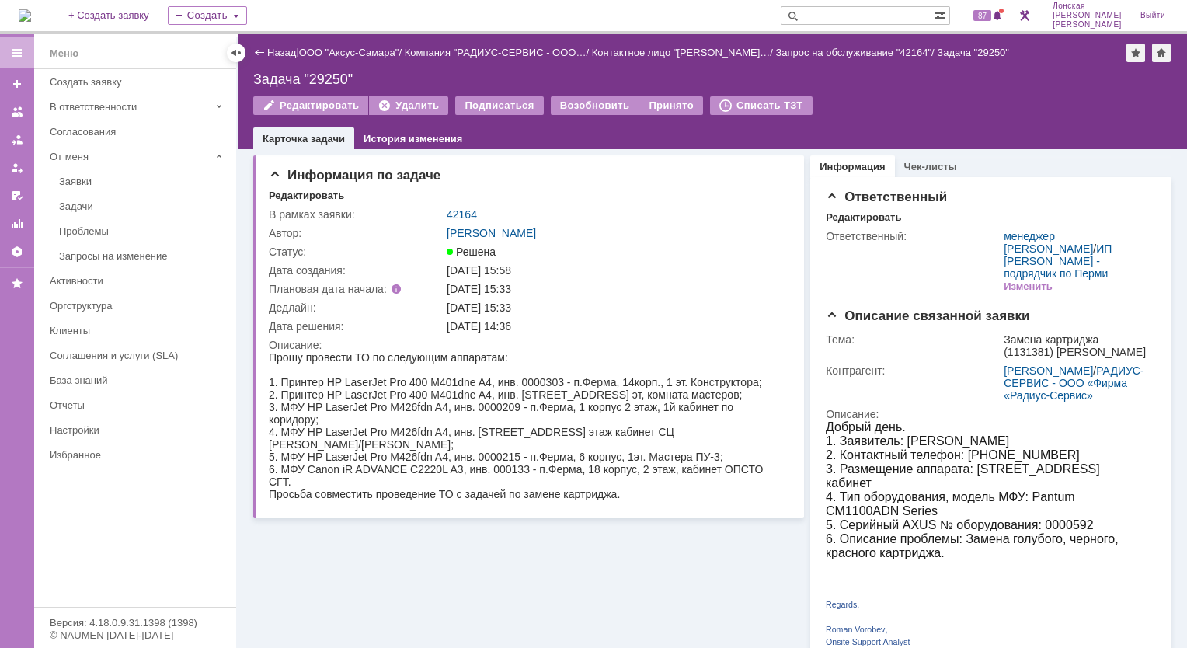
click at [73, 200] on div "Задачи" at bounding box center [143, 206] width 168 height 12
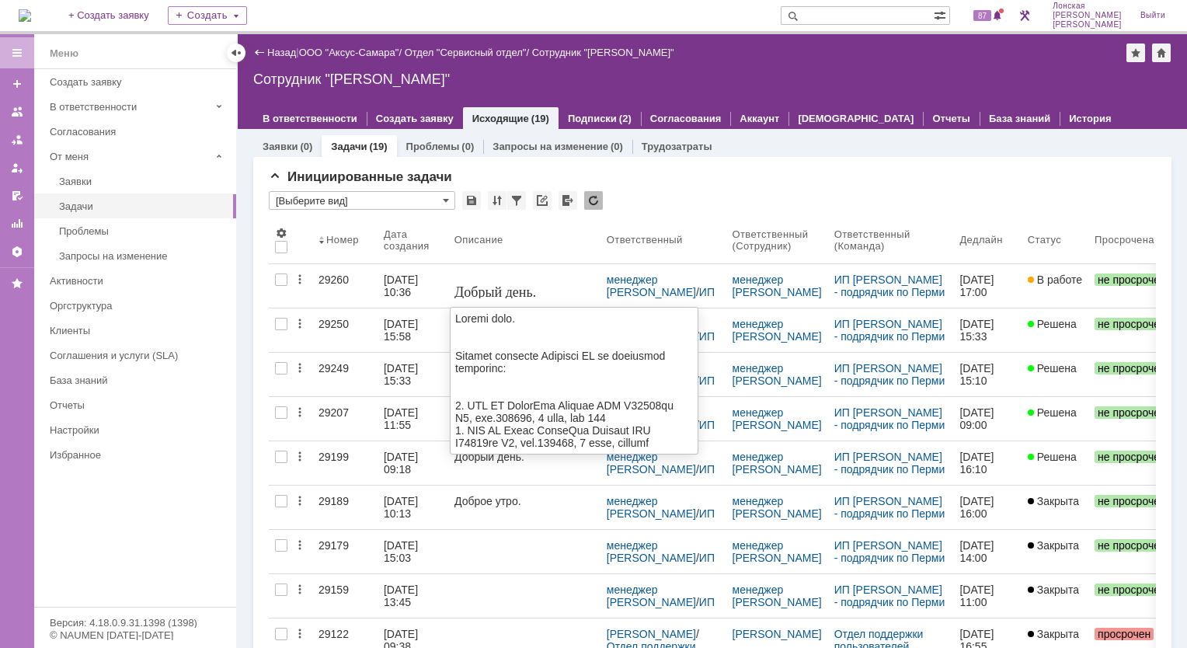
click at [468, 291] on span "Добрый день." at bounding box center [495, 292] width 82 height 16
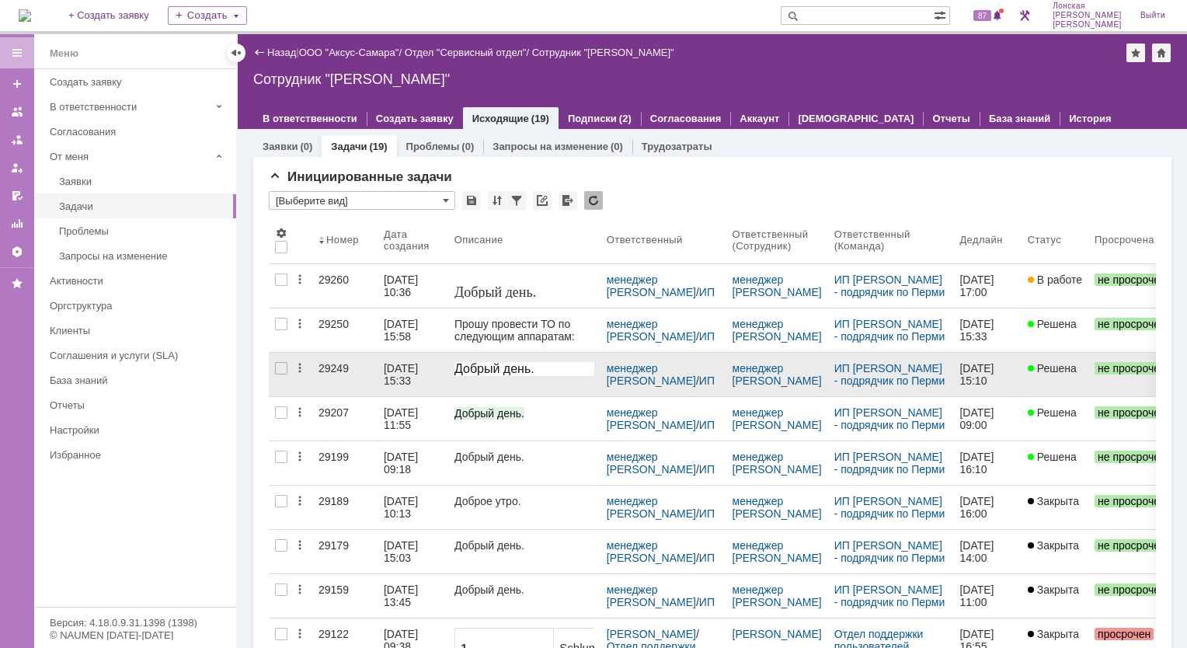
click at [336, 367] on div "29249" at bounding box center [344, 368] width 53 height 12
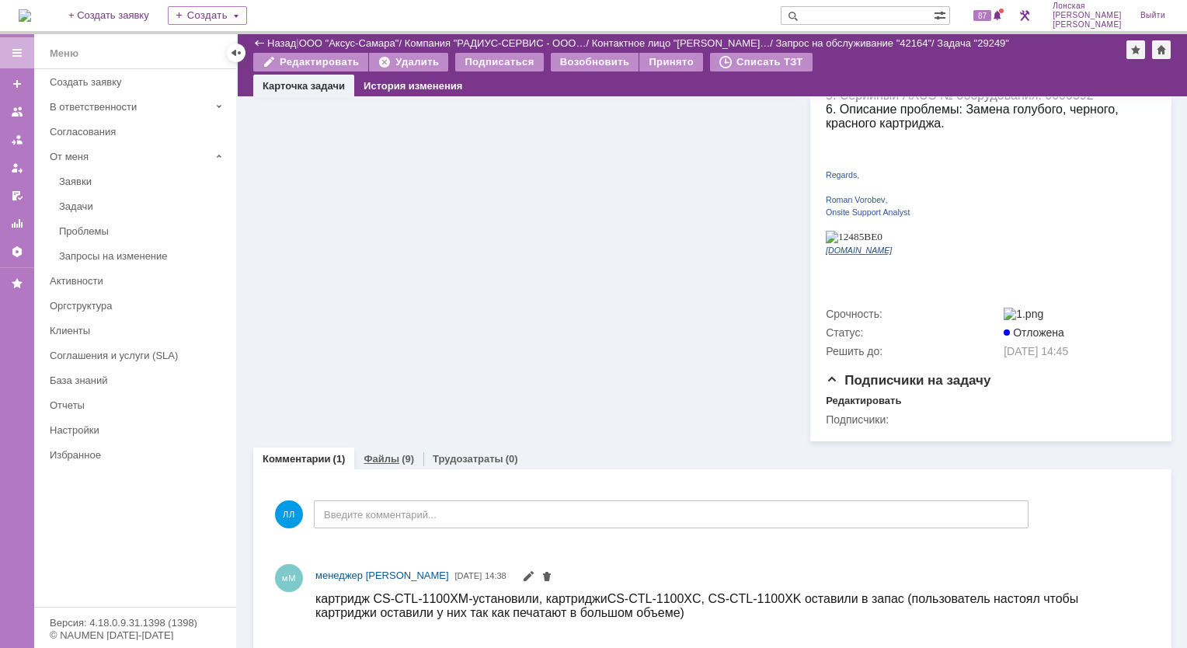
click at [402, 453] on div "(9)" at bounding box center [408, 459] width 12 height 12
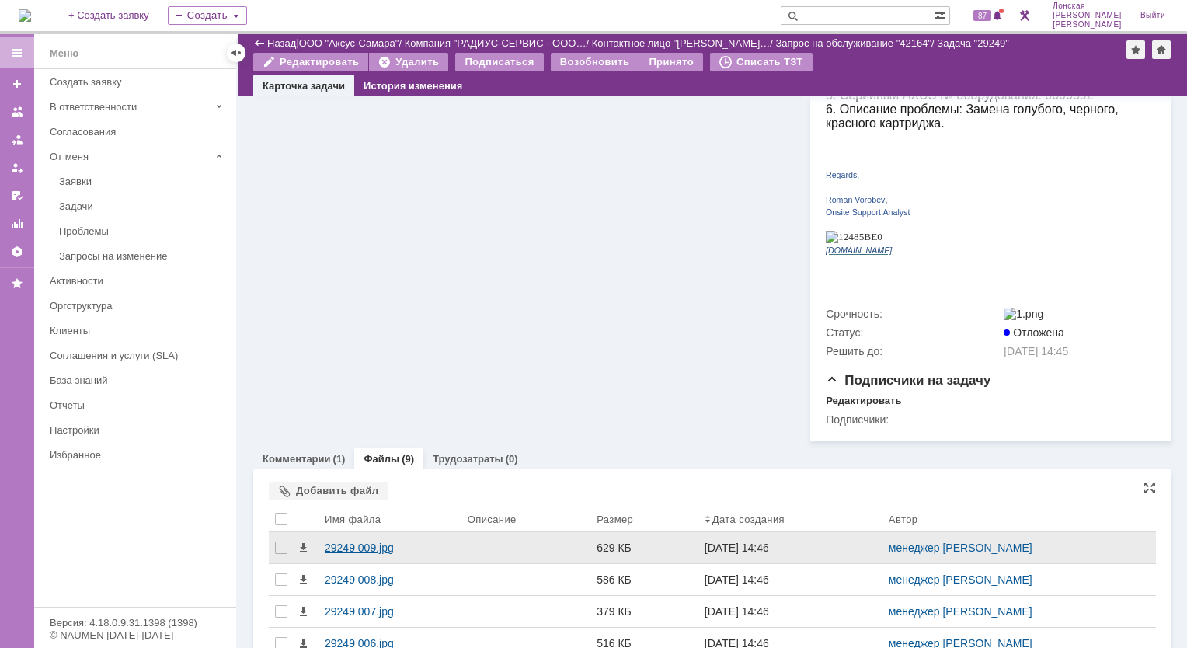
drag, startPoint x: 399, startPoint y: 450, endPoint x: 354, endPoint y: 539, distance: 99.7
click at [354, 541] on div "29249 009.jpg" at bounding box center [390, 547] width 131 height 12
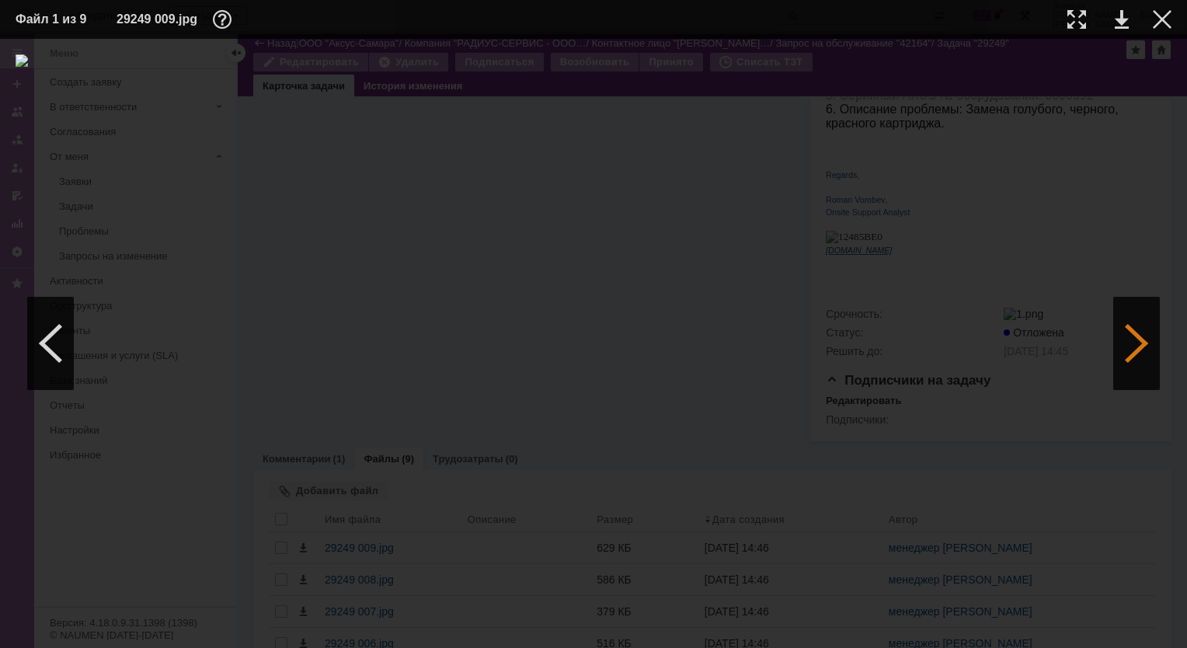
click at [1140, 359] on div at bounding box center [1136, 343] width 47 height 93
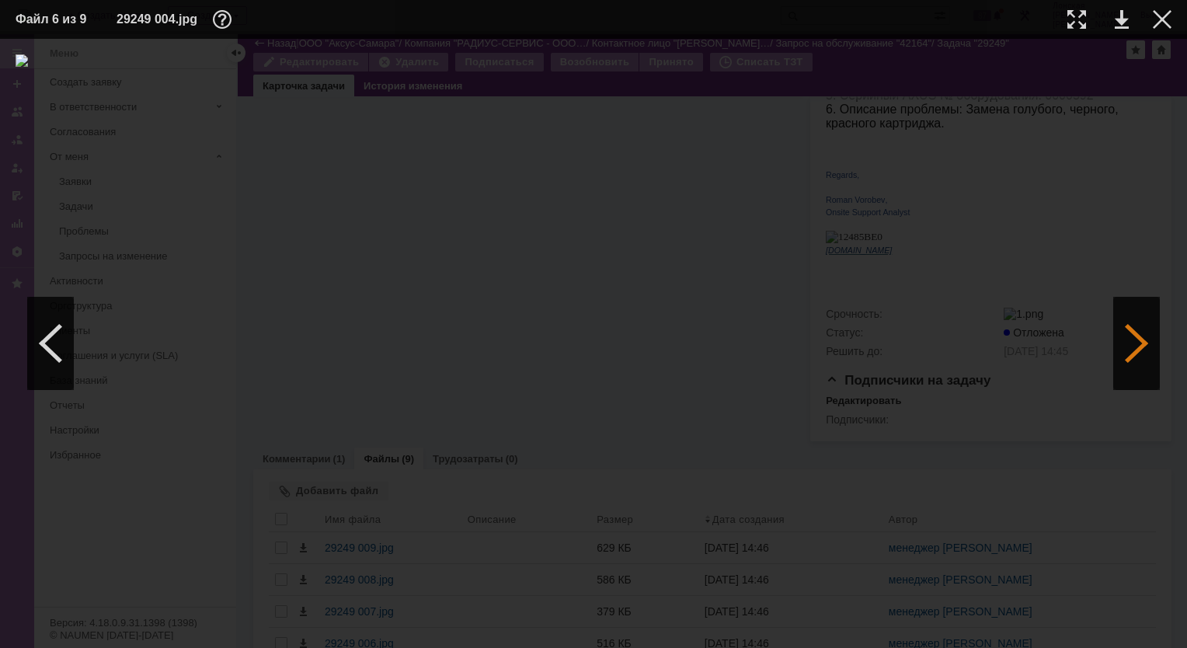
click at [1140, 359] on div at bounding box center [1136, 343] width 47 height 93
click at [1116, 23] on link at bounding box center [1122, 19] width 14 height 19
click at [1112, 322] on div at bounding box center [594, 343] width 1156 height 578
click at [1139, 346] on div at bounding box center [1136, 343] width 47 height 93
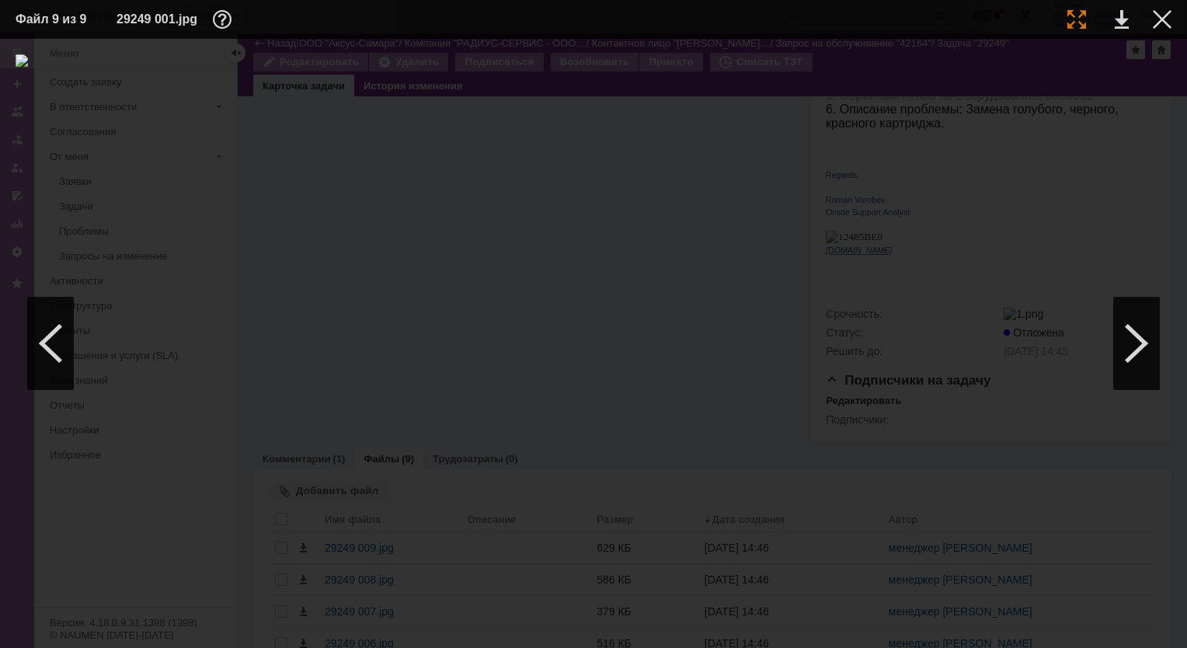
click at [1072, 23] on div at bounding box center [1076, 19] width 19 height 19
click at [1127, 339] on div at bounding box center [1136, 343] width 47 height 93
click at [1163, 17] on div at bounding box center [1162, 19] width 19 height 19
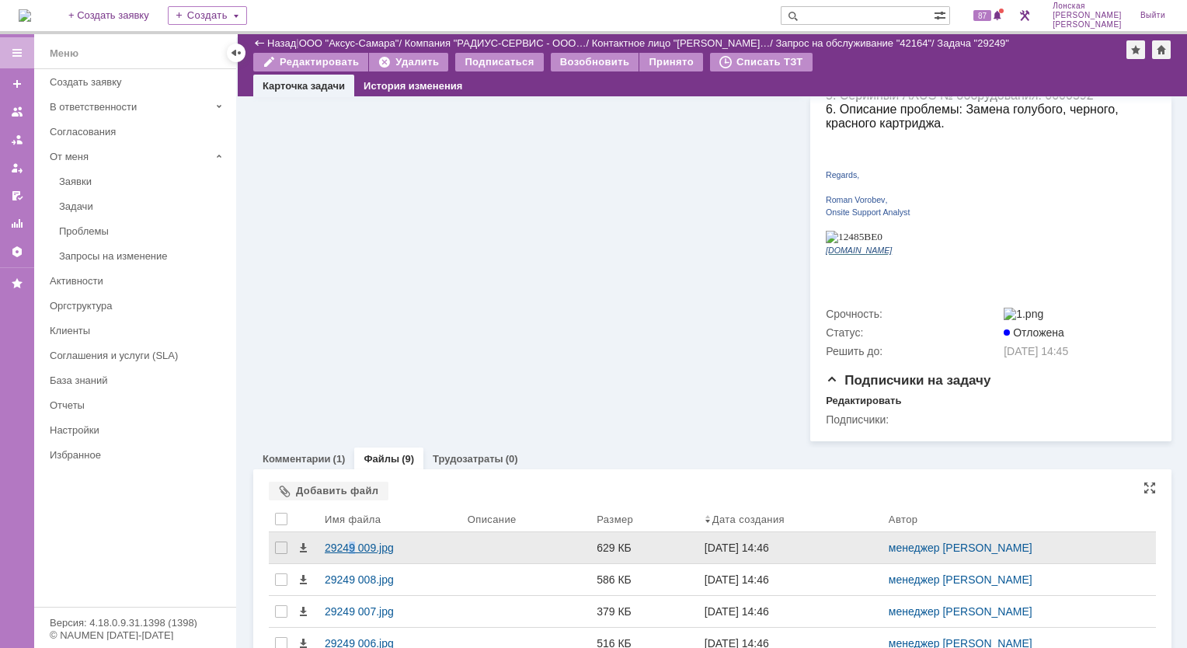
click at [351, 541] on div "29249 009.jpg" at bounding box center [390, 547] width 131 height 12
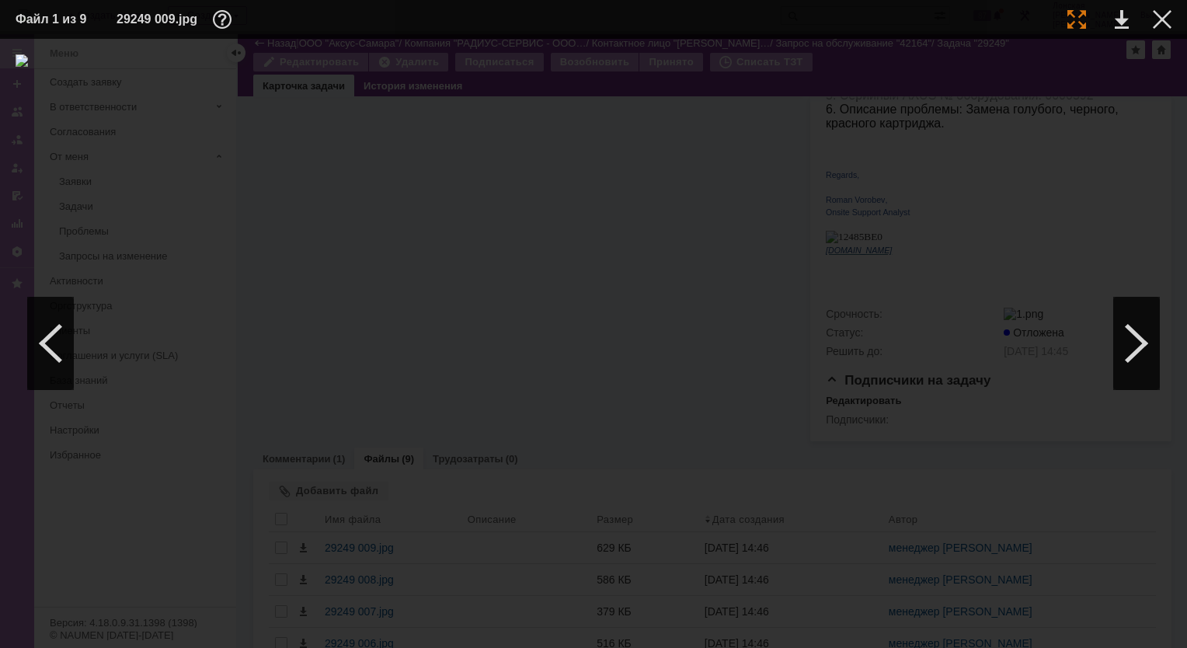
click at [1075, 19] on div at bounding box center [1076, 19] width 19 height 19
click at [1140, 359] on div at bounding box center [1136, 343] width 47 height 93
click at [1137, 364] on div at bounding box center [1136, 343] width 47 height 93
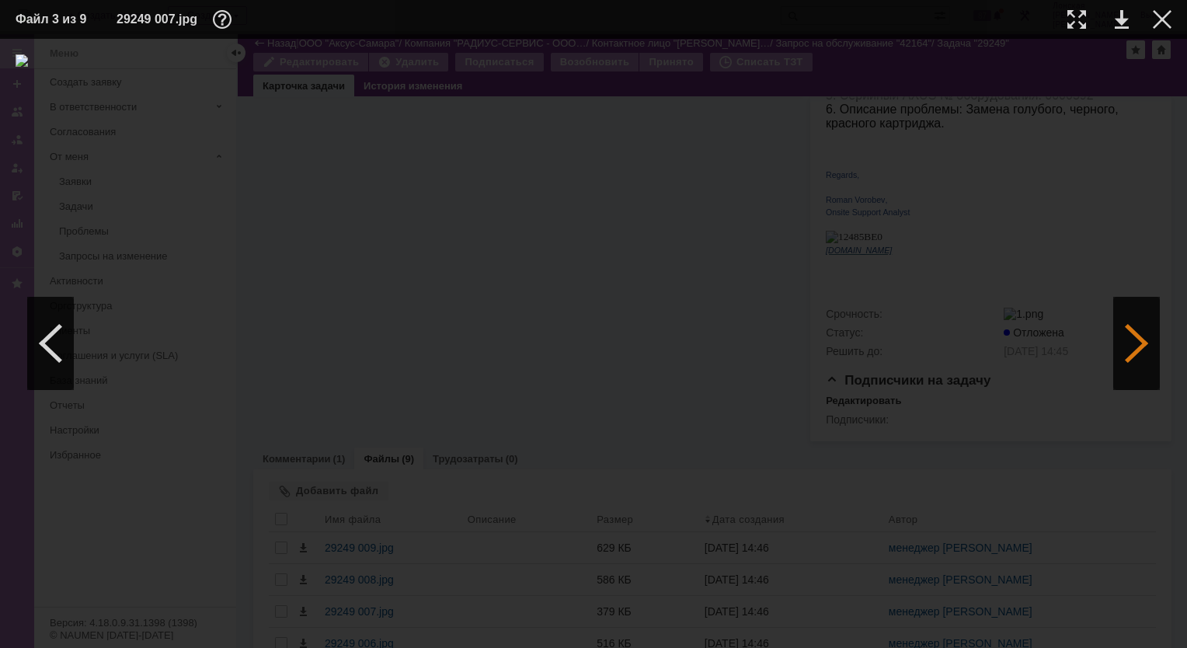
click at [1129, 365] on div at bounding box center [1136, 343] width 47 height 93
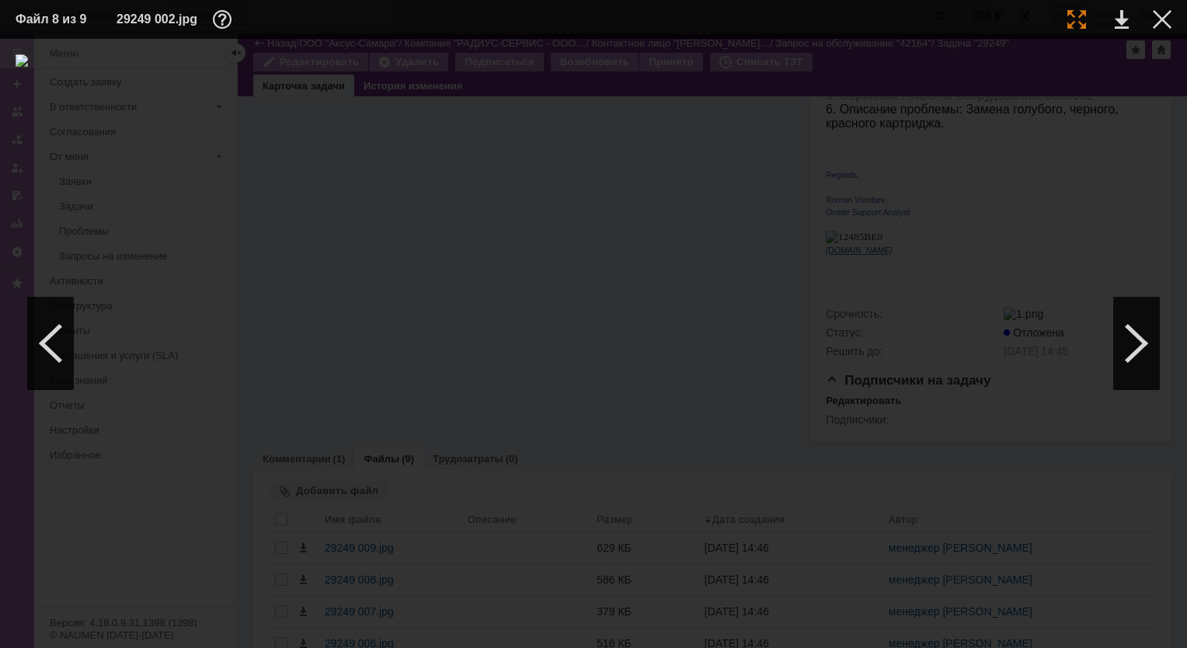
click at [1075, 13] on div at bounding box center [1076, 19] width 19 height 19
click at [1159, 25] on div at bounding box center [1162, 19] width 19 height 19
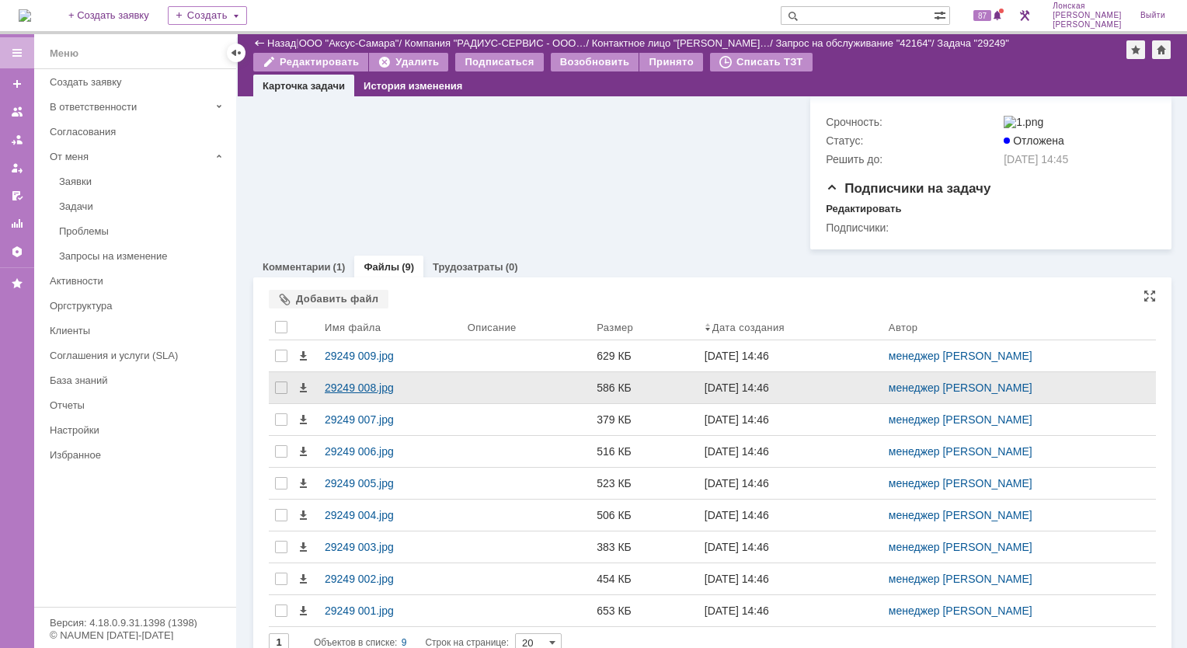
scroll to position [583, 0]
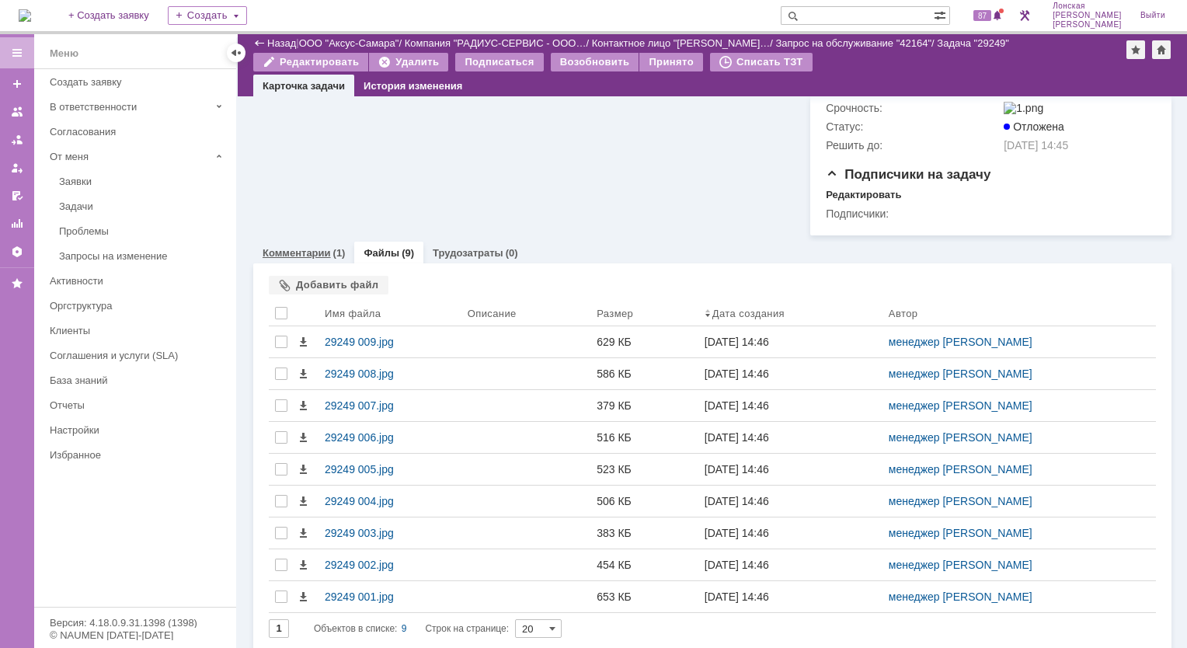
click at [295, 252] on div "Комментарии (1)" at bounding box center [303, 253] width 101 height 23
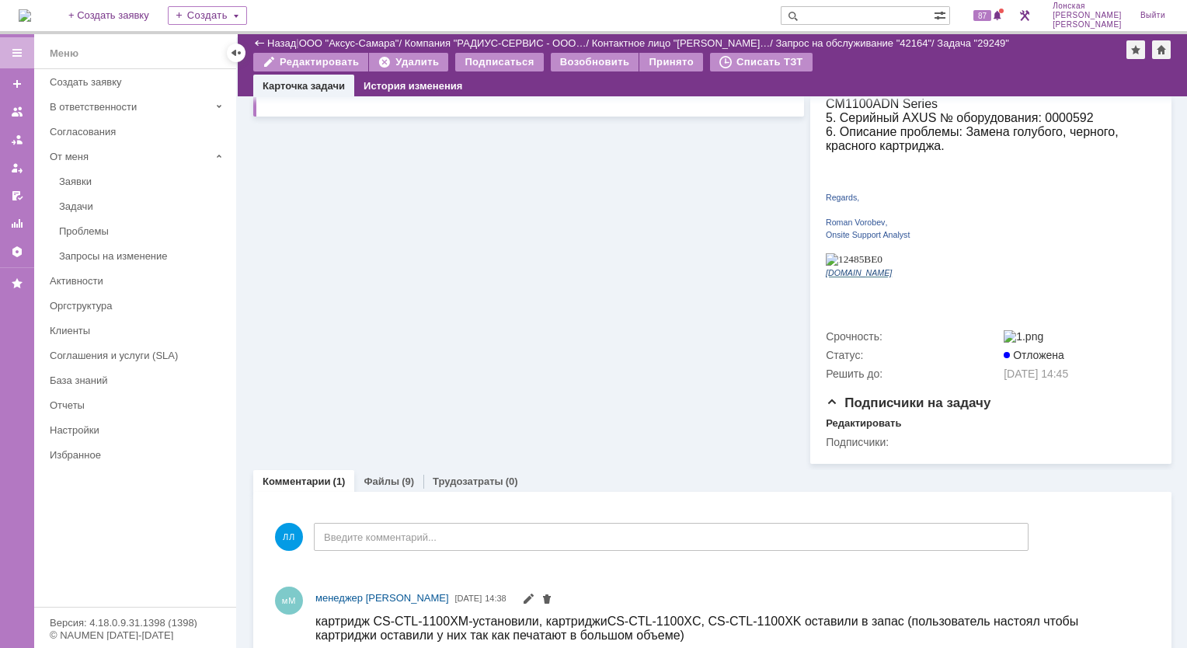
scroll to position [377, 0]
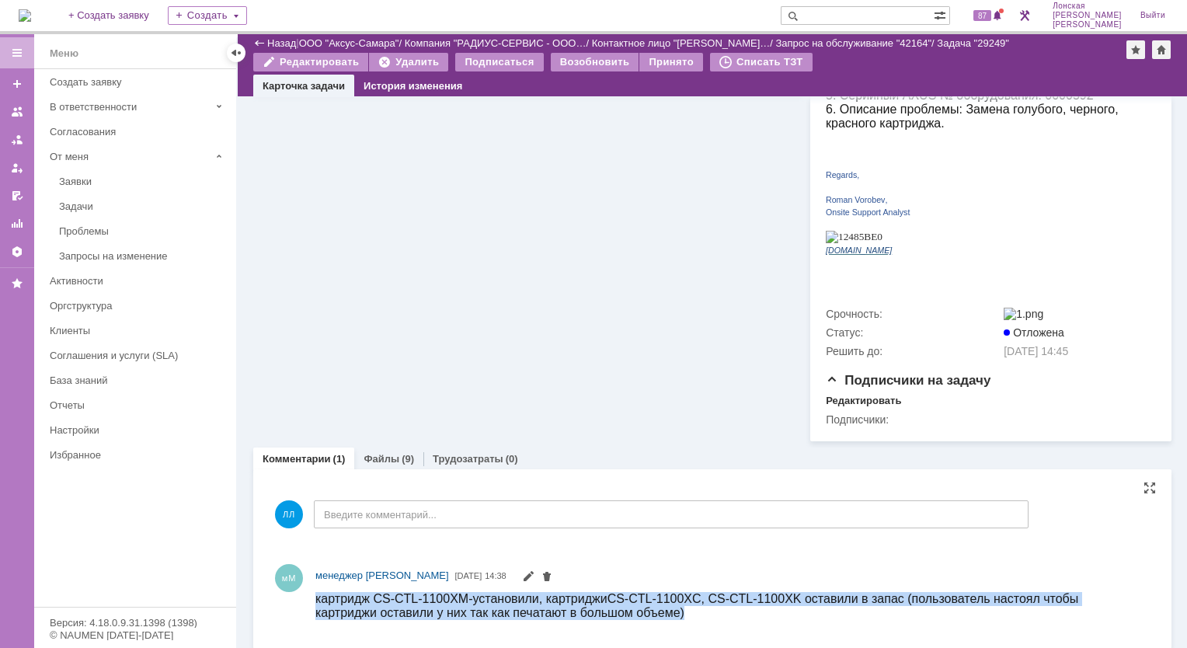
drag, startPoint x: 691, startPoint y: 615, endPoint x: 313, endPoint y: 580, distance: 379.2
click at [315, 591] on html "картридж CS-CTL-1100XM-установили, картриджи CS-CTL-1100XC, CS-CTL-1100XK остав…" at bounding box center [726, 605] width 822 height 28
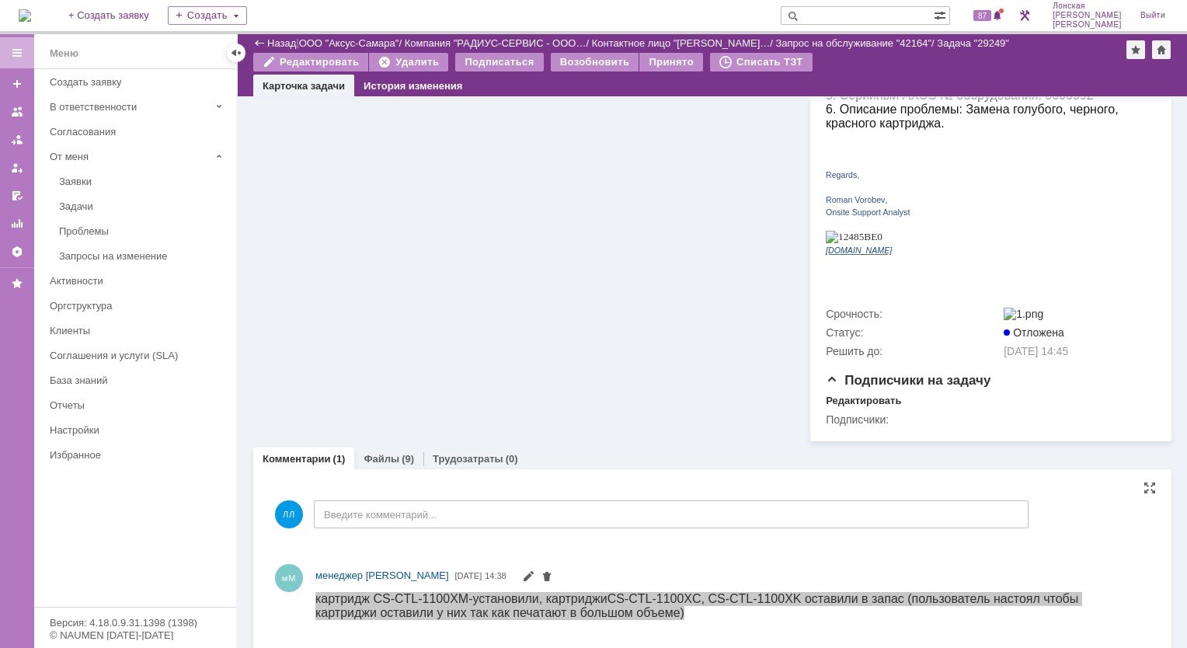
click at [790, 620] on div "мМ менеджер МИКО [DATE] 14:38" at bounding box center [712, 594] width 887 height 71
click at [789, 617] on div "мМ менеджер МИКО [DATE] 14:38" at bounding box center [712, 594] width 887 height 71
click at [818, 559] on div "мМ менеджер МИКО [DATE] 14:38" at bounding box center [712, 594] width 887 height 71
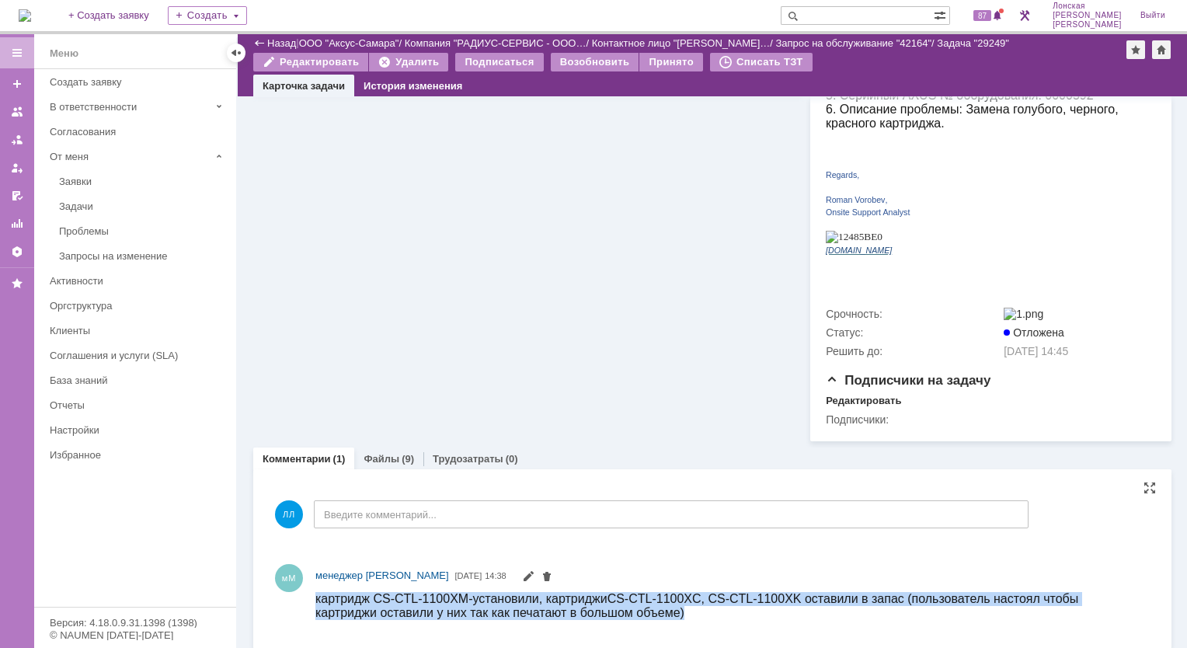
click at [777, 600] on span "CS-CTL-1100XC, CS-CTL-1100XK оставили в запас (пользователь настоял чтобы картр…" at bounding box center [696, 604] width 763 height 27
click at [755, 594] on span "CS-CTL-1100XC, CS-CTL-1100XK оставили в запас (пользователь настоял чтобы картр…" at bounding box center [696, 604] width 763 height 27
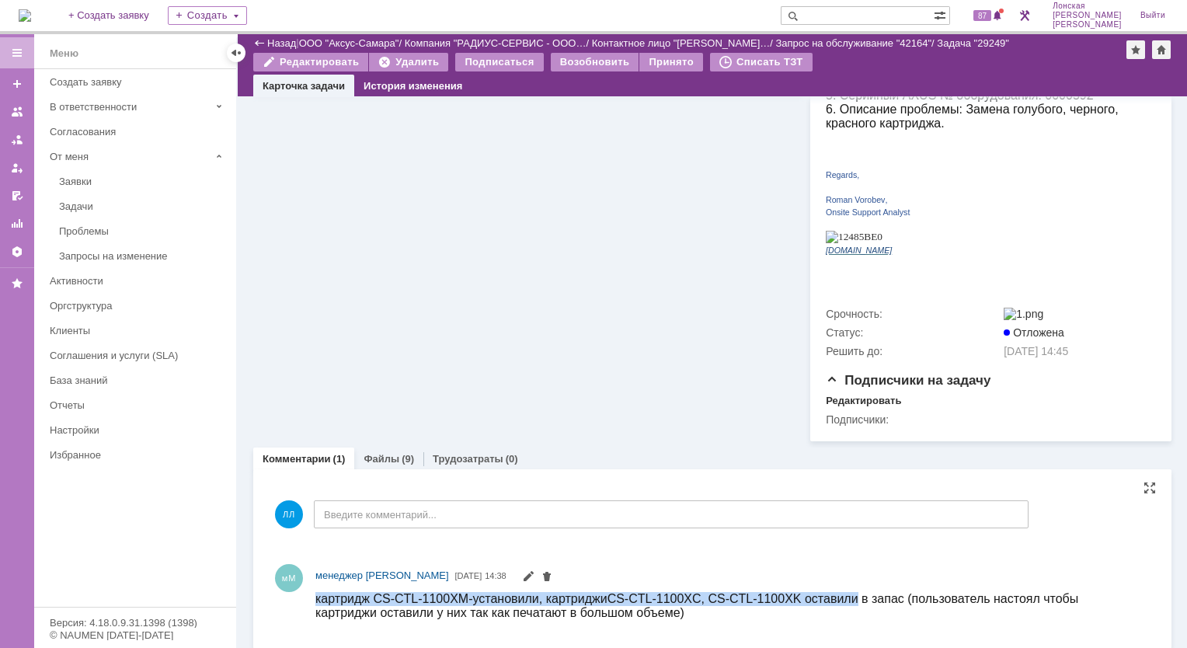
drag, startPoint x: 859, startPoint y: 598, endPoint x: 363, endPoint y: 589, distance: 496.5
click at [363, 591] on html "картридж CS-CTL-1100XM-установили, картриджи CS-CTL-1100XC, CS-CTL-1100XK остав…" at bounding box center [726, 605] width 822 height 28
copy span "картридж CS-CTL-1100XM-установили, картриджи CS-CTL-1100XC, CS-CTL-1100XK остав…"
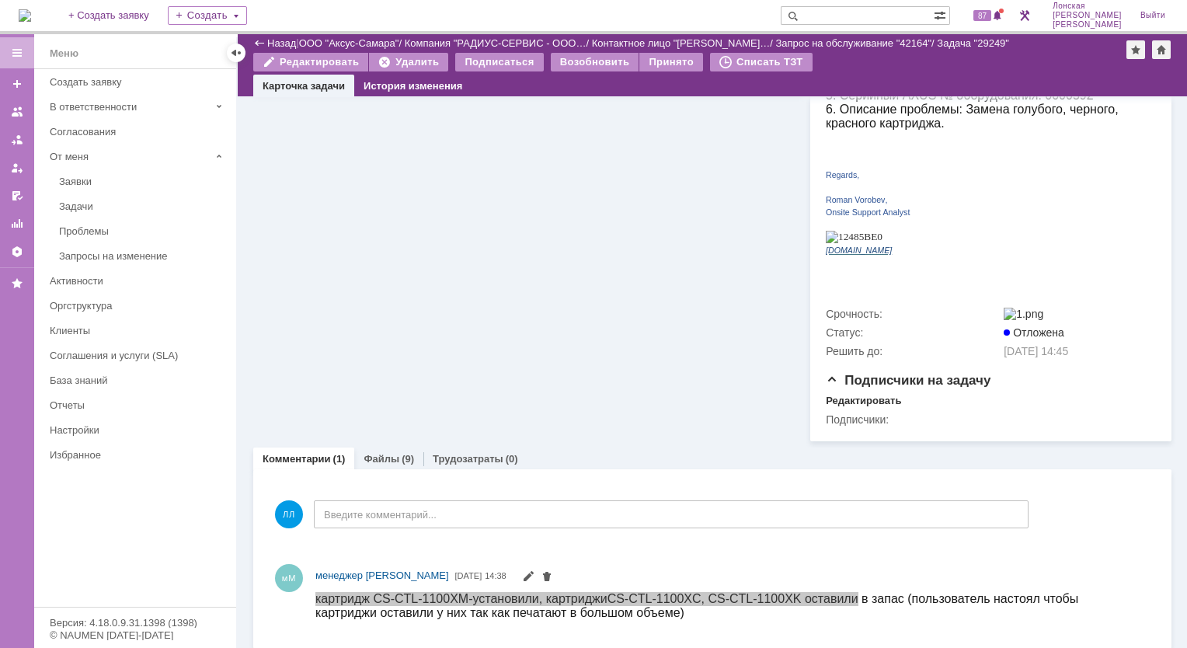
scroll to position [0, 0]
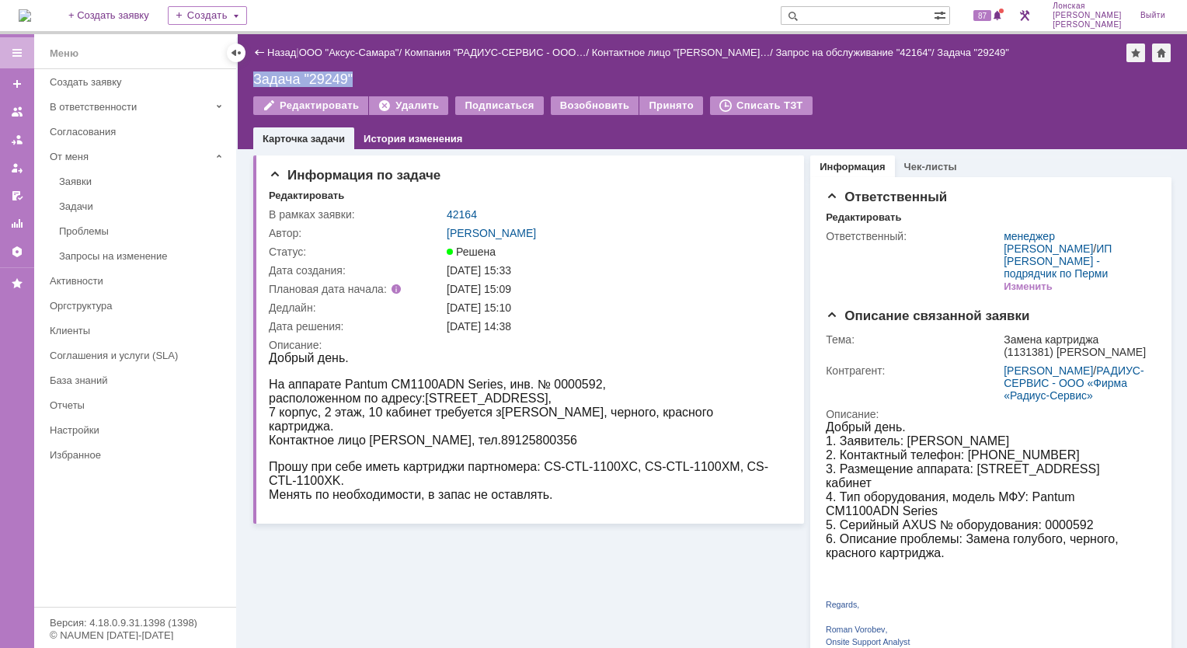
drag, startPoint x: 351, startPoint y: 78, endPoint x: 253, endPoint y: 80, distance: 97.9
click at [253, 80] on div "Задача "29249"" at bounding box center [712, 79] width 918 height 16
copy div "Задача "29249""
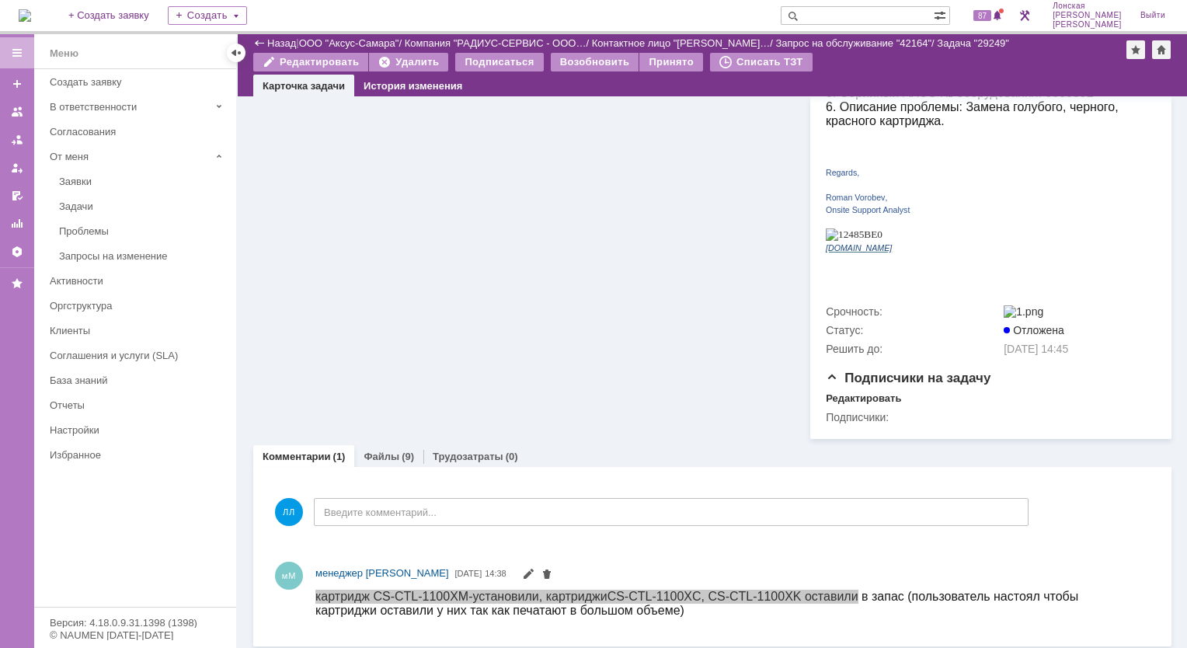
scroll to position [377, 0]
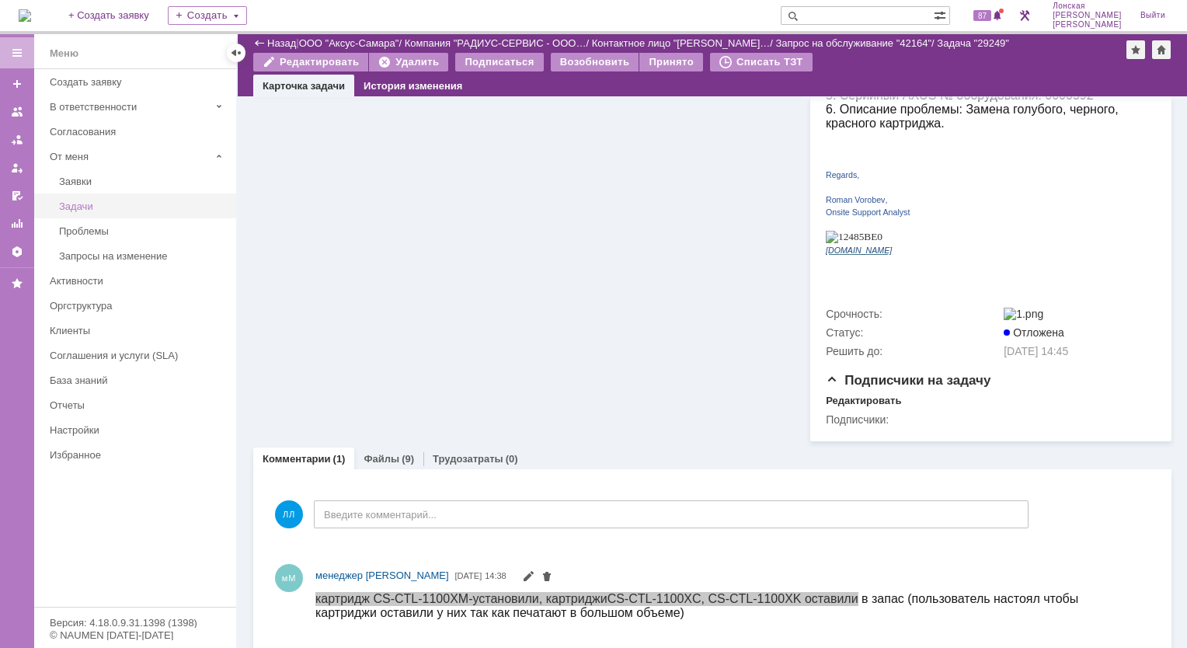
click at [76, 200] on div "Задачи" at bounding box center [143, 206] width 168 height 12
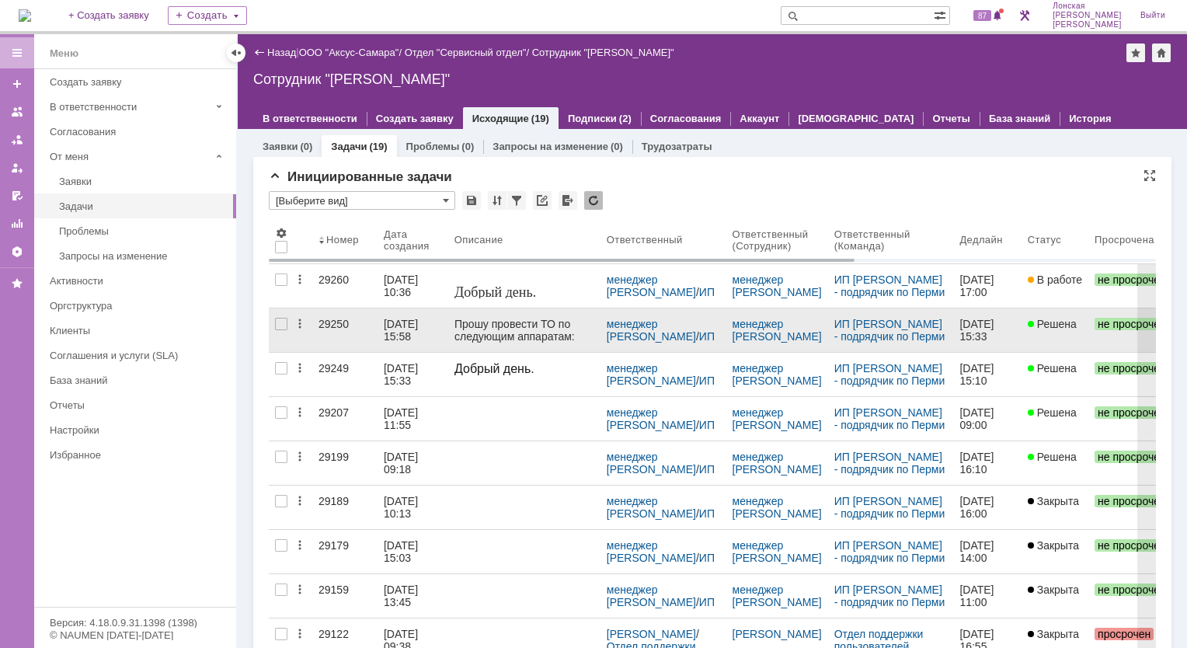
click at [329, 325] on div "29250" at bounding box center [344, 324] width 53 height 12
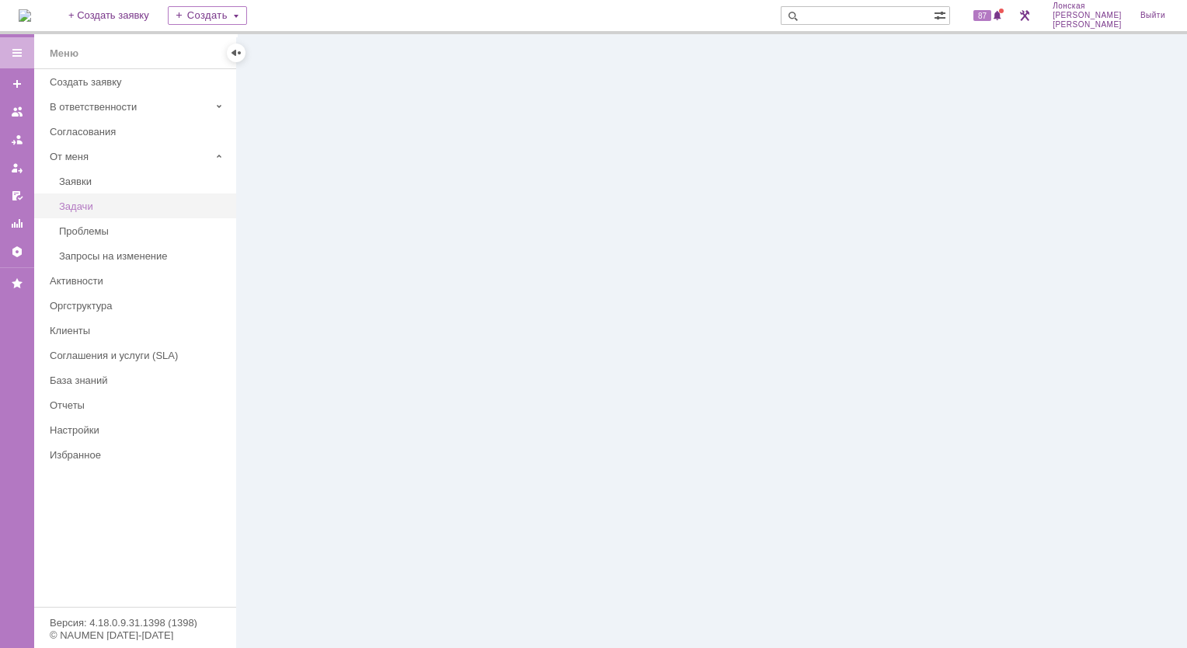
click at [102, 208] on div "Задачи" at bounding box center [143, 206] width 168 height 12
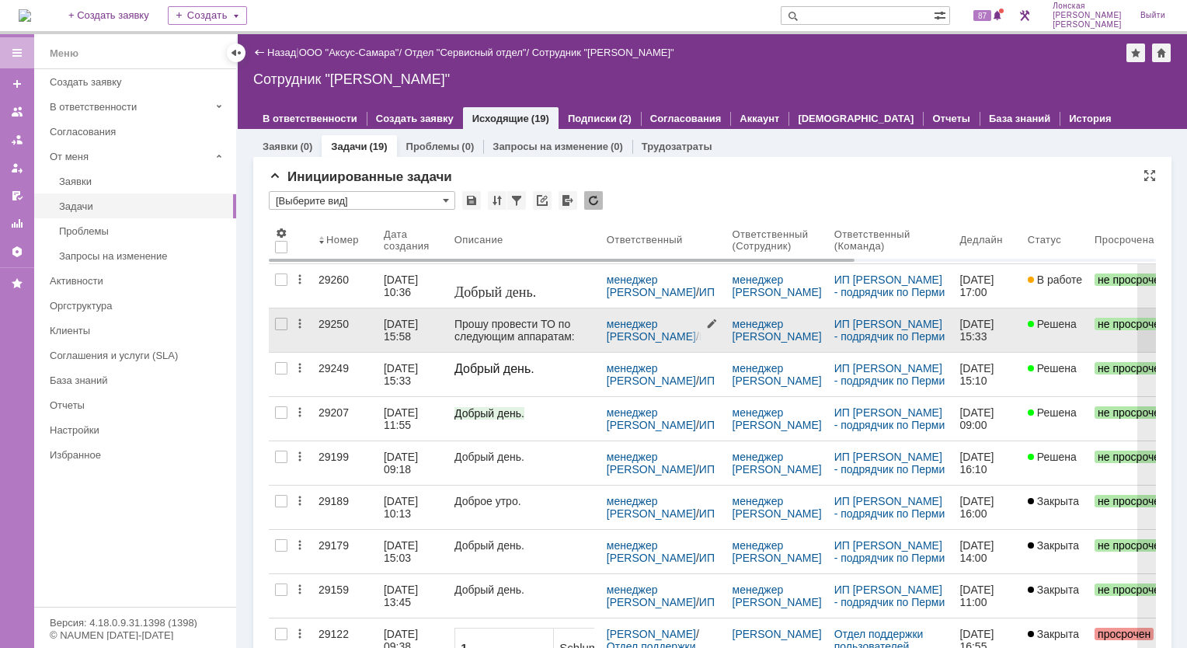
click at [606, 333] on div "менеджер [PERSON_NAME] / ИП [PERSON_NAME] - подрядчик по Перми" at bounding box center [663, 330] width 126 height 44
click at [634, 336] on link "менеджер [PERSON_NAME]" at bounding box center [651, 330] width 89 height 25
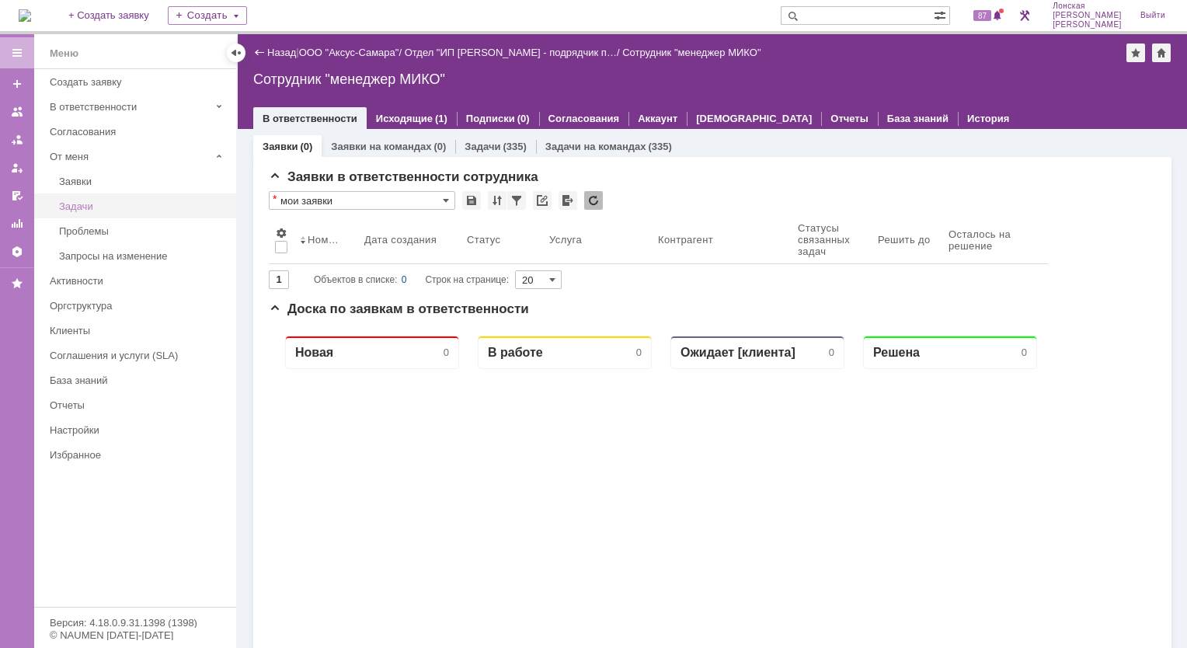
click at [82, 208] on div "Задачи" at bounding box center [143, 206] width 168 height 12
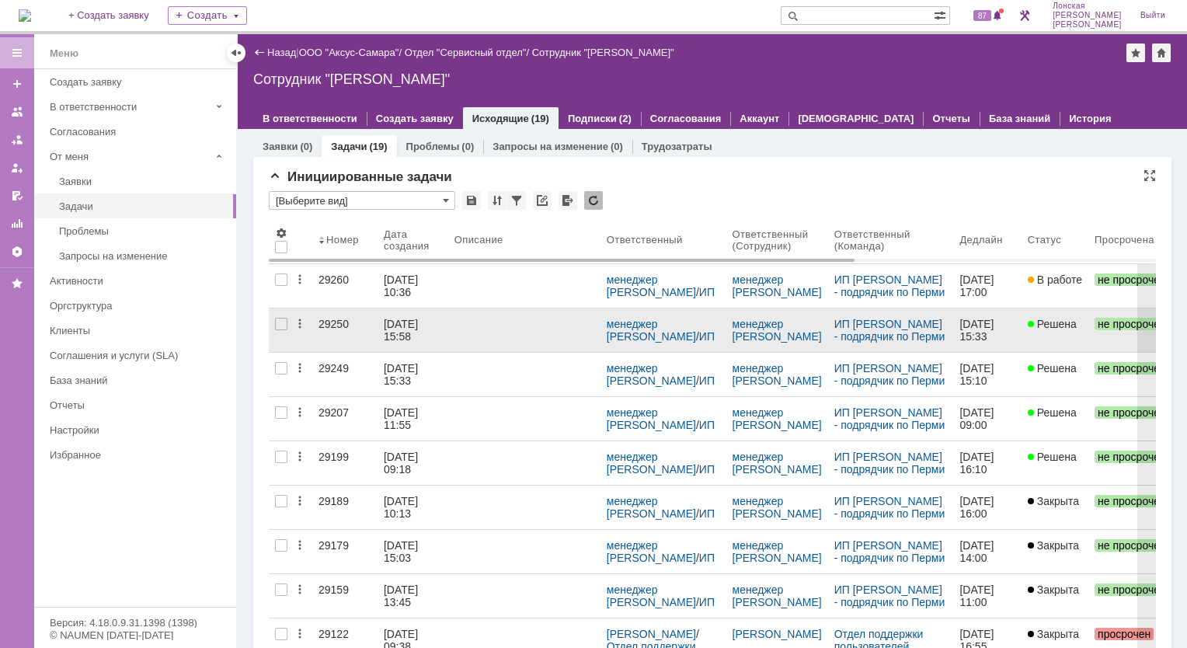
click at [331, 324] on div "29250" at bounding box center [344, 324] width 53 height 12
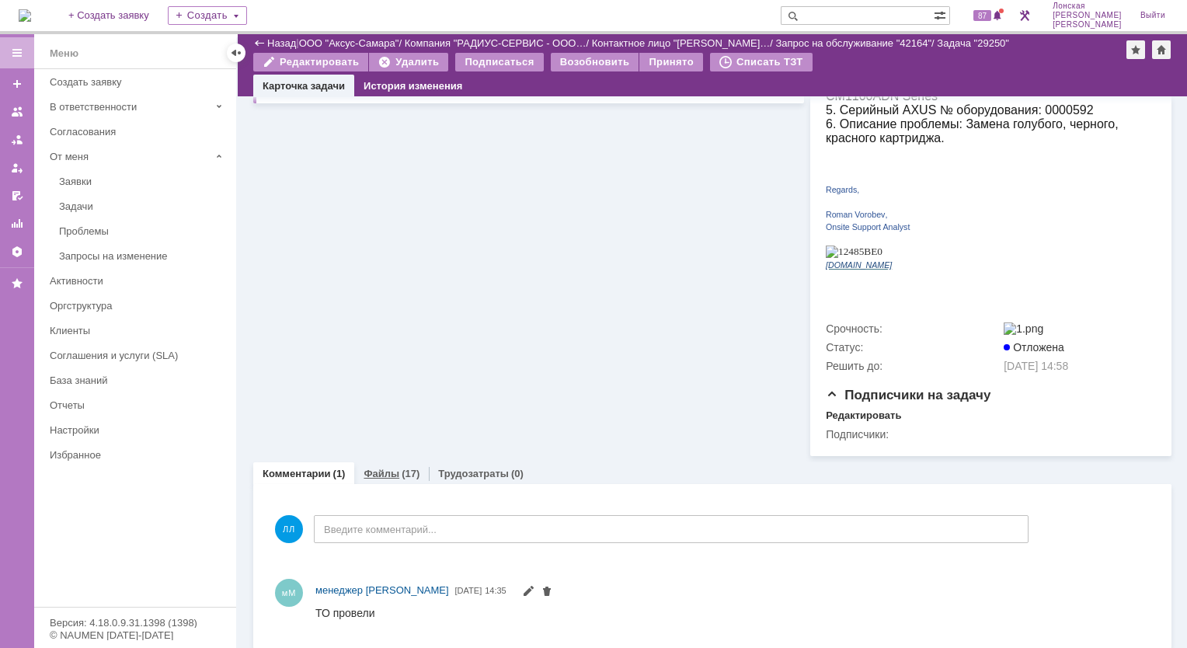
click at [395, 469] on link "Файлы" at bounding box center [382, 474] width 36 height 12
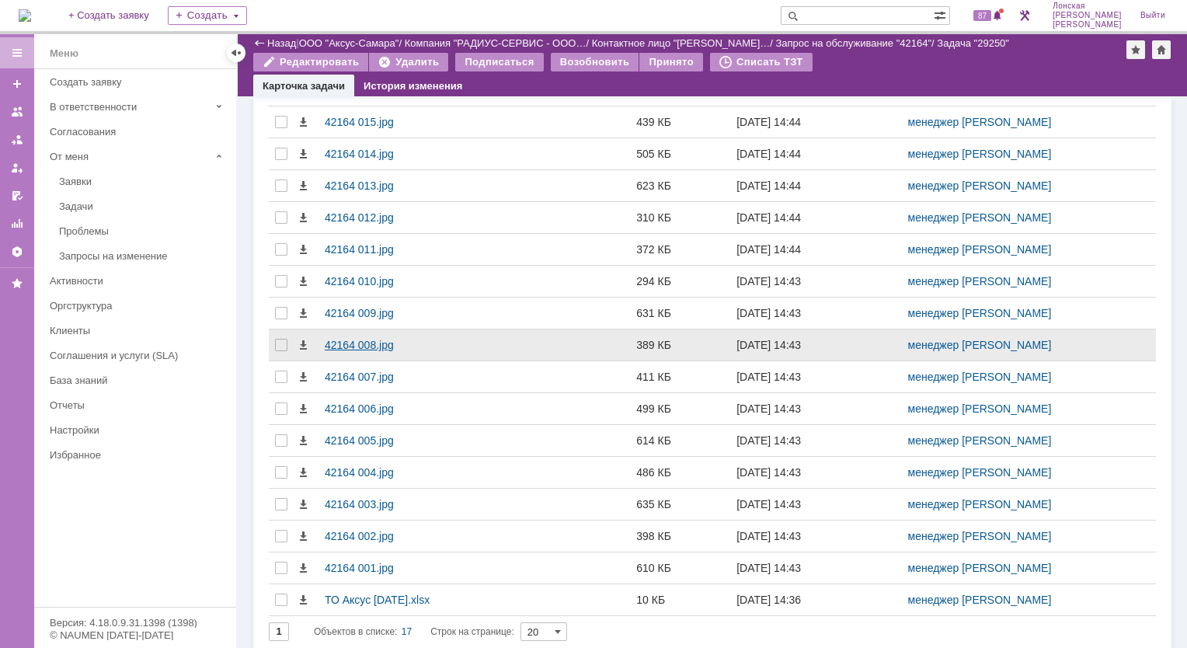
scroll to position [836, 0]
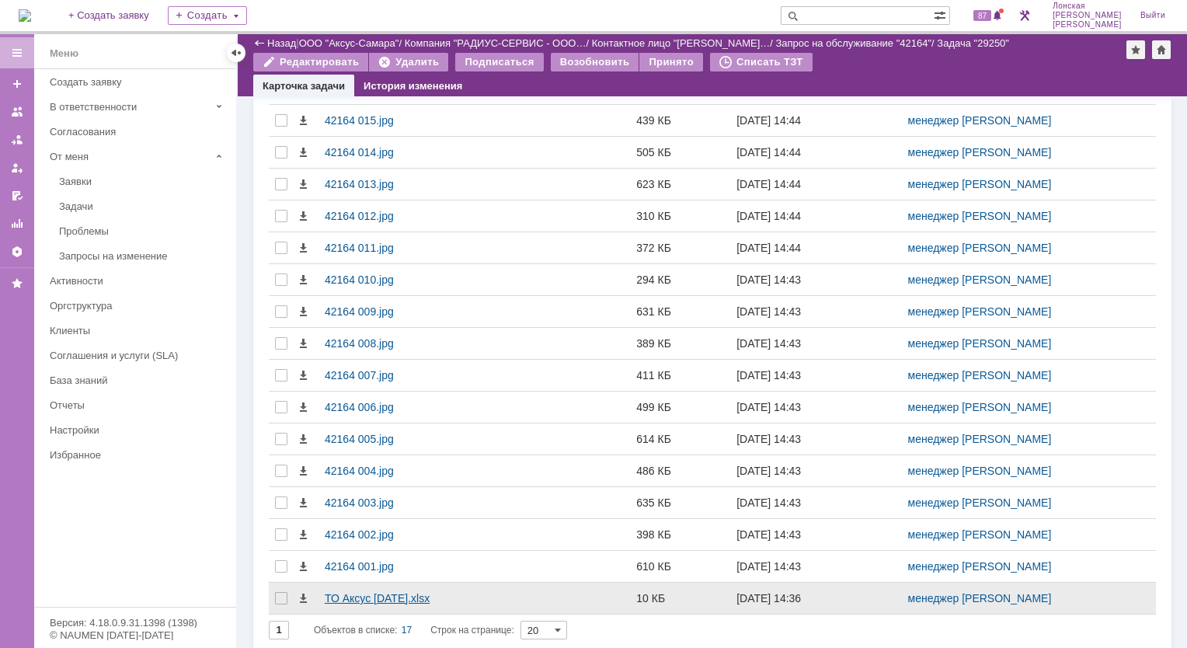
click at [412, 593] on div "ТО Аксус [DATE].xlsx" at bounding box center [414, 598] width 179 height 12
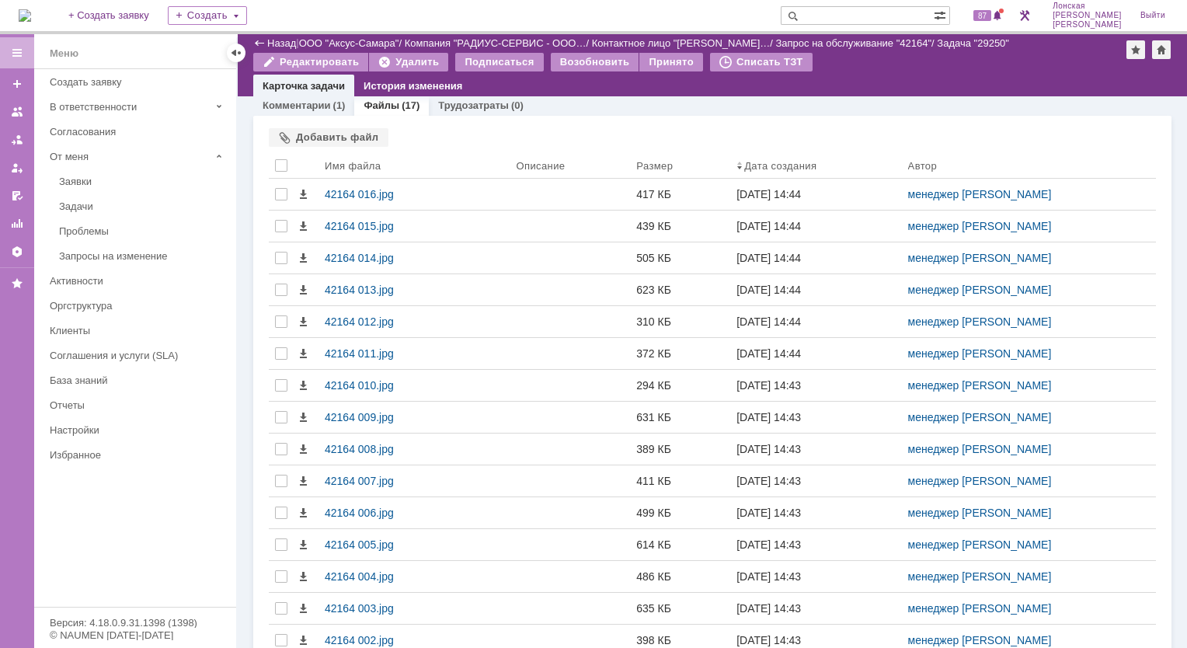
scroll to position [525, 0]
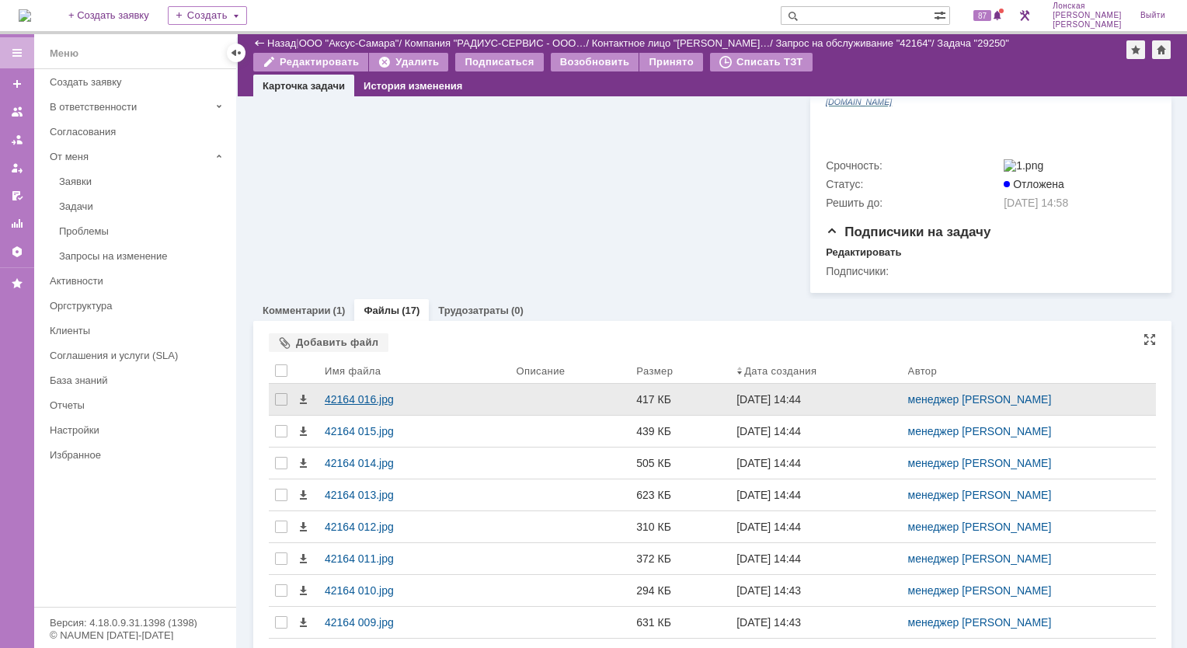
click at [366, 393] on div "42164 016.jpg" at bounding box center [414, 399] width 179 height 12
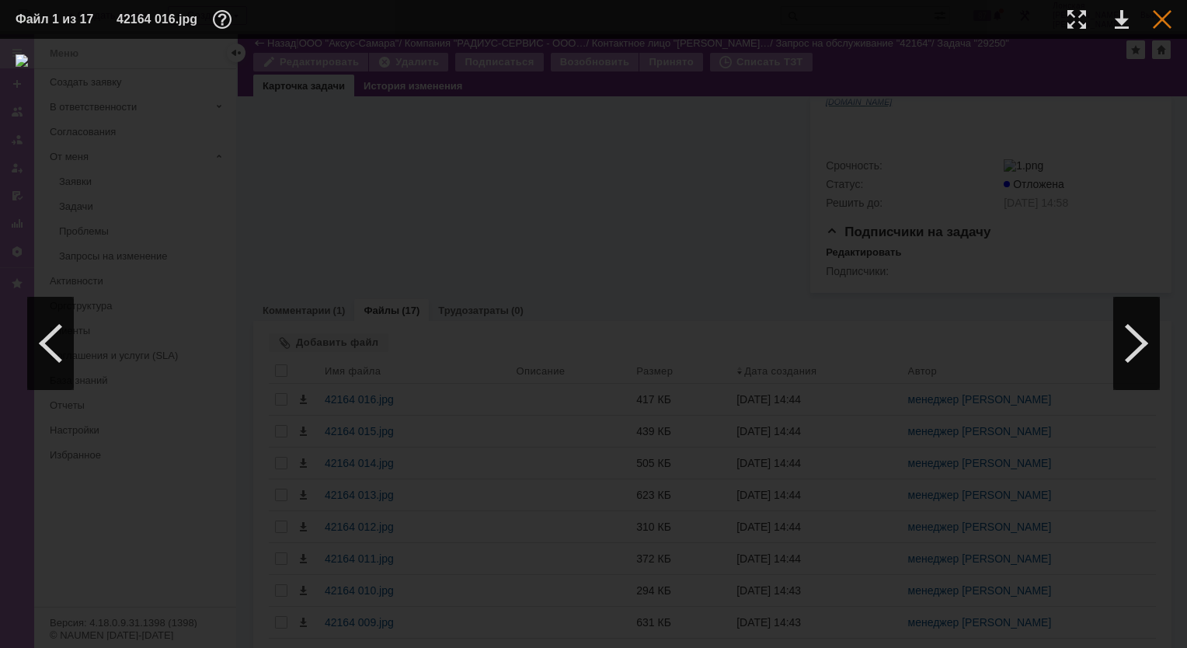
click at [1158, 26] on div at bounding box center [1162, 19] width 19 height 19
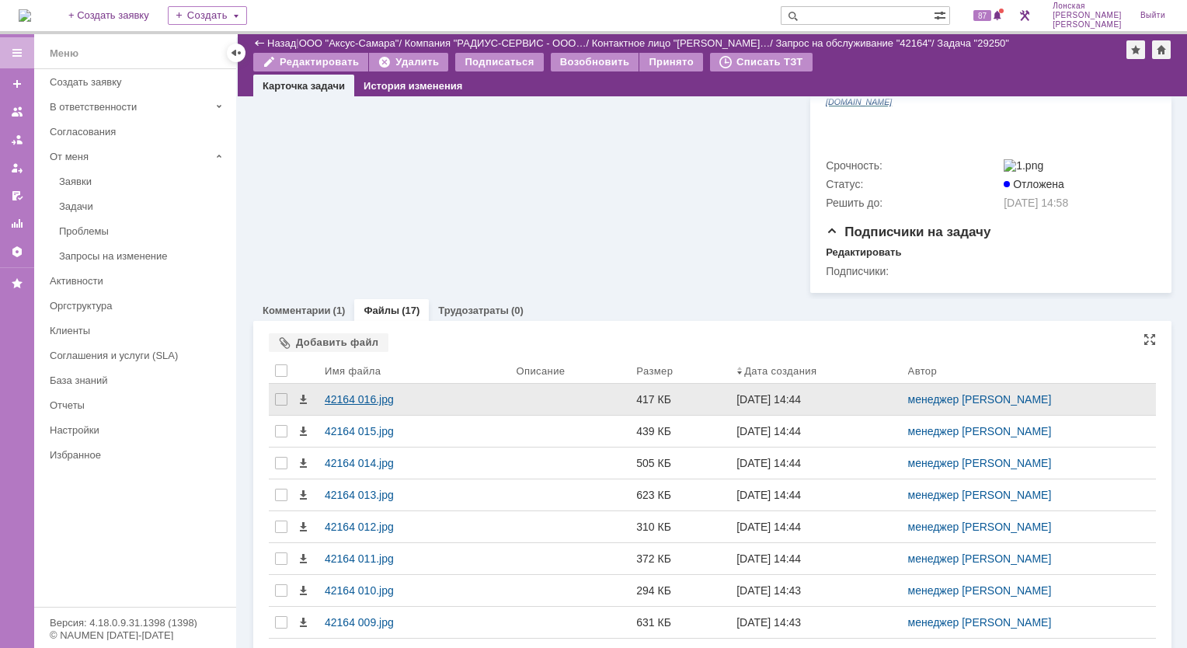
click at [360, 393] on div "42164 016.jpg" at bounding box center [414, 399] width 179 height 12
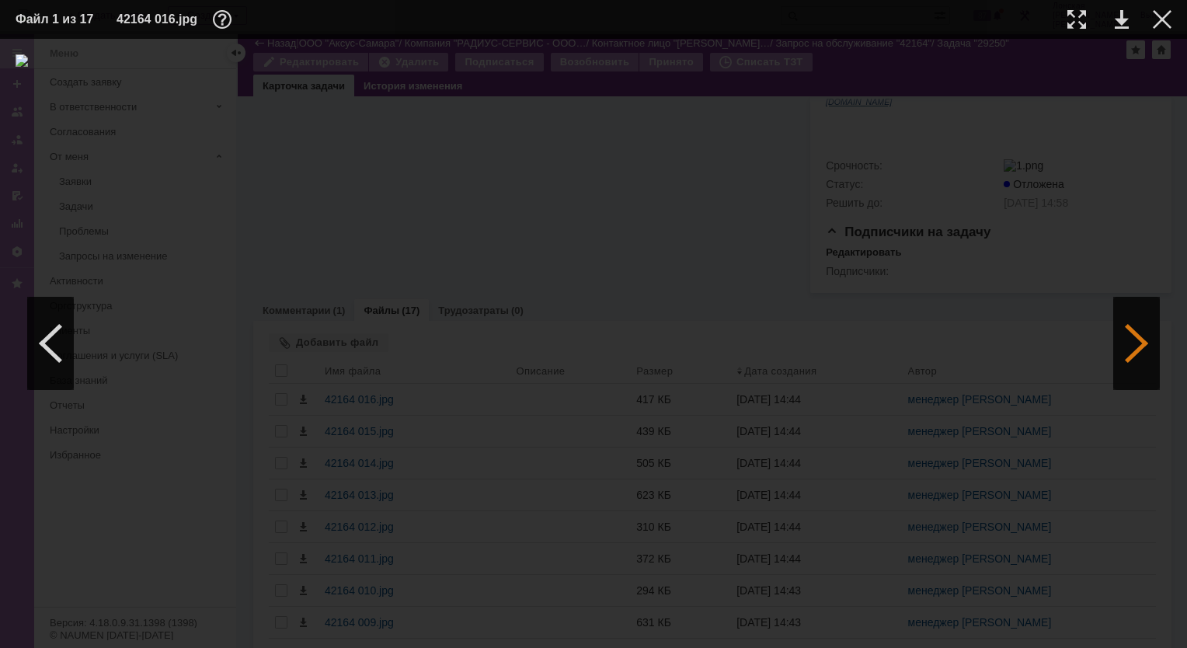
click at [1125, 356] on div at bounding box center [1136, 343] width 47 height 93
click at [1125, 355] on div at bounding box center [1136, 343] width 47 height 93
click at [67, 350] on div at bounding box center [50, 343] width 47 height 93
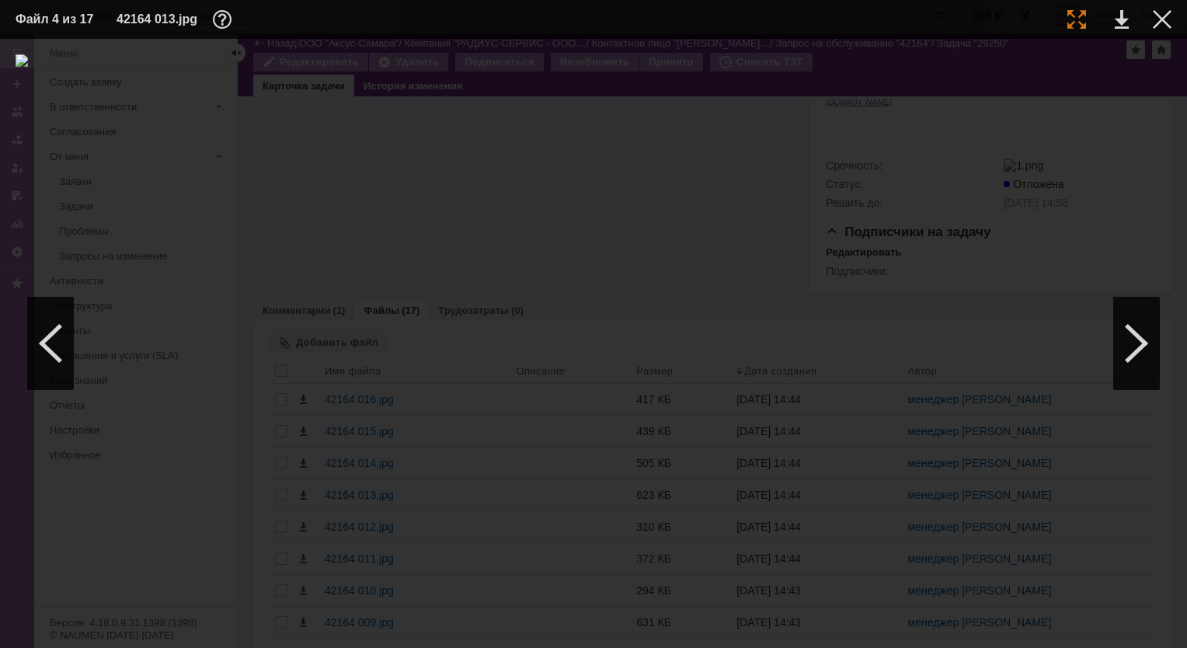
click at [1081, 16] on div at bounding box center [1076, 19] width 19 height 19
click at [1143, 350] on div at bounding box center [1136, 343] width 47 height 93
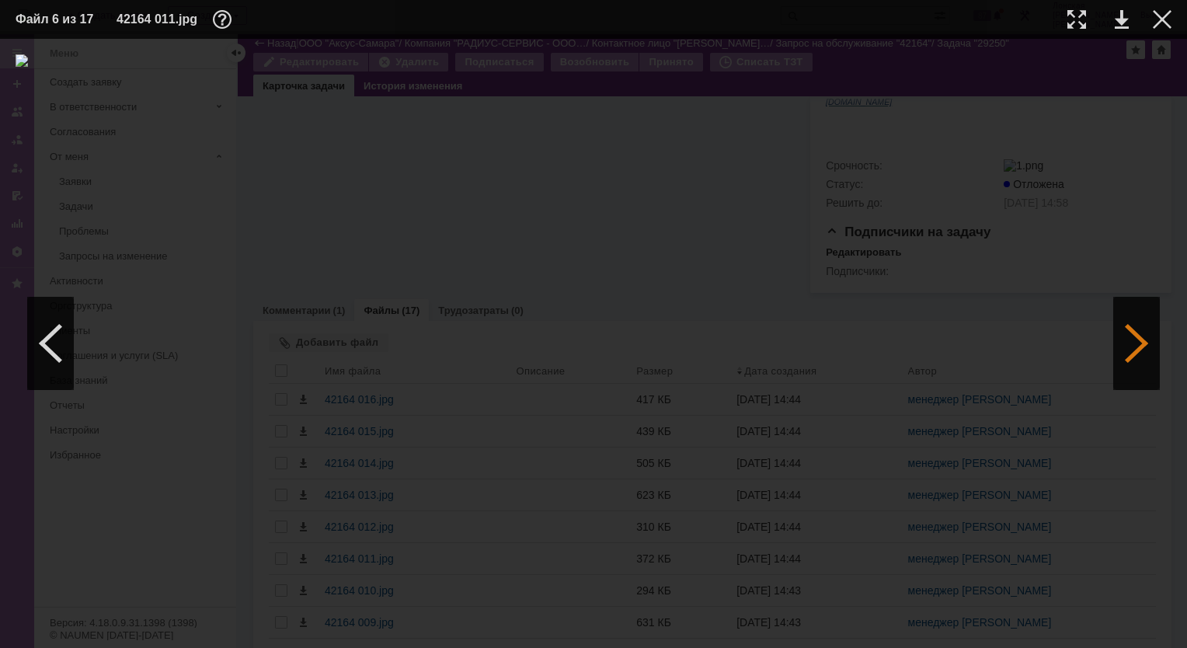
click at [1143, 350] on div at bounding box center [1136, 343] width 47 height 93
click at [1072, 20] on div at bounding box center [1076, 19] width 19 height 19
click at [1163, 19] on div at bounding box center [1162, 19] width 19 height 19
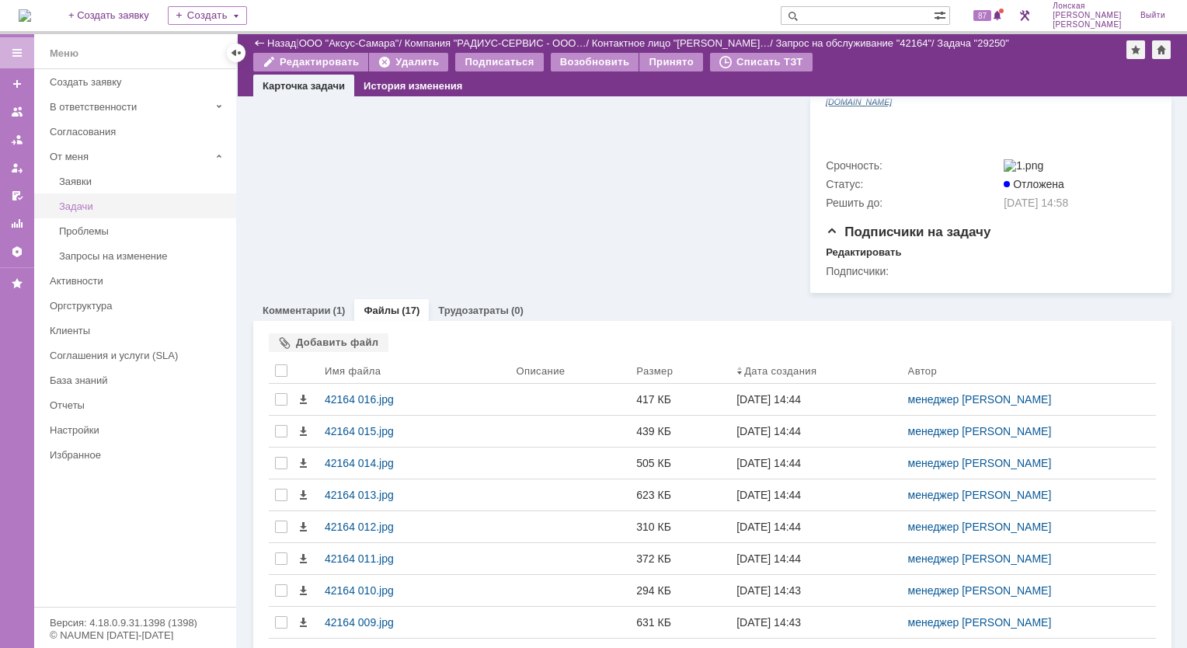
click at [70, 197] on link "Задачи" at bounding box center [143, 206] width 180 height 24
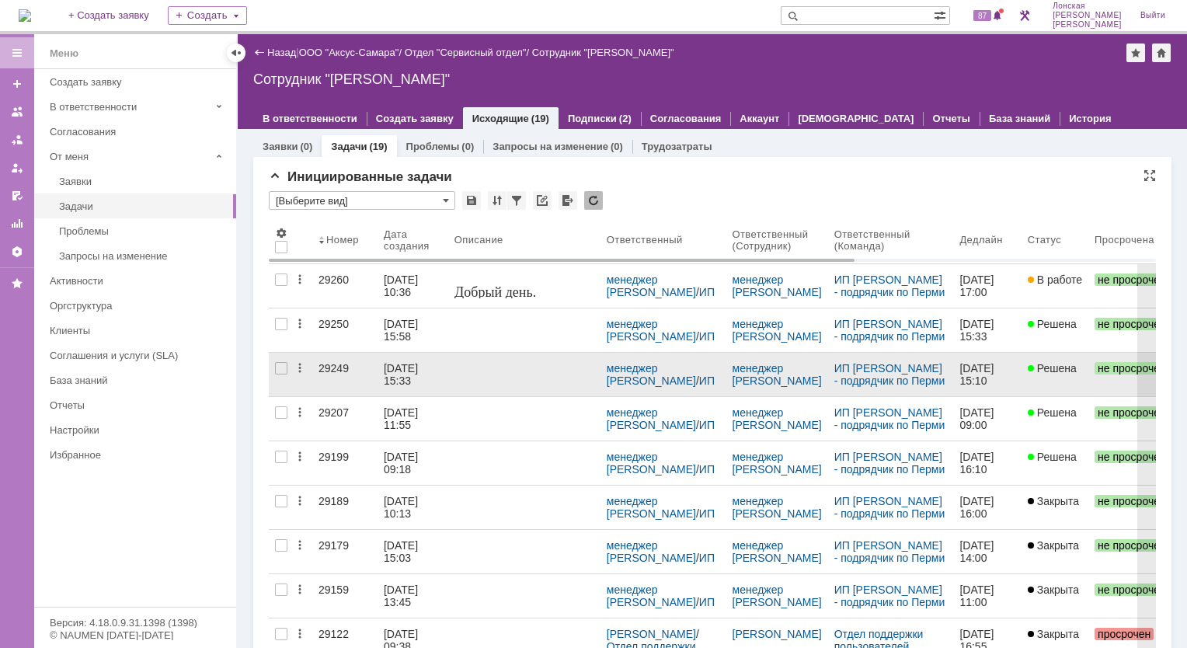
click at [339, 366] on div "29249" at bounding box center [344, 368] width 53 height 12
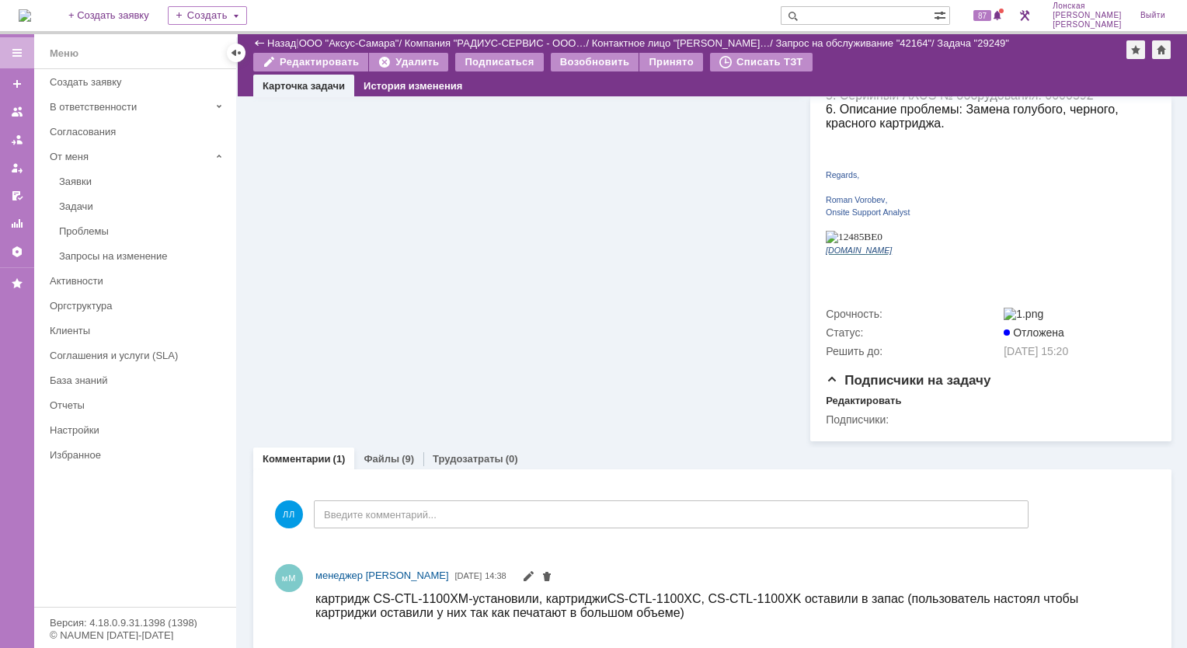
scroll to position [377, 0]
click at [100, 207] on div "Задачи" at bounding box center [143, 206] width 168 height 12
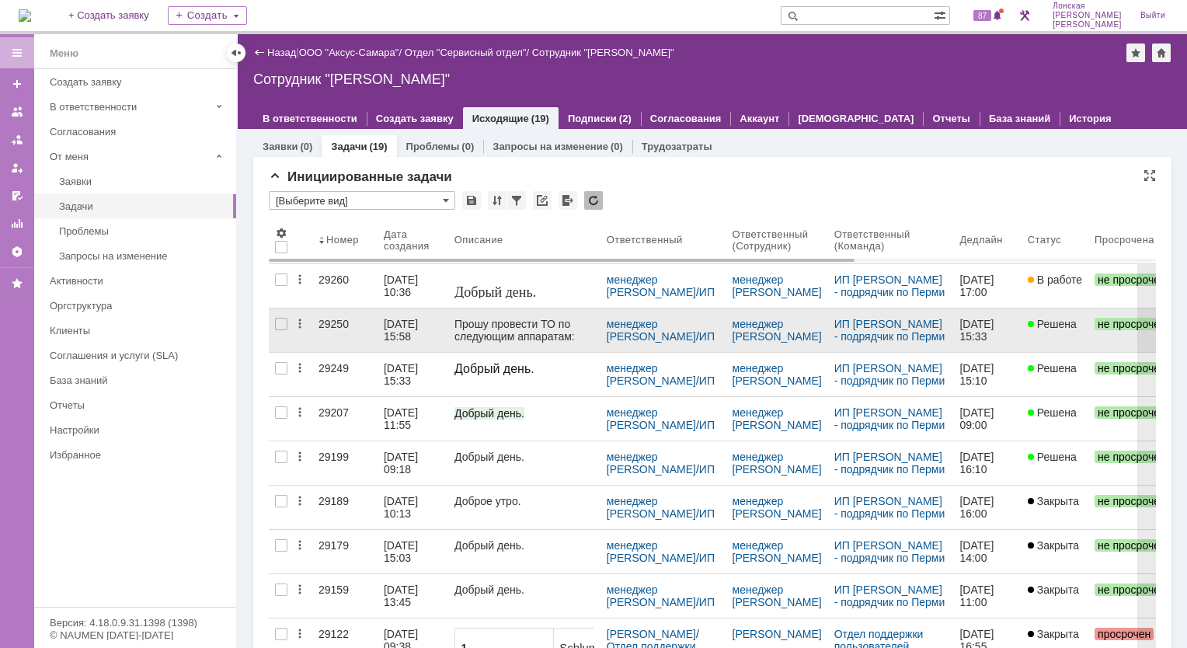
click at [336, 321] on div "29250" at bounding box center [344, 324] width 53 height 12
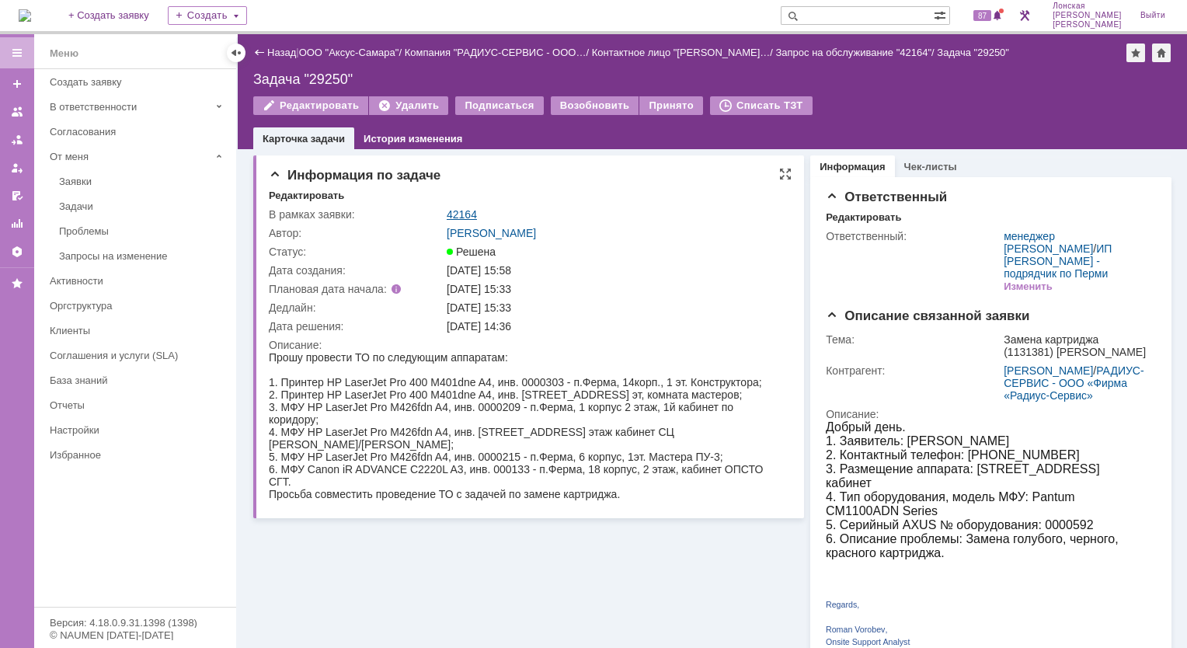
click at [471, 214] on link "42164" at bounding box center [462, 214] width 30 height 12
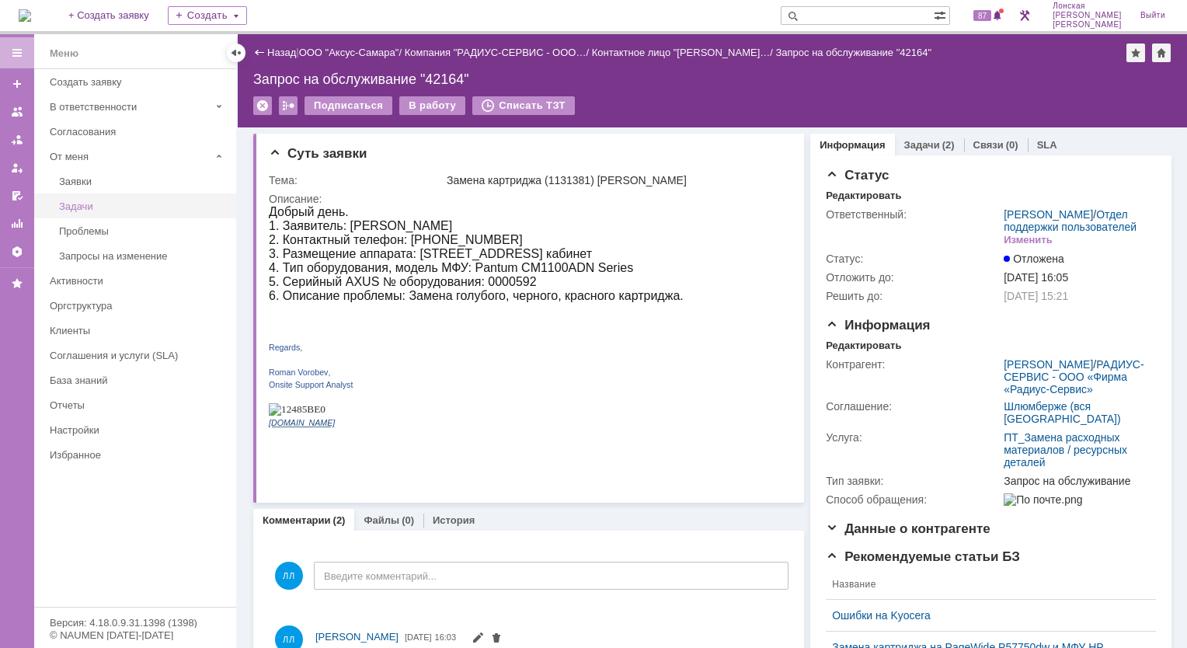
click at [77, 201] on div "Задачи" at bounding box center [143, 206] width 168 height 12
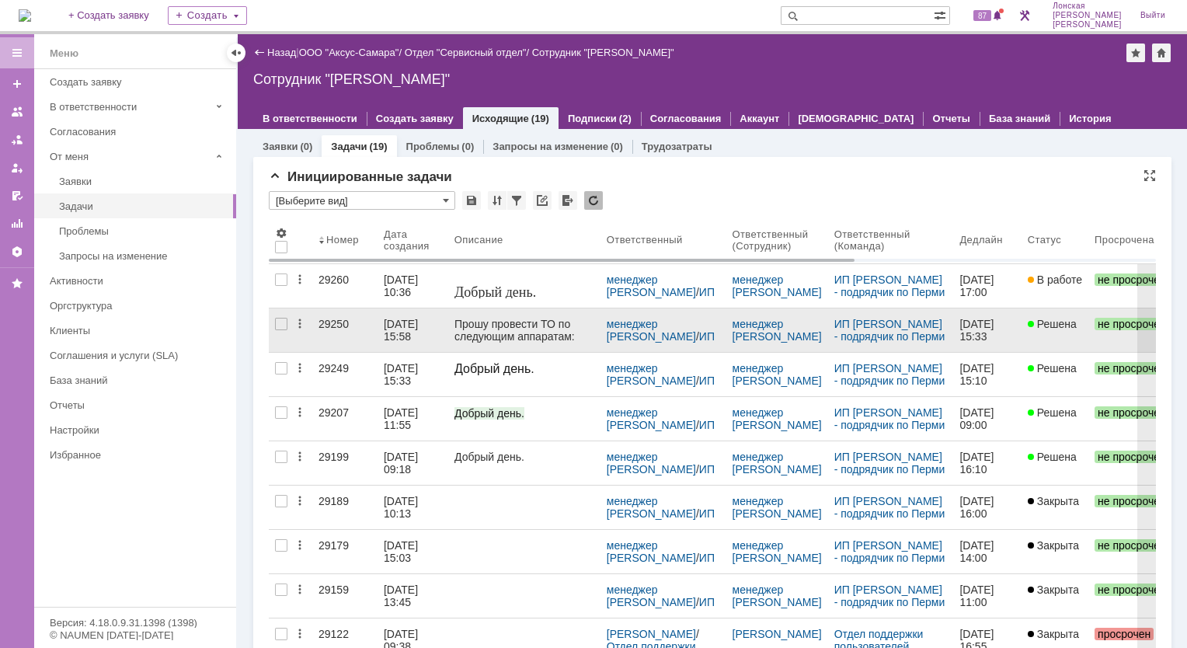
click at [342, 325] on div "29250" at bounding box center [344, 324] width 53 height 12
